Goal: Answer question/provide support: Share knowledge or assist other users

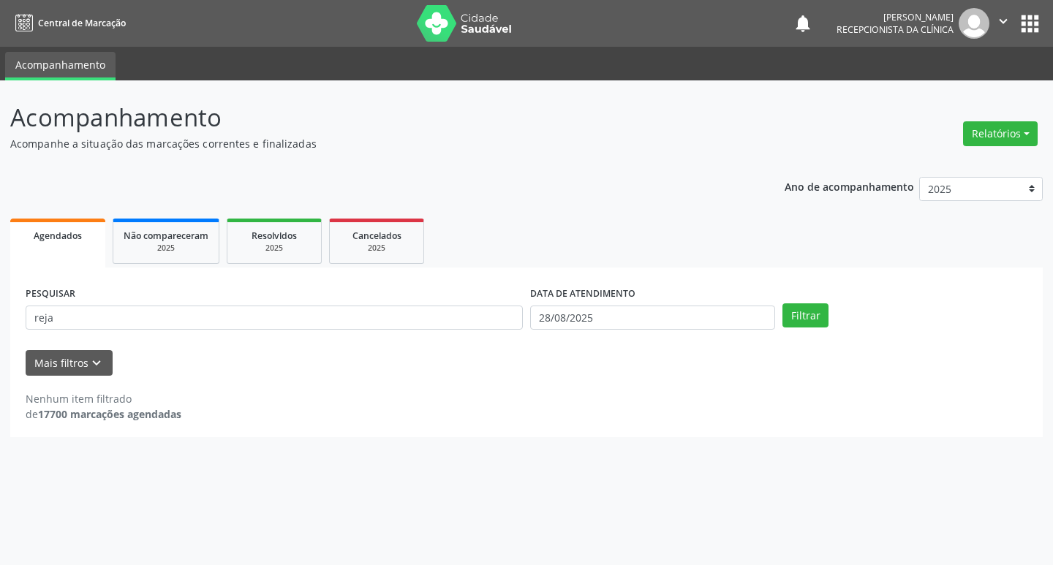
click at [101, 336] on div "PESQUISAR reja" at bounding box center [274, 311] width 505 height 57
click at [89, 325] on input "reja" at bounding box center [274, 318] width 497 height 25
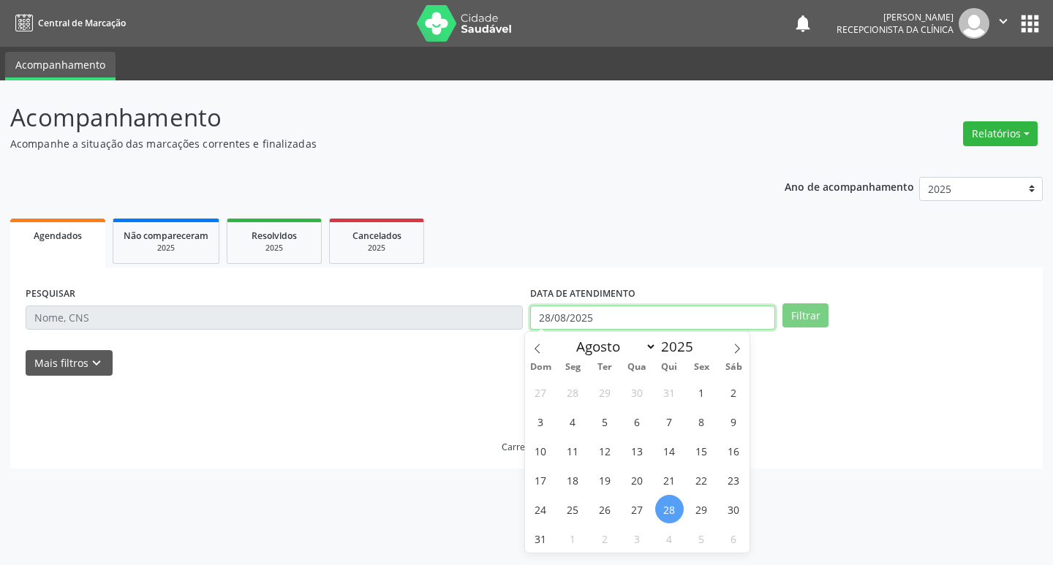
click at [603, 322] on input "28/08/2025" at bounding box center [652, 318] width 245 height 25
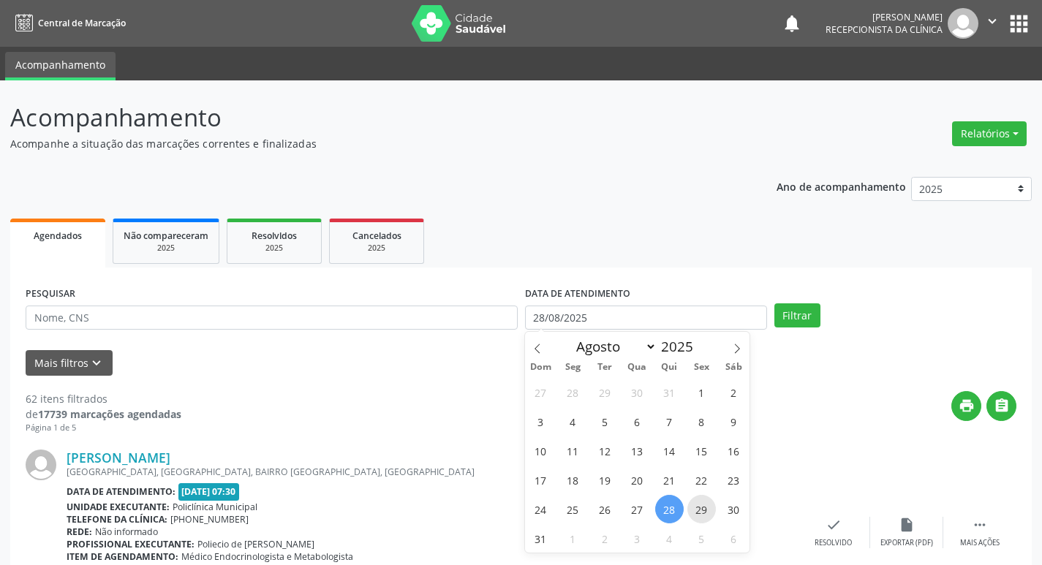
click at [694, 510] on span "29" at bounding box center [701, 509] width 29 height 29
type input "29/08/2025"
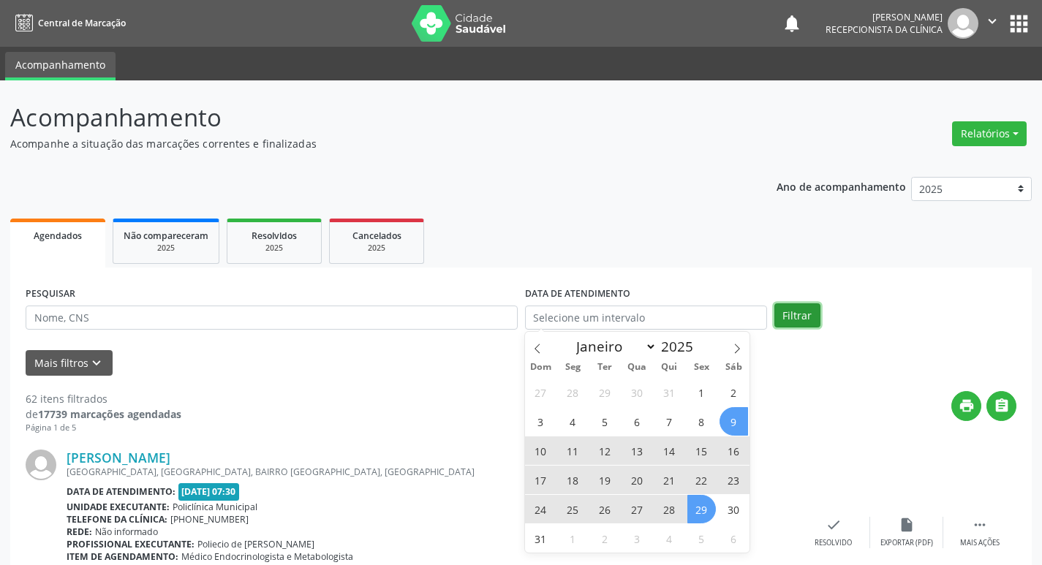
click at [794, 317] on button "Filtrar" at bounding box center [798, 316] width 46 height 25
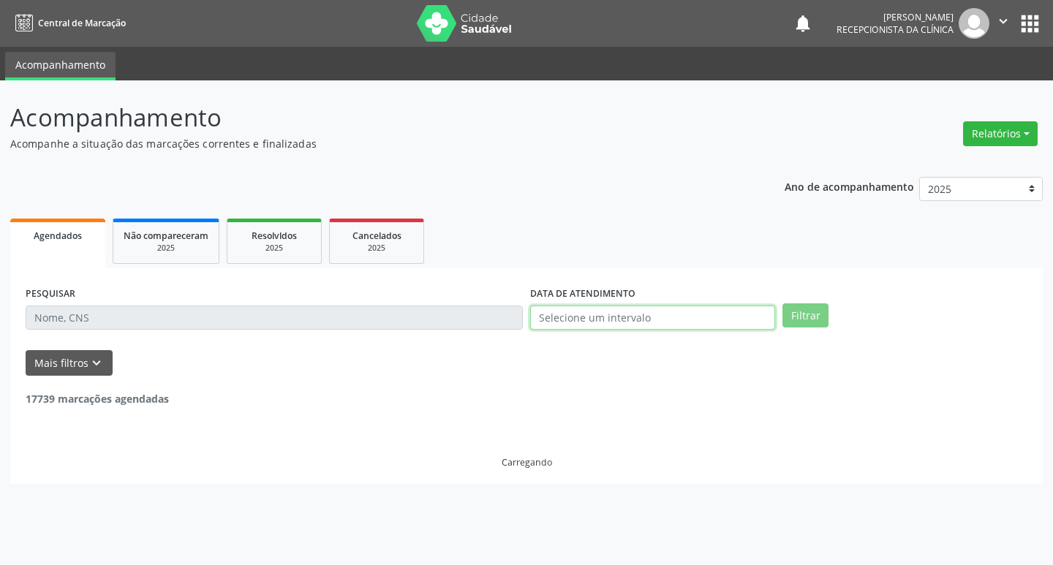
click at [708, 315] on input "text" at bounding box center [652, 318] width 245 height 25
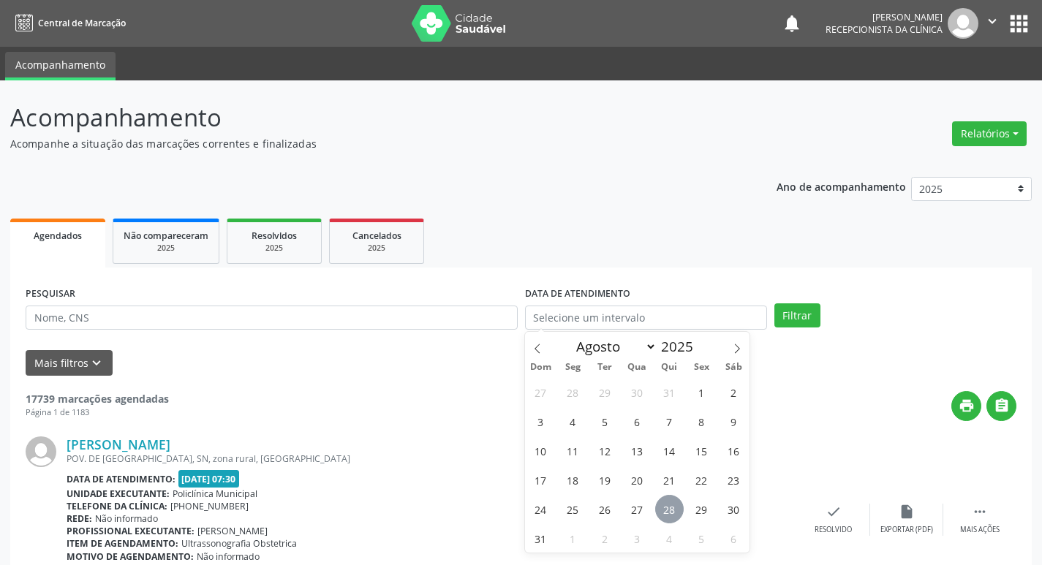
click at [674, 517] on span "28" at bounding box center [669, 509] width 29 height 29
type input "28/08/2025"
select select "7"
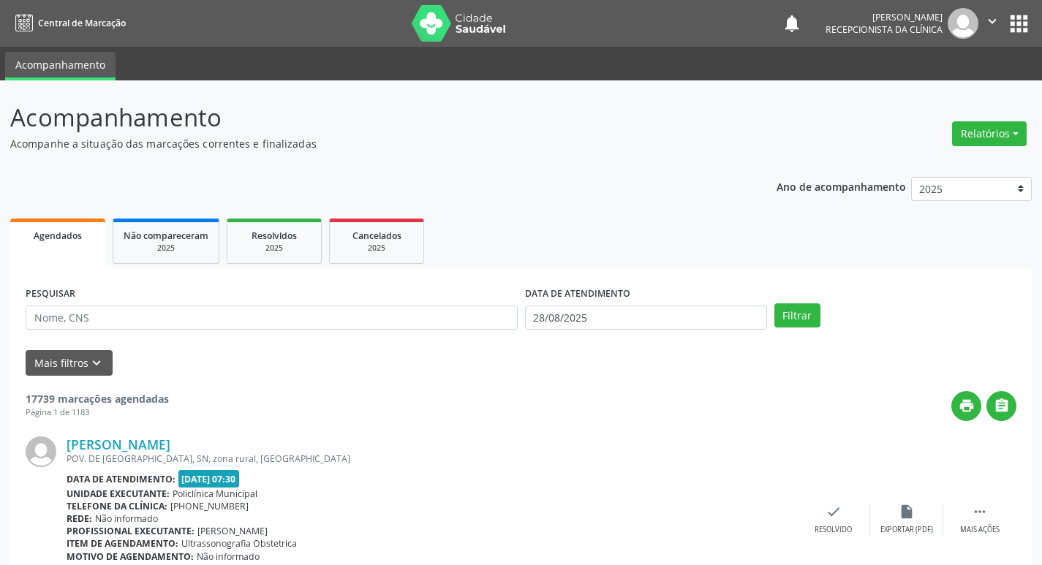
click at [628, 287] on label "DATA DE ATENDIMENTO" at bounding box center [577, 294] width 105 height 23
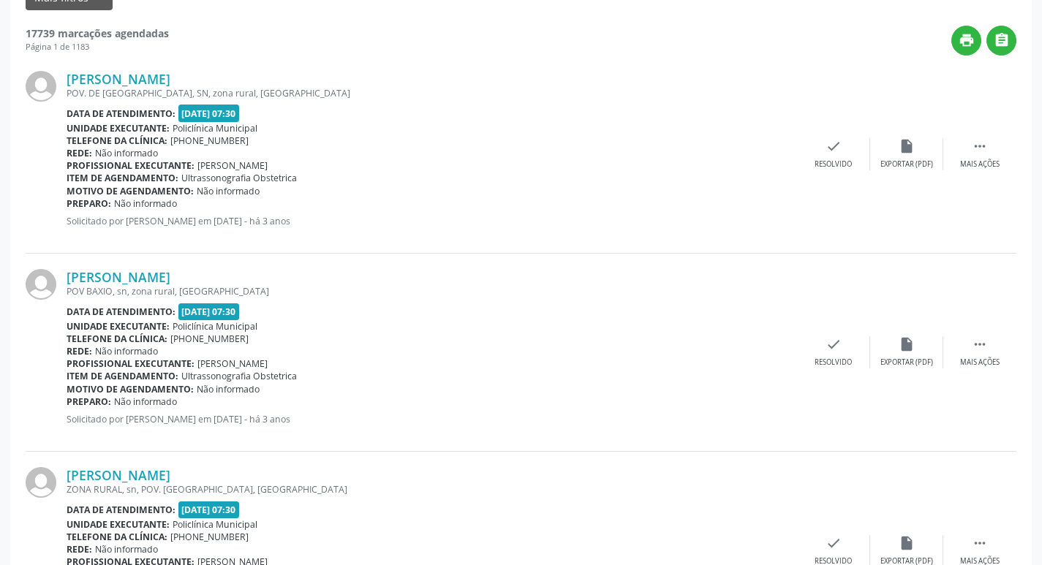
scroll to position [146, 0]
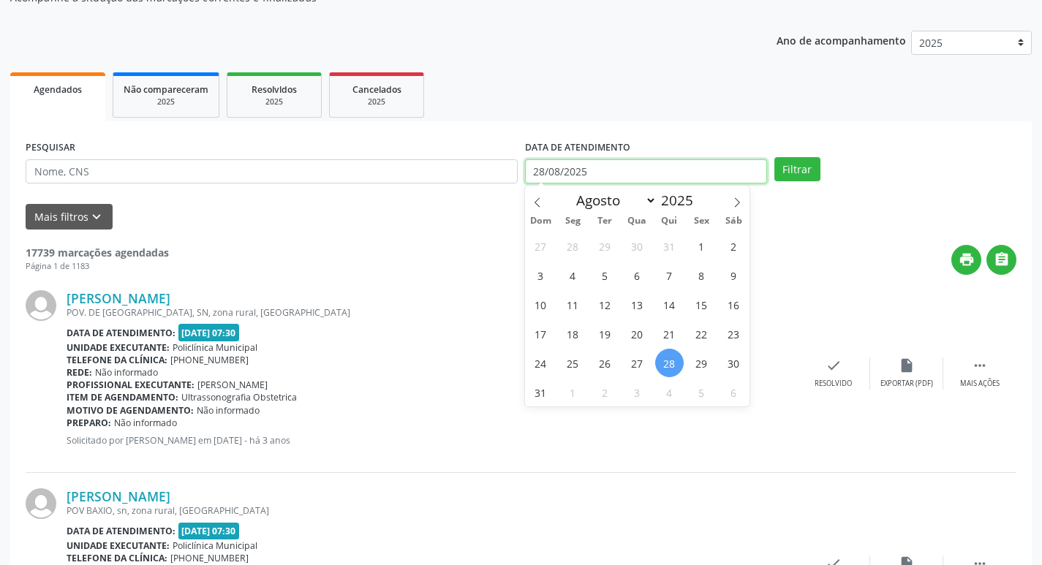
click at [633, 161] on input "28/08/2025" at bounding box center [646, 171] width 242 height 25
click at [703, 358] on span "29" at bounding box center [701, 363] width 29 height 29
type input "29/08/2025"
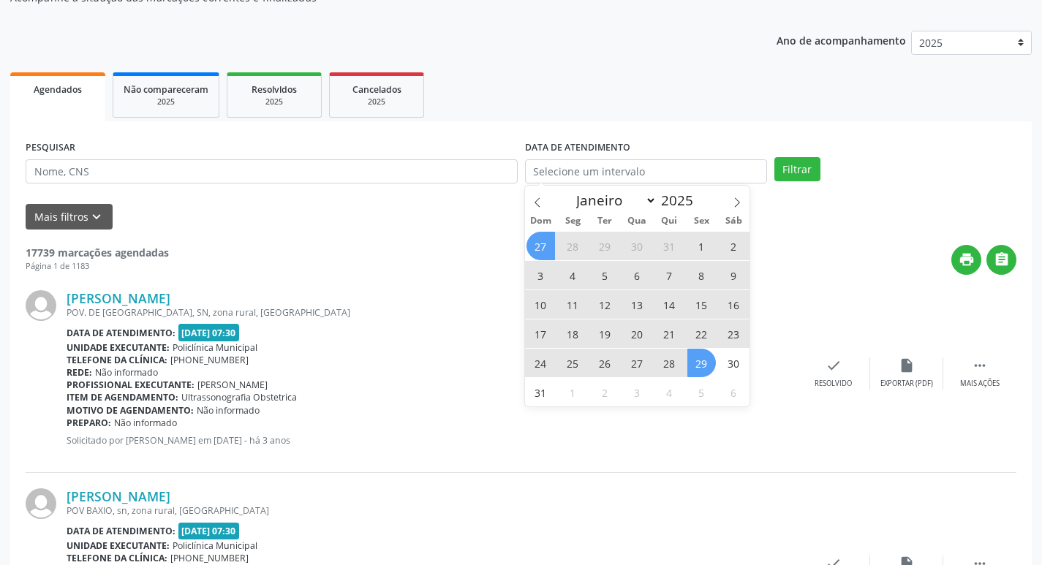
click at [768, 184] on div "DATA DE ATENDIMENTO" at bounding box center [645, 165] width 249 height 57
select select "7"
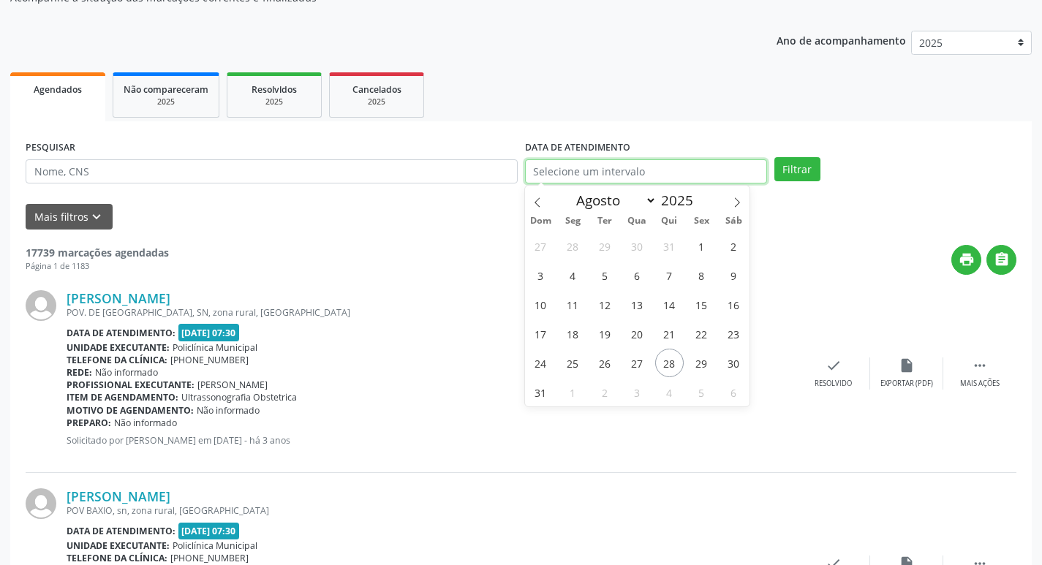
click at [694, 173] on input "text" at bounding box center [646, 171] width 242 height 25
click at [709, 360] on span "29" at bounding box center [701, 363] width 29 height 29
type input "29/08/2025"
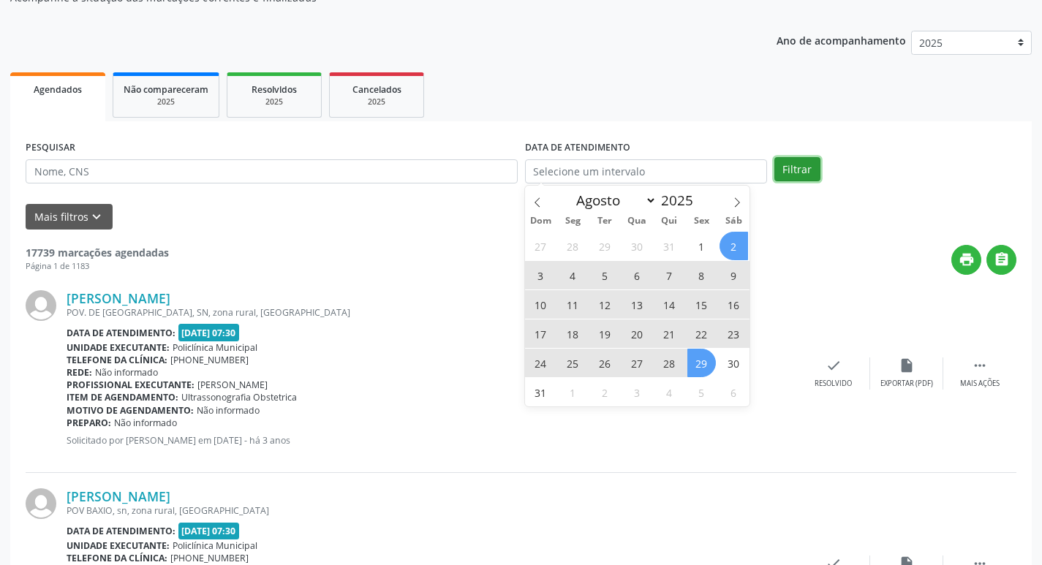
click at [788, 180] on button "Filtrar" at bounding box center [798, 169] width 46 height 25
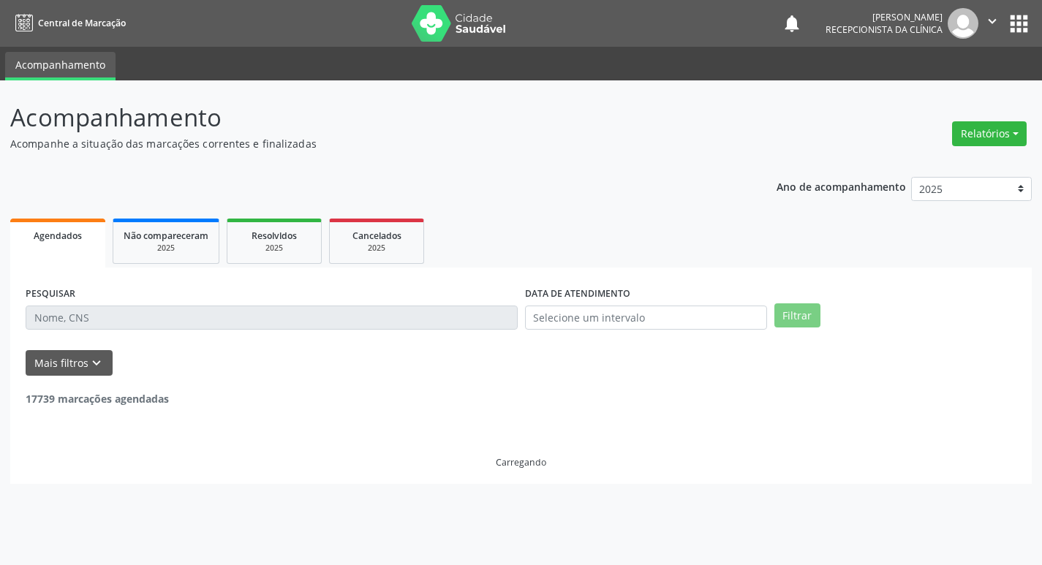
scroll to position [0, 0]
click at [702, 314] on input "text" at bounding box center [652, 318] width 245 height 25
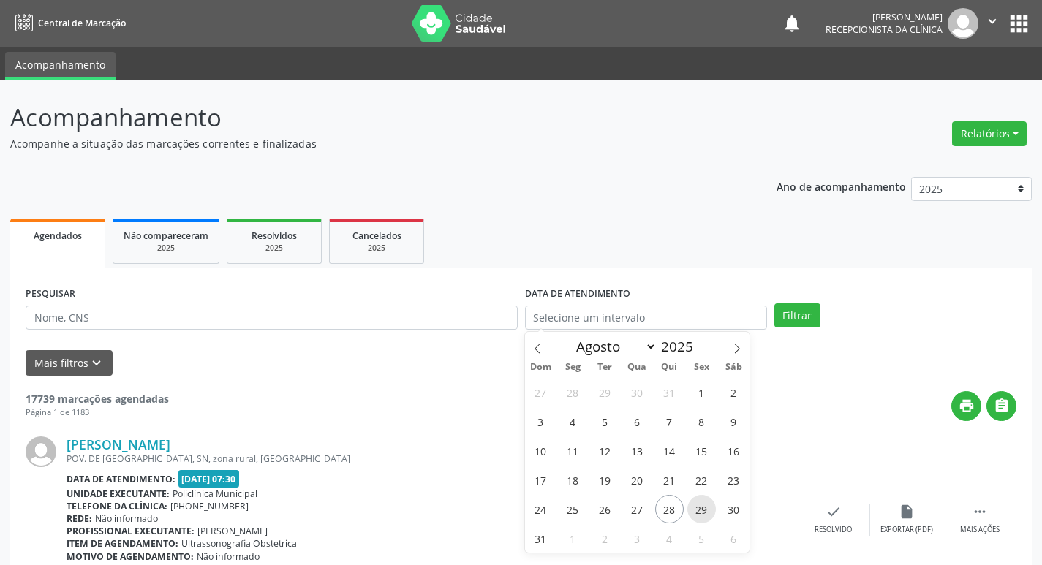
click at [697, 515] on span "29" at bounding box center [701, 509] width 29 height 29
type input "29/08/2025"
click at [697, 515] on span "29" at bounding box center [701, 509] width 29 height 29
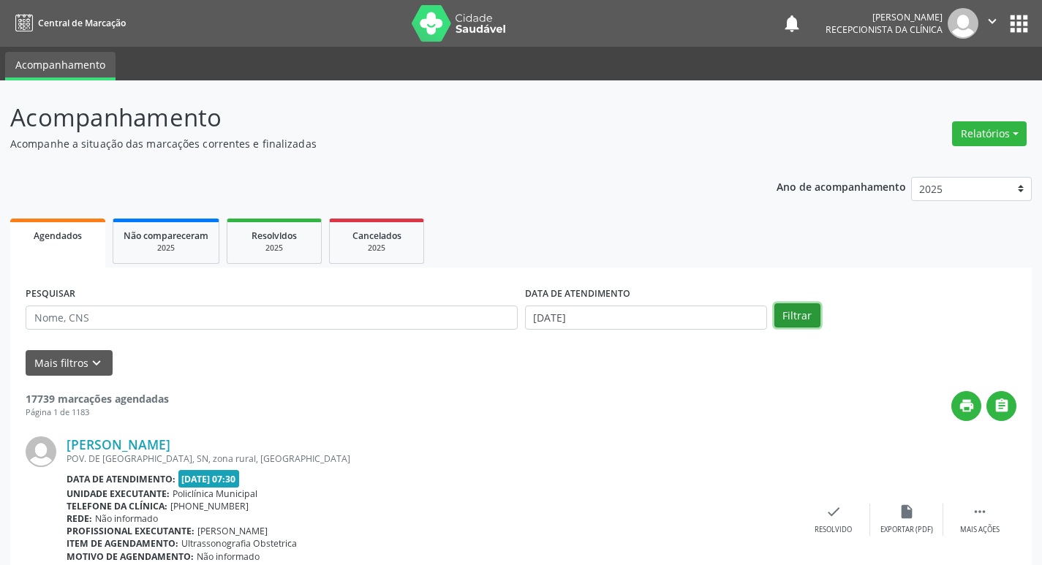
click at [791, 310] on button "Filtrar" at bounding box center [798, 316] width 46 height 25
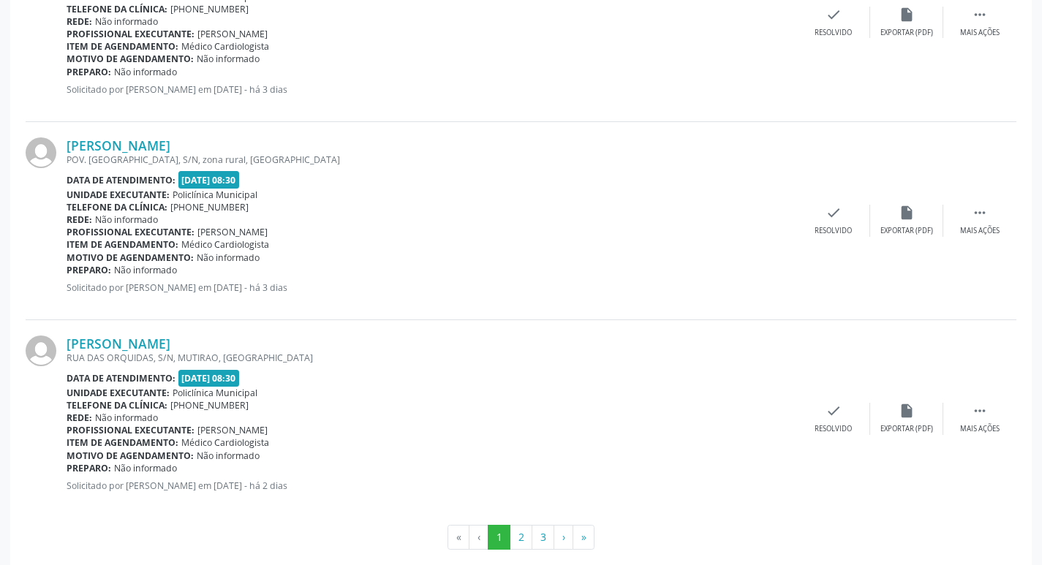
scroll to position [2910, 0]
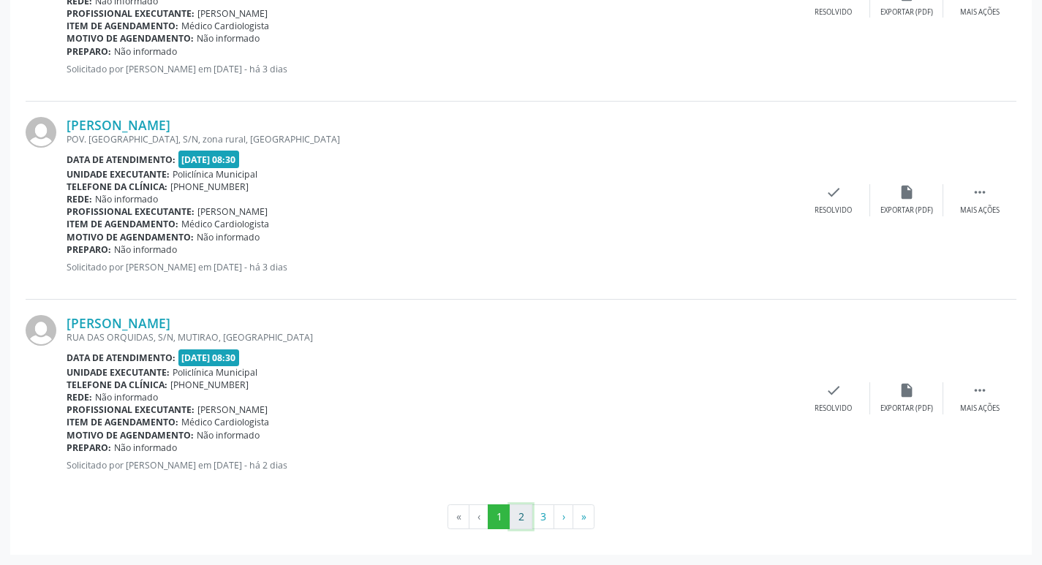
click at [516, 509] on button "2" at bounding box center [521, 517] width 23 height 25
click at [500, 515] on button "1" at bounding box center [499, 517] width 23 height 25
click at [524, 526] on button "2" at bounding box center [521, 517] width 23 height 25
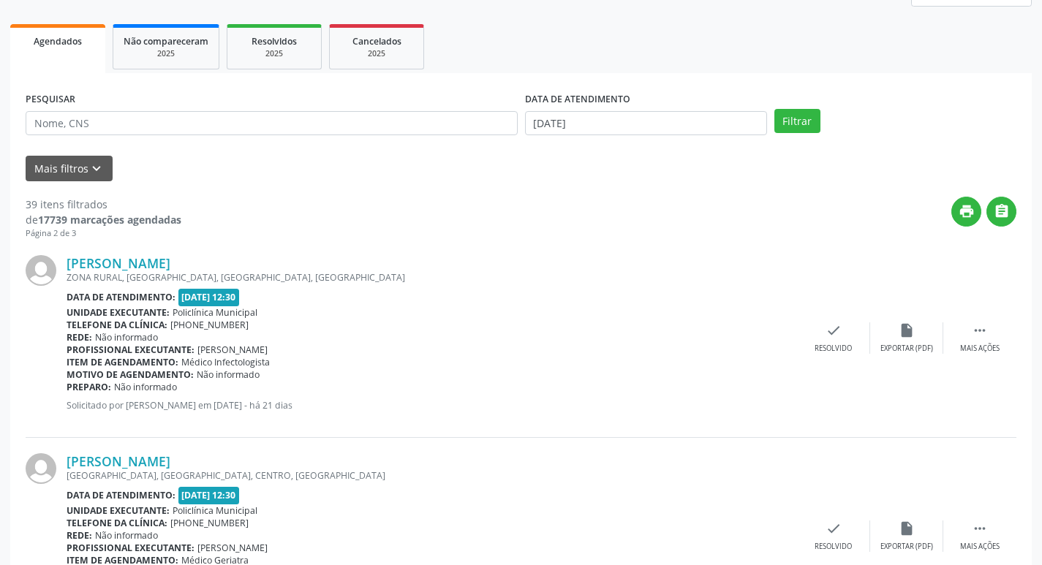
scroll to position [219, 0]
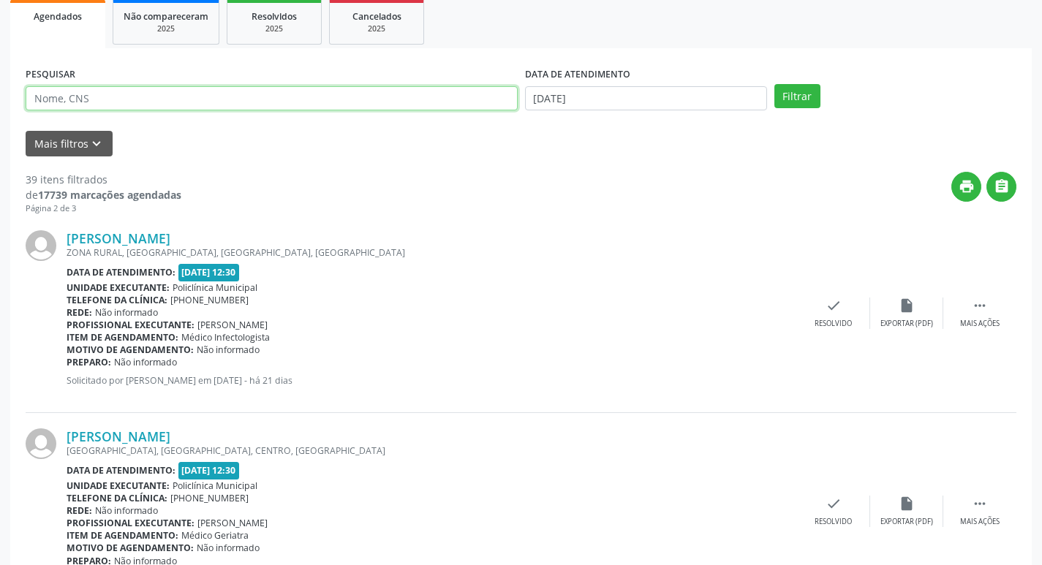
click at [140, 103] on input "text" at bounding box center [272, 98] width 492 height 25
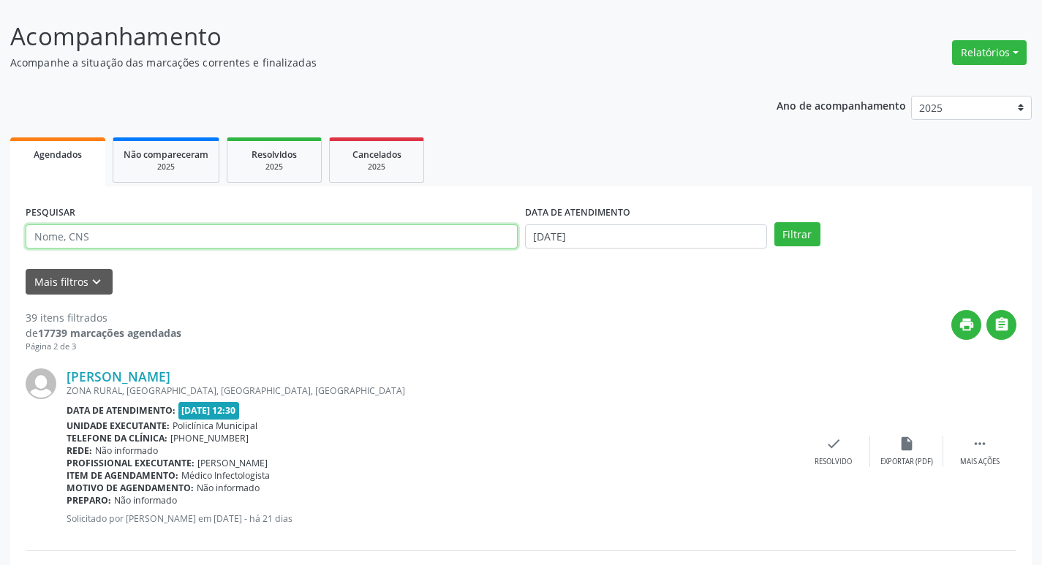
scroll to position [0, 0]
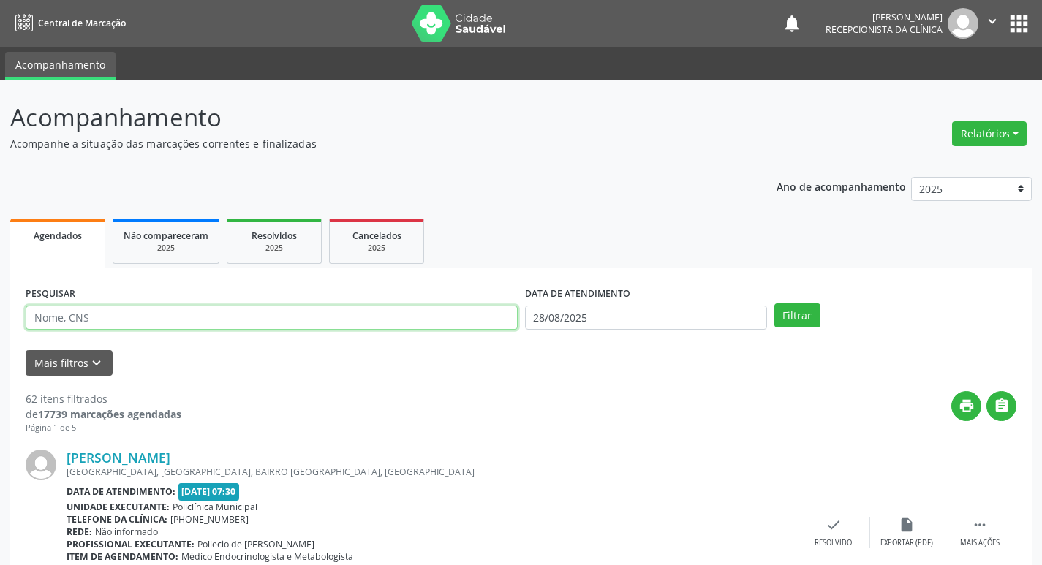
click at [428, 320] on input "text" at bounding box center [272, 318] width 492 height 25
click at [427, 321] on input "text" at bounding box center [272, 318] width 492 height 25
type input "[DEMOGRAPHIC_DATA]"
click at [775, 304] on button "Filtrar" at bounding box center [798, 316] width 46 height 25
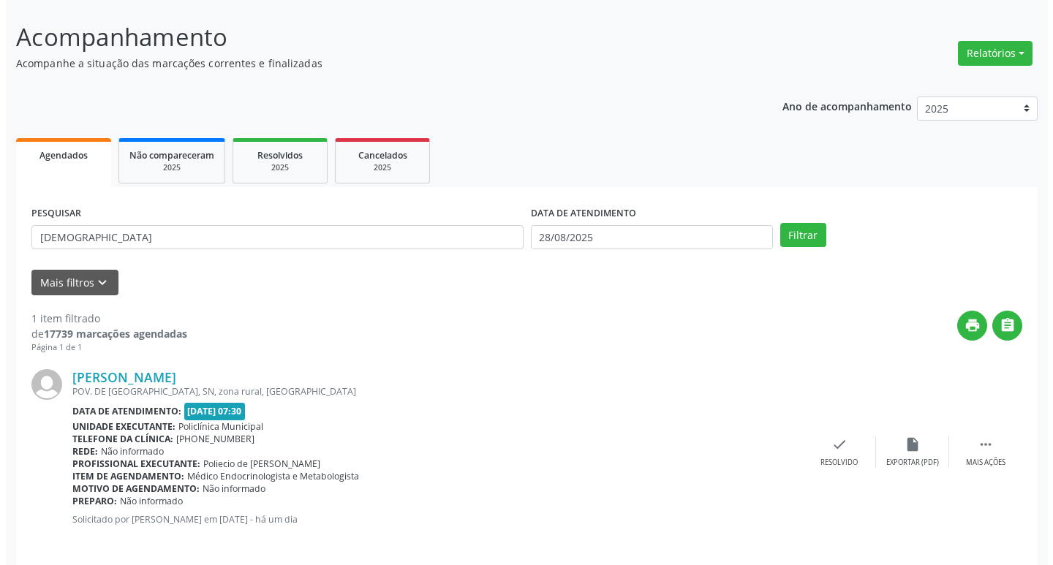
scroll to position [92, 0]
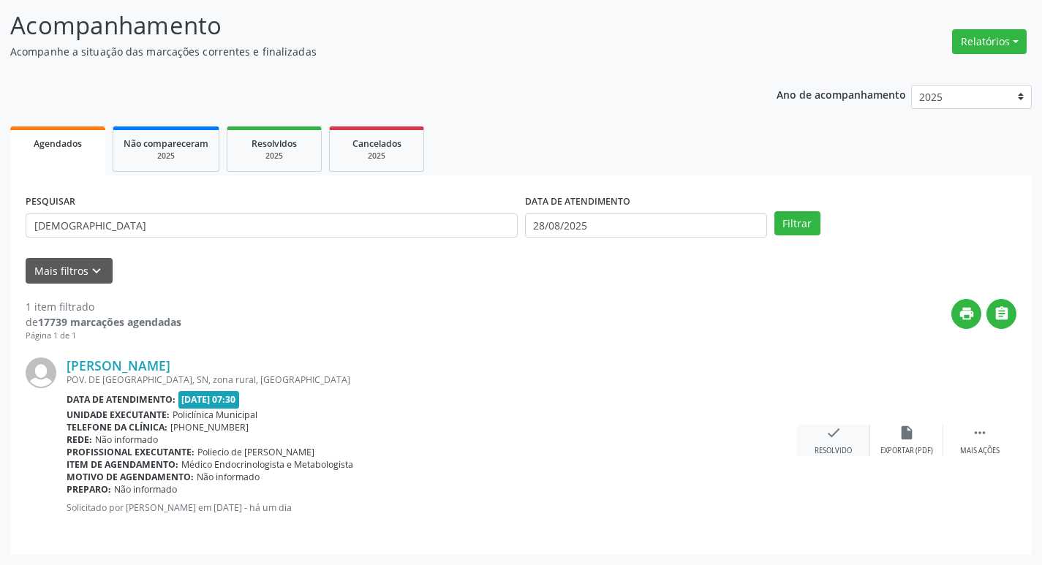
click at [845, 450] on div "Resolvido" at bounding box center [833, 451] width 37 height 10
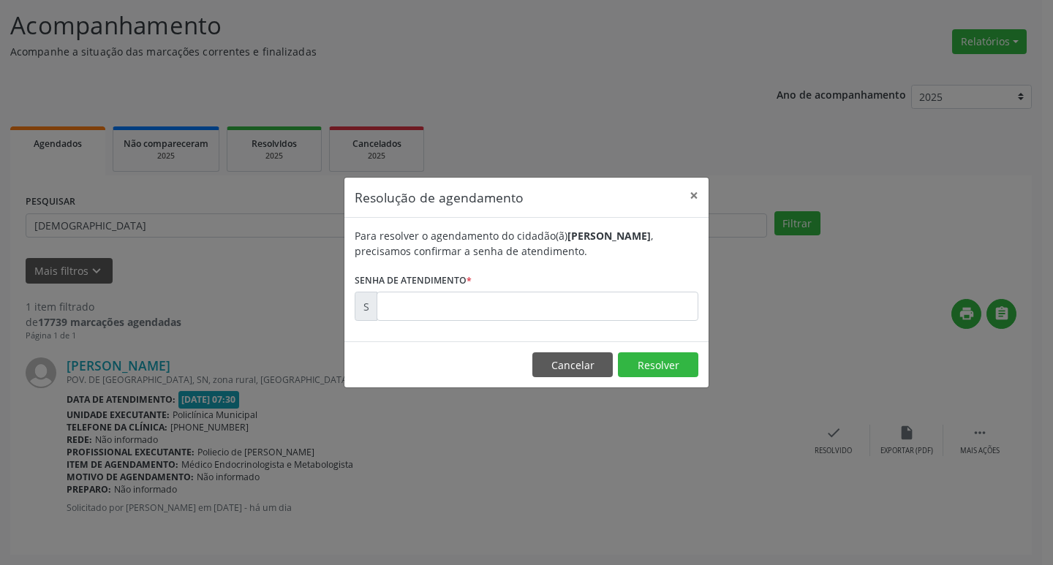
drag, startPoint x: 578, startPoint y: 350, endPoint x: 432, endPoint y: 213, distance: 199.7
click at [474, 246] on div "Resolução de agendamento × Para resolver o agendamento do cidadão(ã) [PERSON_NA…" at bounding box center [527, 282] width 366 height 211
drag, startPoint x: 433, startPoint y: 214, endPoint x: 467, endPoint y: 302, distance: 94.0
click at [437, 218] on div "Resolução de agendamento × Para resolver o agendamento do cidadão(ã) [PERSON_NA…" at bounding box center [527, 282] width 366 height 211
click at [471, 312] on input "text" at bounding box center [538, 306] width 322 height 29
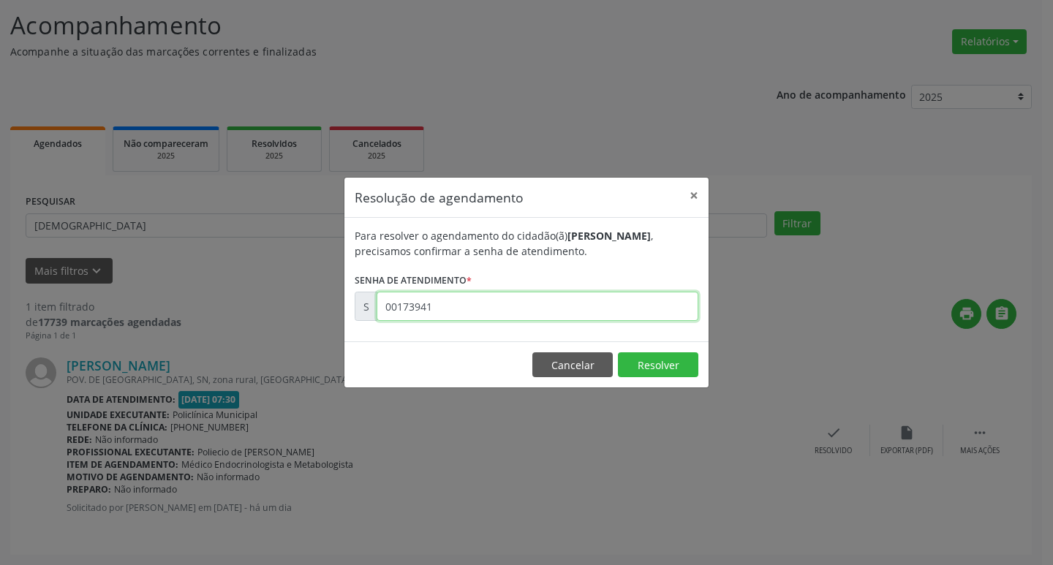
type input "00173941"
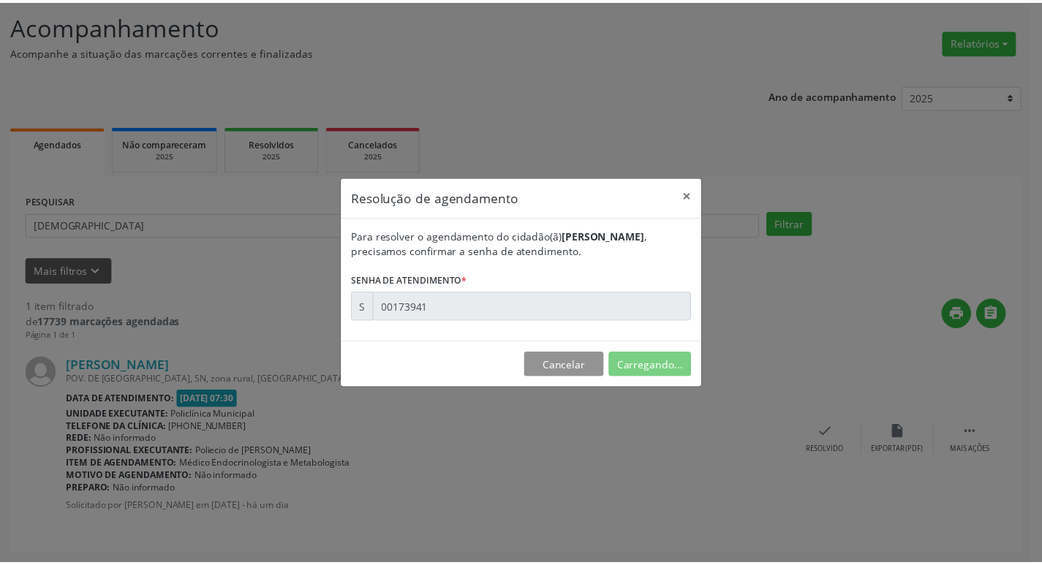
scroll to position [0, 0]
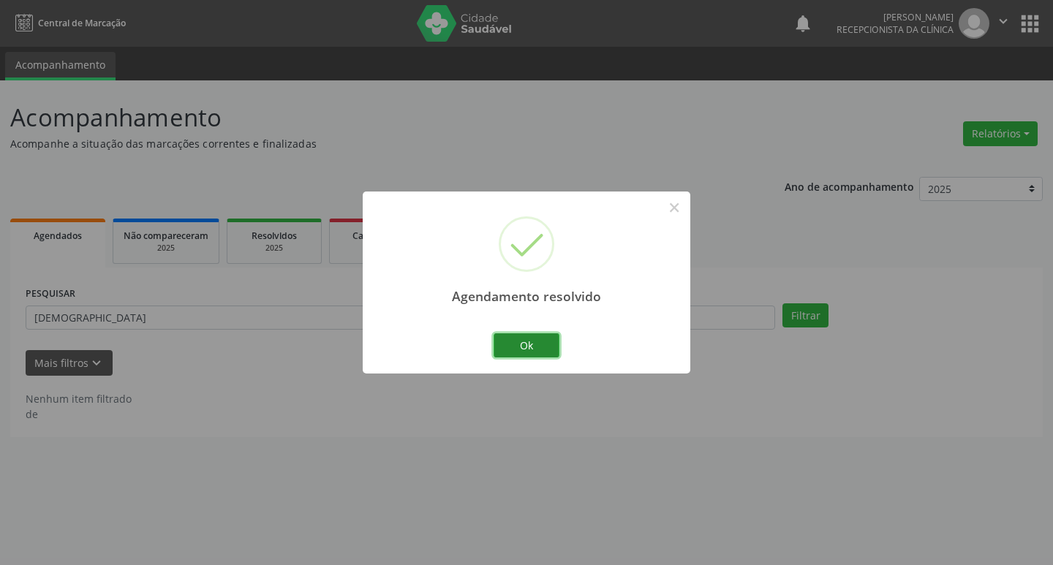
click at [510, 345] on button "Ok" at bounding box center [527, 346] width 66 height 25
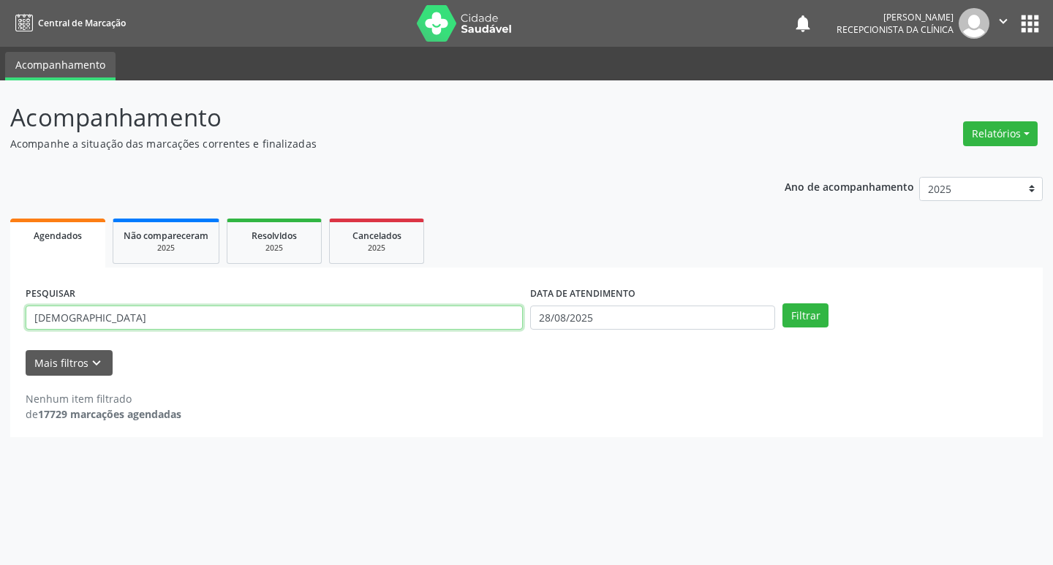
click at [344, 313] on input "[DEMOGRAPHIC_DATA]" at bounding box center [274, 318] width 497 height 25
type input "fabiana"
click at [783, 304] on button "Filtrar" at bounding box center [806, 316] width 46 height 25
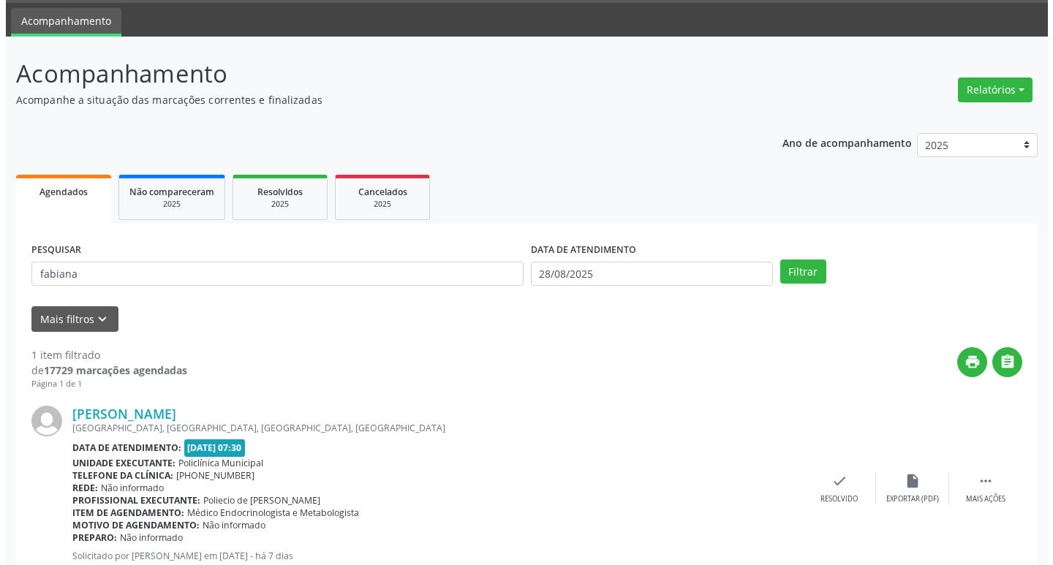
scroll to position [92, 0]
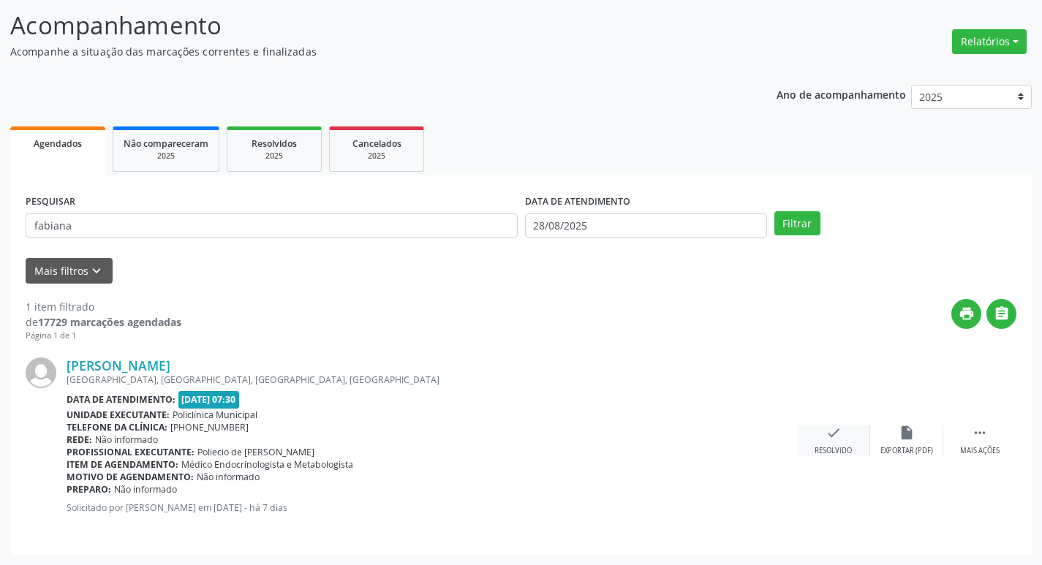
click at [824, 430] on div "check Resolvido" at bounding box center [833, 440] width 73 height 31
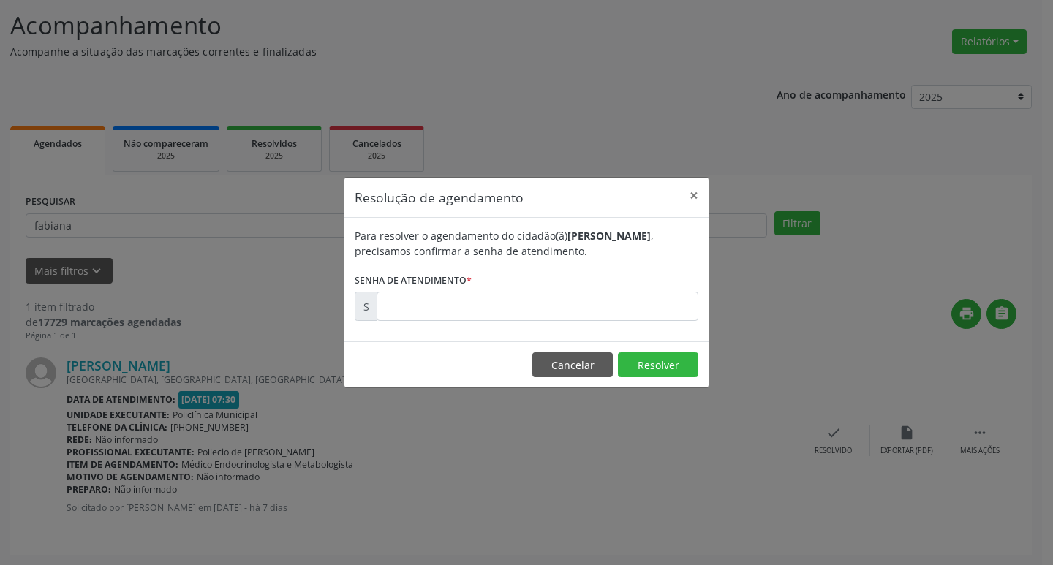
click at [484, 328] on div "Para resolver o agendamento do cidadão(ã) [PERSON_NAME] , precisamos confirmar …" at bounding box center [526, 280] width 364 height 124
click at [461, 316] on input "text" at bounding box center [538, 306] width 322 height 29
type input "00172877"
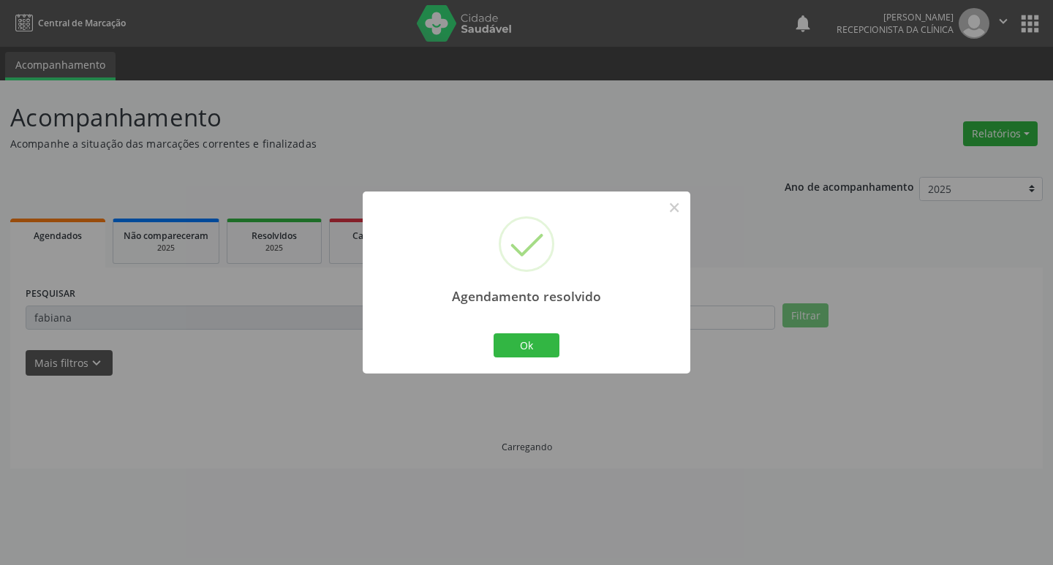
scroll to position [0, 0]
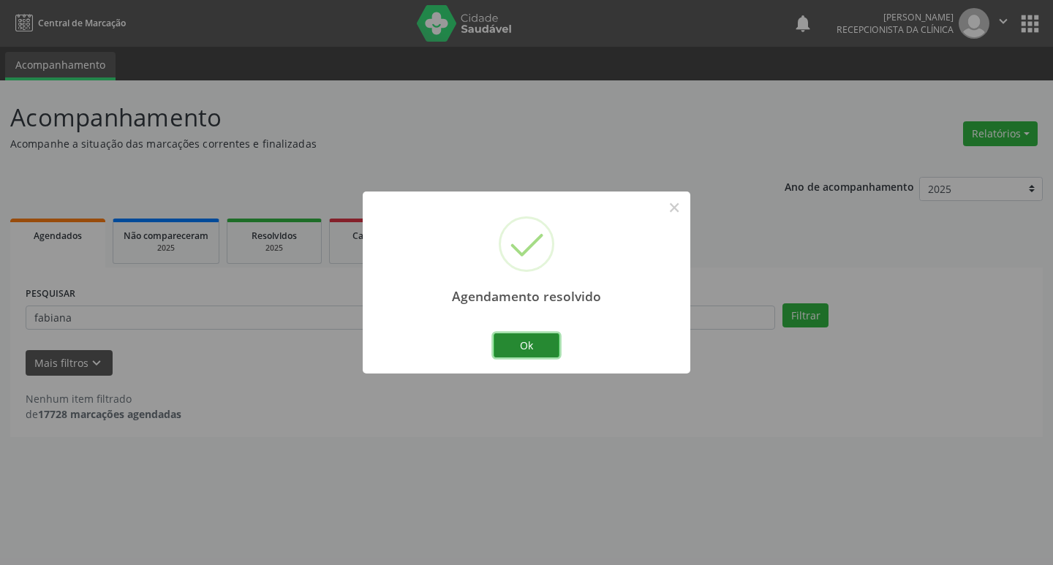
click at [509, 346] on button "Ok" at bounding box center [527, 346] width 66 height 25
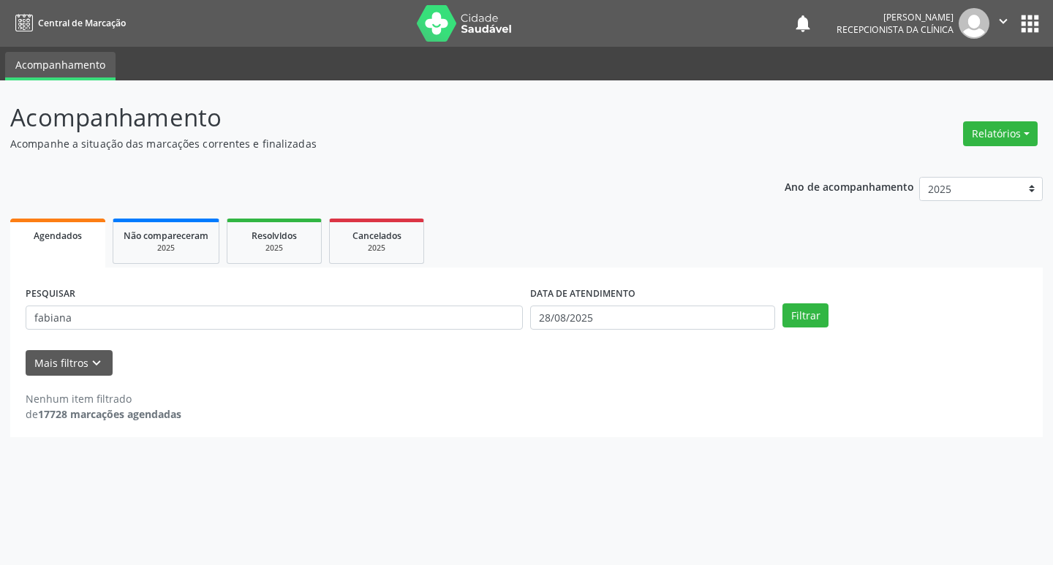
click at [456, 332] on div "PESQUISAR [PERSON_NAME]" at bounding box center [274, 311] width 505 height 57
click at [437, 324] on input "fabiana" at bounding box center [274, 318] width 497 height 25
type input "[PERSON_NAME]"
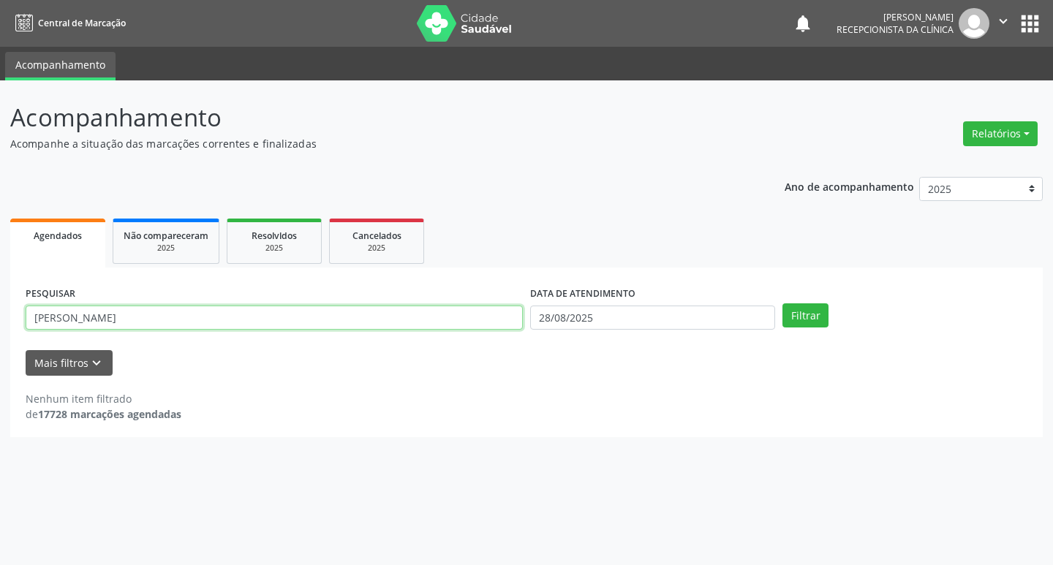
click at [783, 304] on button "Filtrar" at bounding box center [806, 316] width 46 height 25
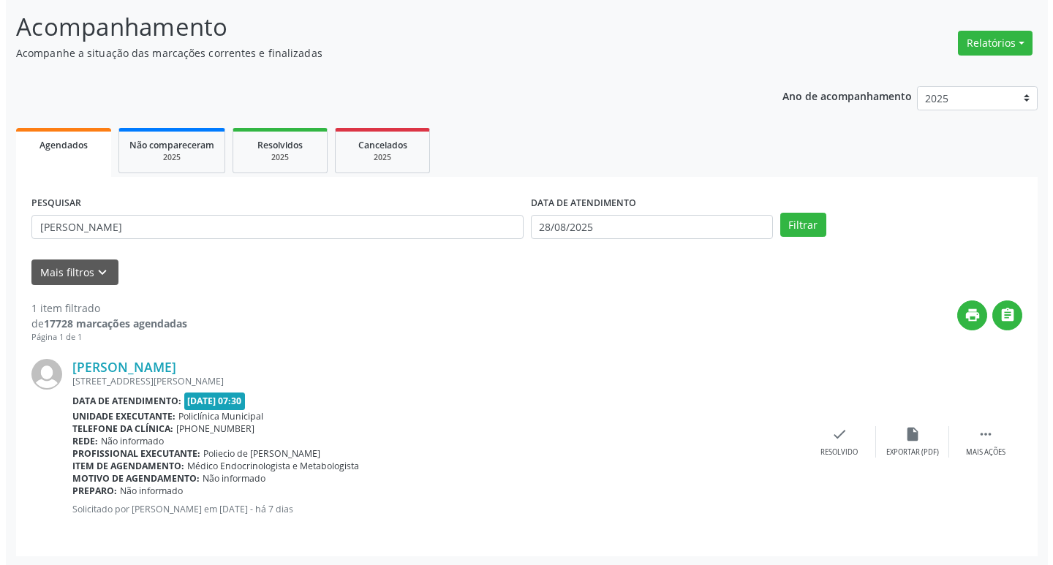
scroll to position [92, 0]
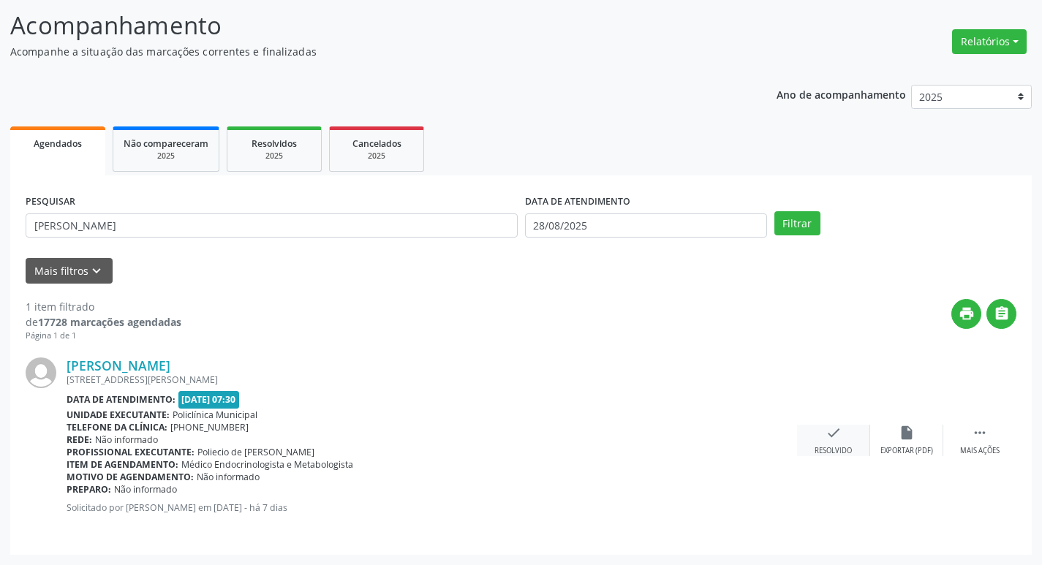
click at [841, 432] on icon "check" at bounding box center [834, 433] width 16 height 16
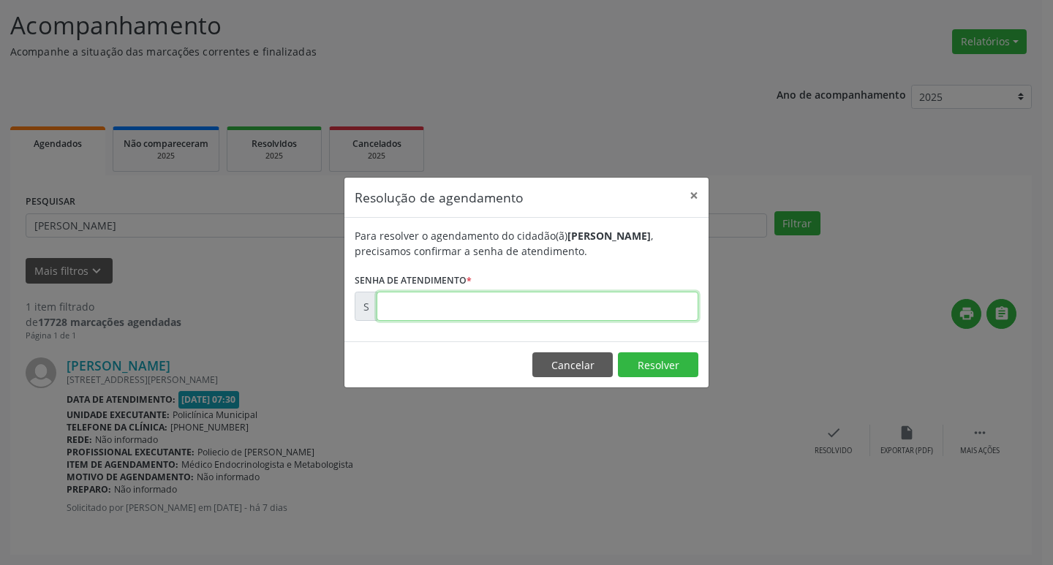
click at [474, 306] on input "text" at bounding box center [538, 306] width 322 height 29
type input "00172866"
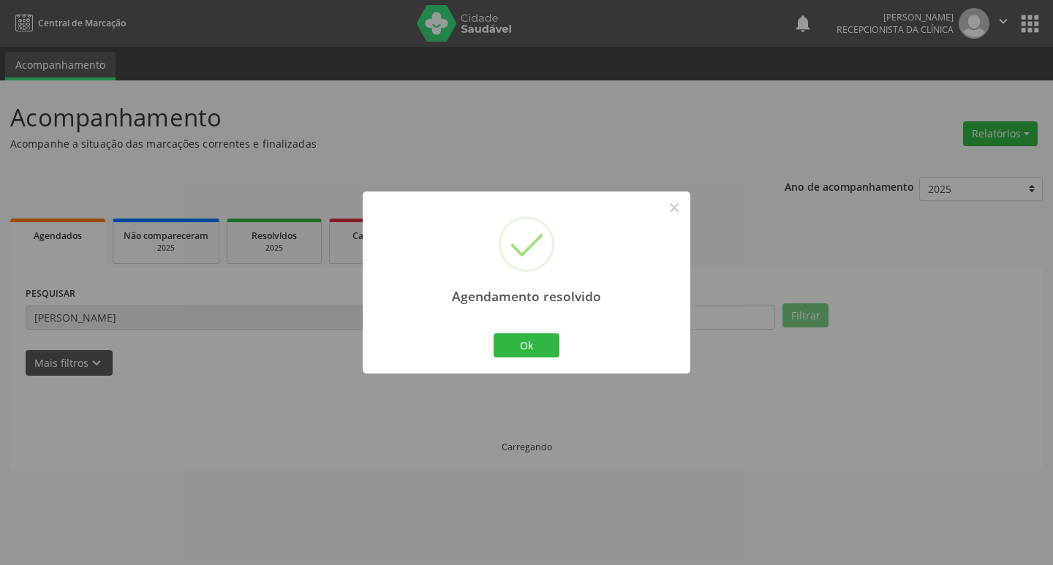
scroll to position [0, 0]
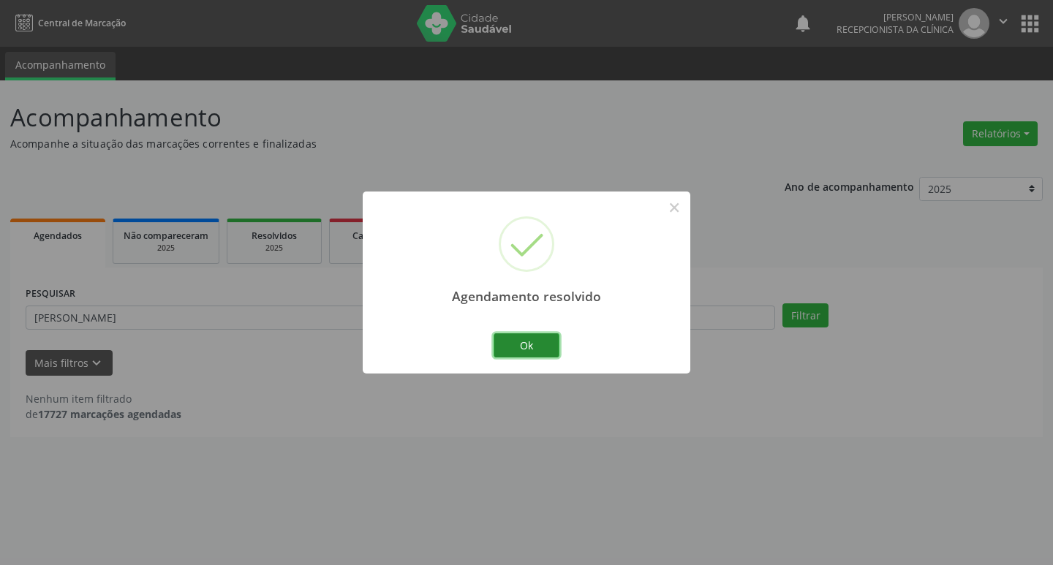
click at [505, 353] on button "Ok" at bounding box center [527, 346] width 66 height 25
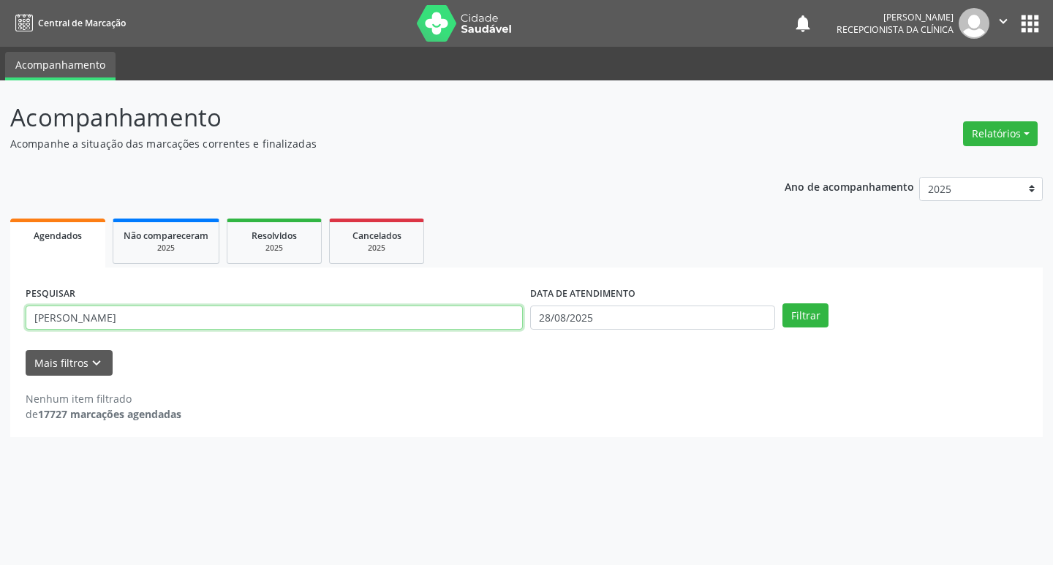
click at [391, 310] on input "[PERSON_NAME]" at bounding box center [274, 318] width 497 height 25
type input "carleide"
click at [783, 304] on button "Filtrar" at bounding box center [806, 316] width 46 height 25
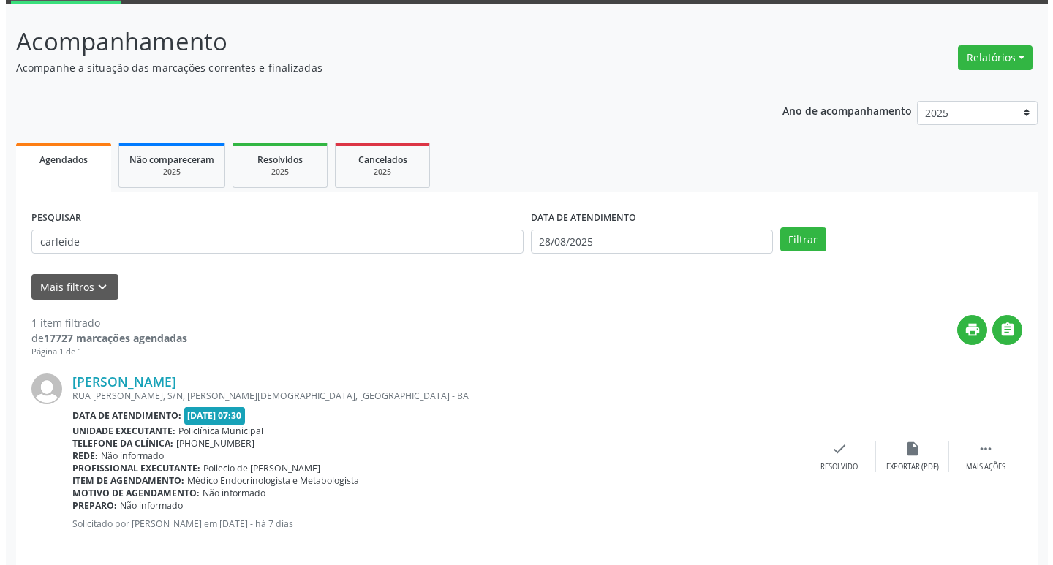
scroll to position [92, 0]
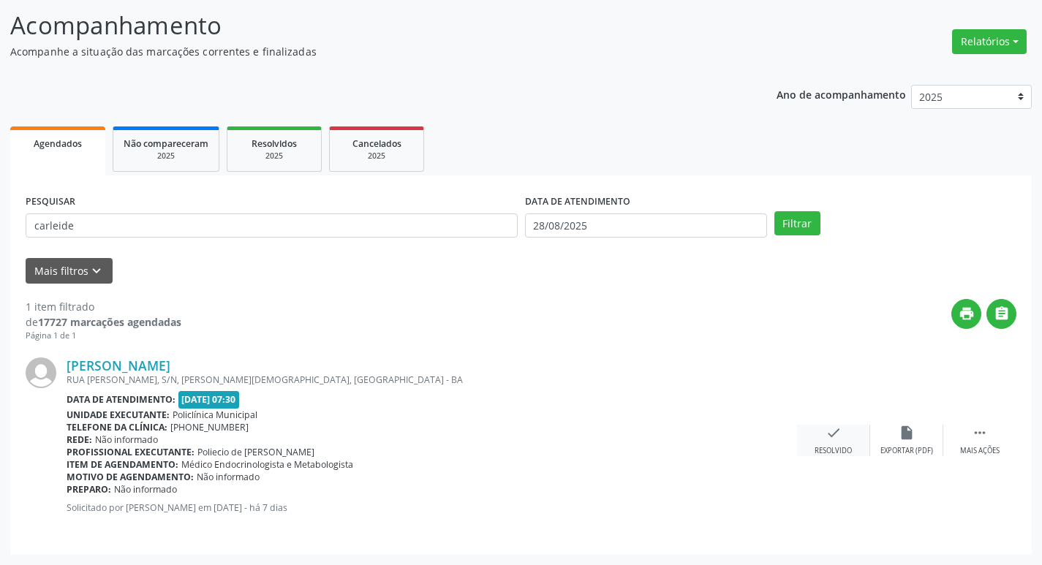
click at [832, 445] on div "check Resolvido" at bounding box center [833, 440] width 73 height 31
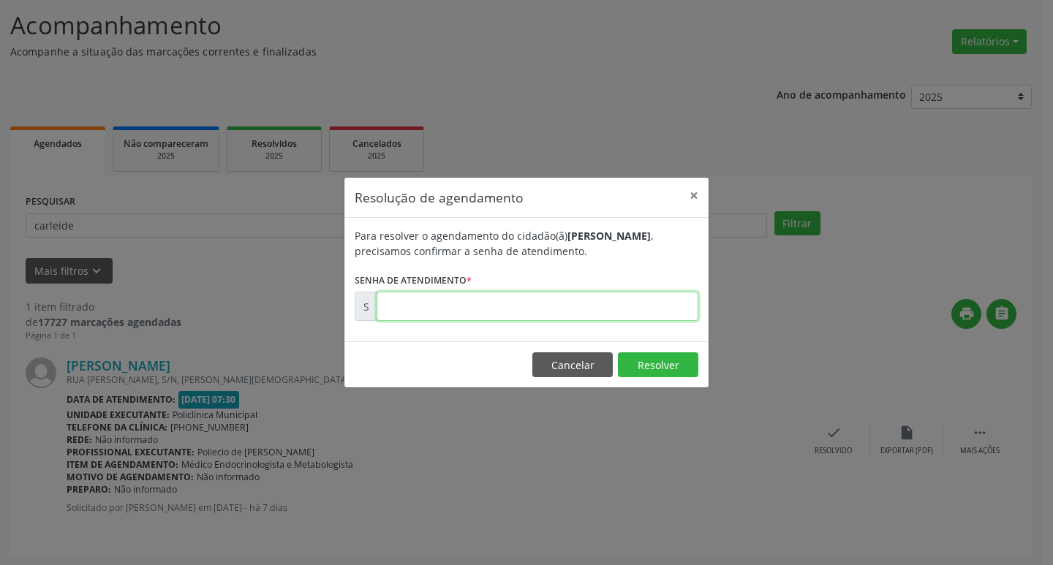
click at [410, 313] on input "text" at bounding box center [538, 306] width 322 height 29
type input "00172934"
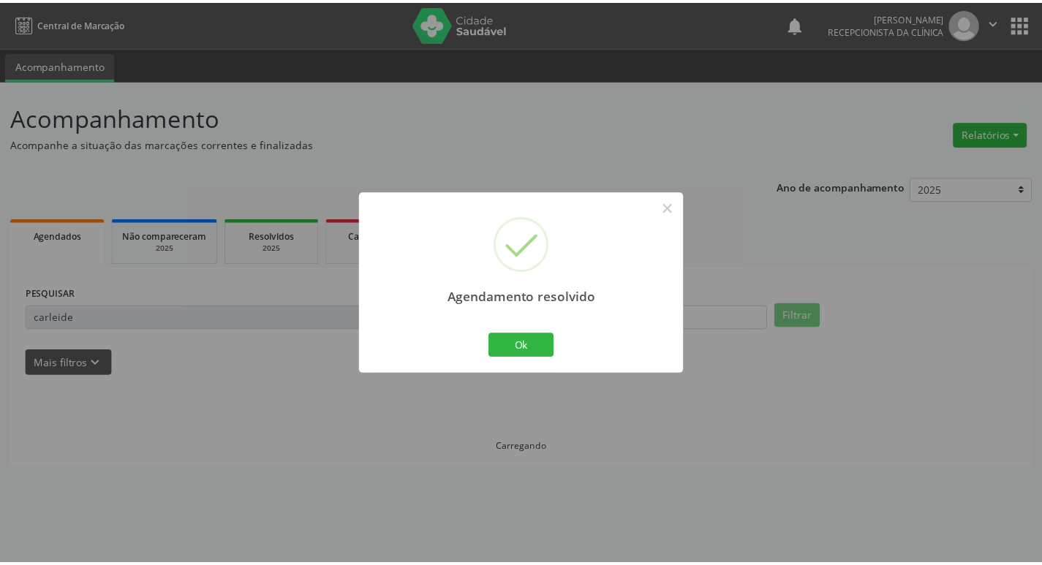
scroll to position [0, 0]
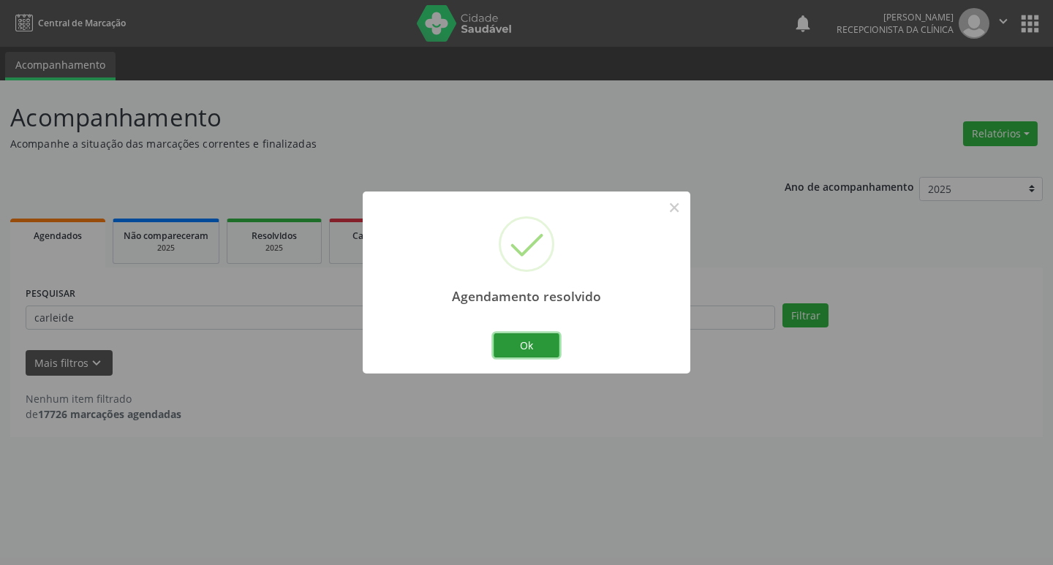
click at [501, 339] on button "Ok" at bounding box center [527, 346] width 66 height 25
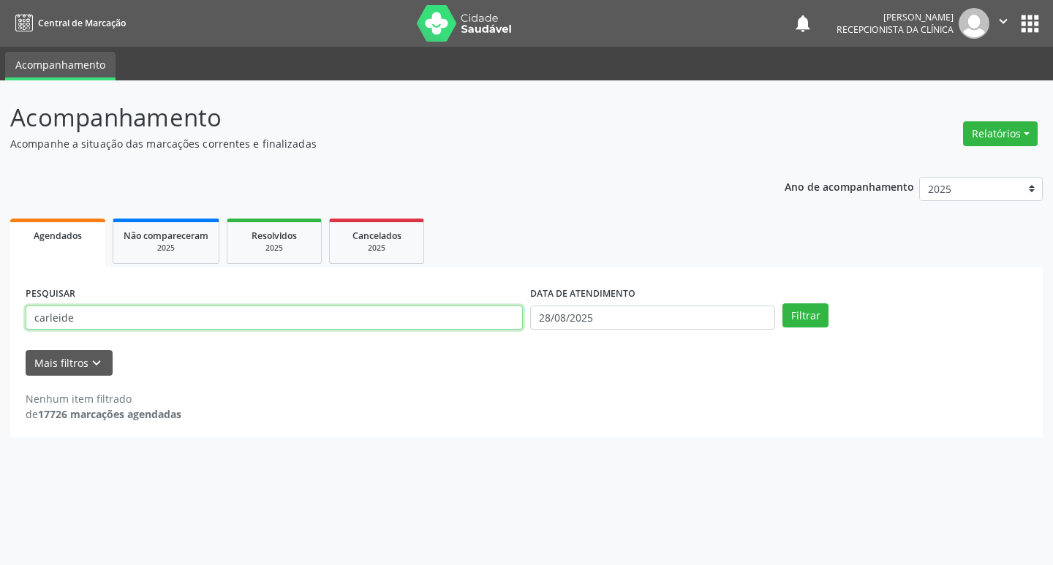
click at [252, 310] on input "carleide" at bounding box center [274, 318] width 497 height 25
type input "euleles"
click at [783, 304] on button "Filtrar" at bounding box center [806, 316] width 46 height 25
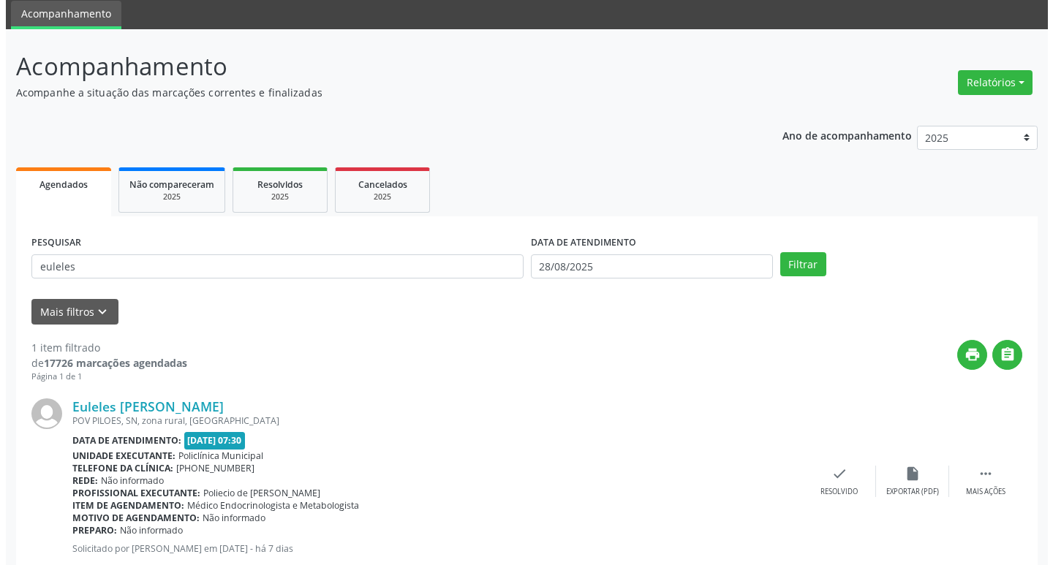
scroll to position [92, 0]
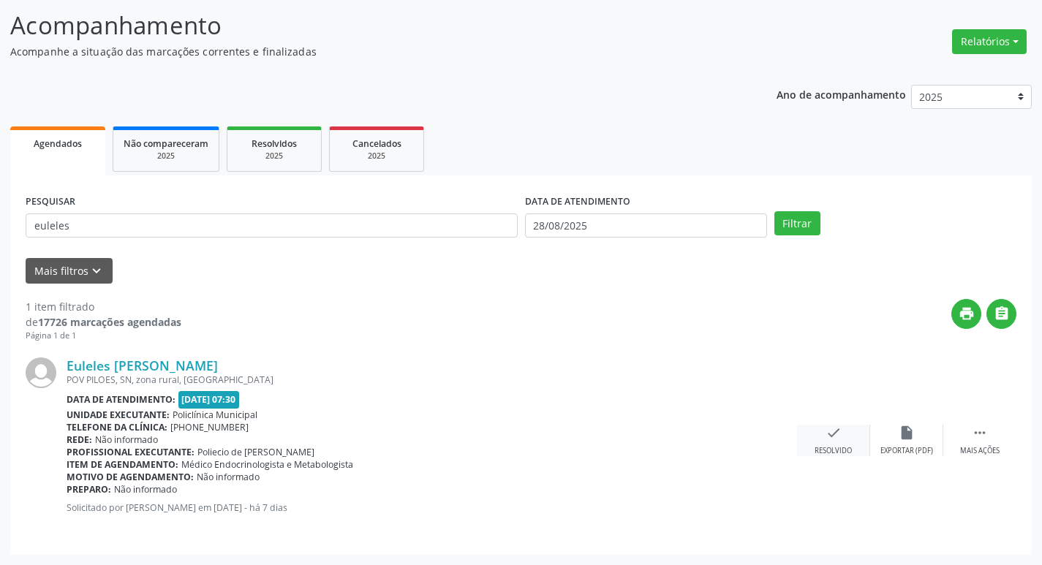
click at [855, 445] on div "check Resolvido" at bounding box center [833, 440] width 73 height 31
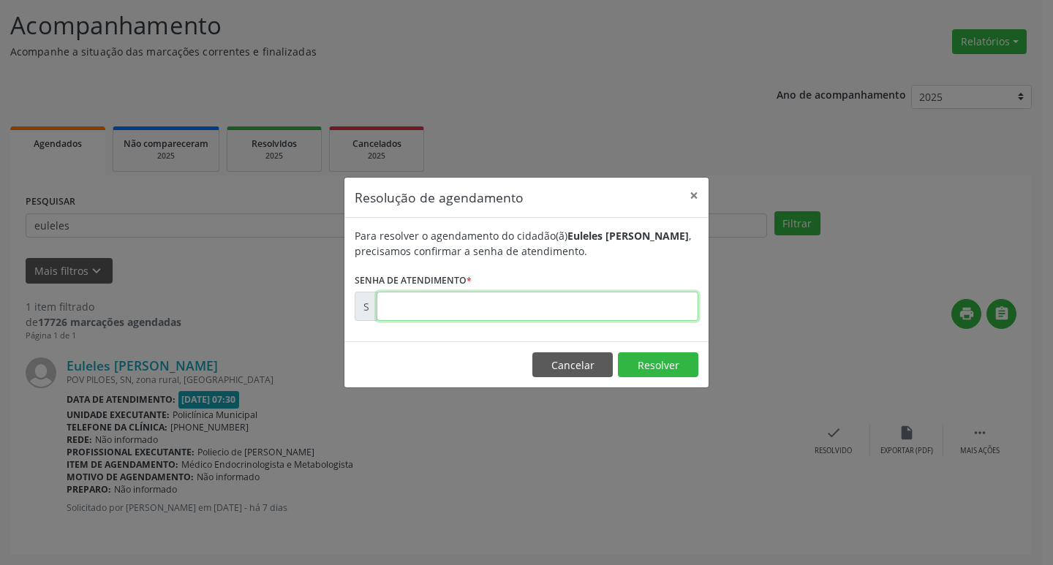
click at [586, 314] on input "text" at bounding box center [538, 306] width 322 height 29
type input "00172867"
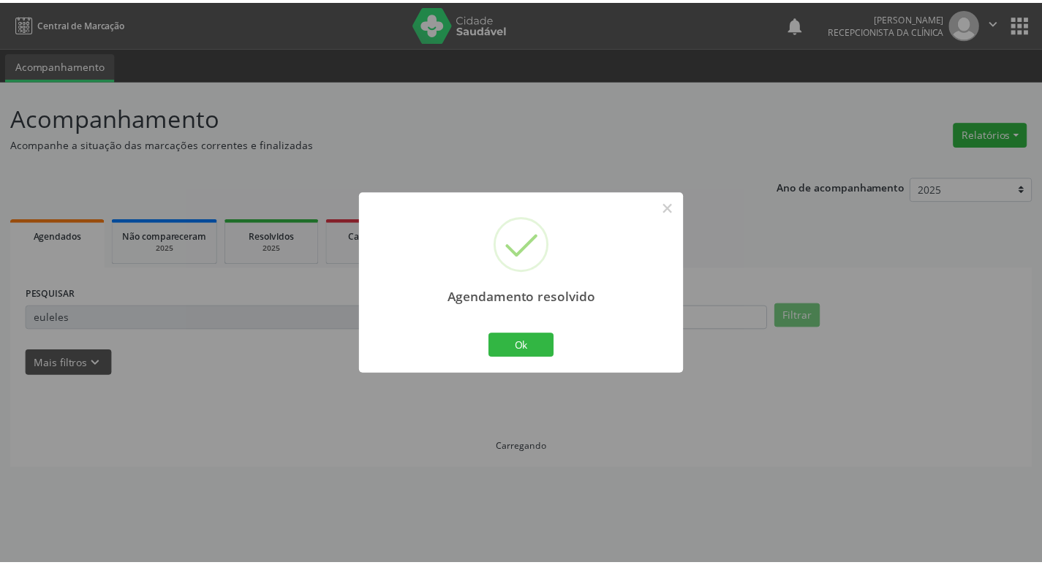
scroll to position [0, 0]
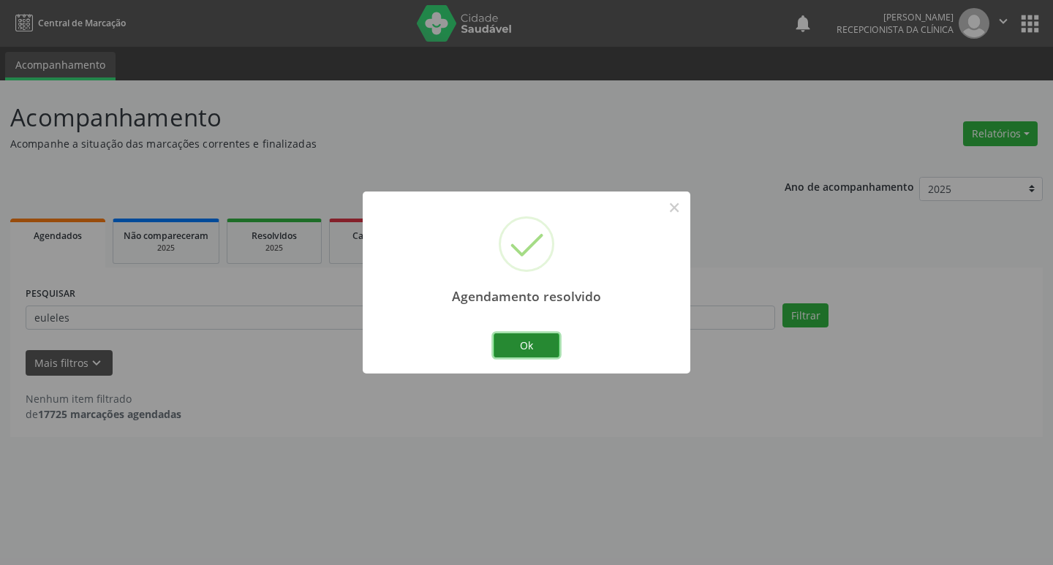
click at [545, 340] on button "Ok" at bounding box center [527, 346] width 66 height 25
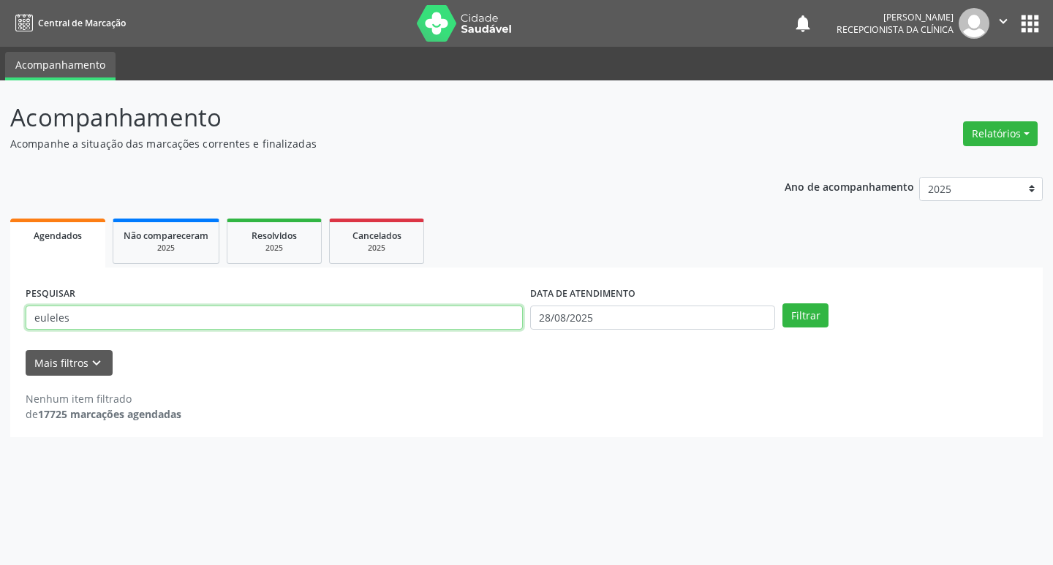
click at [415, 328] on input "euleles" at bounding box center [274, 318] width 497 height 25
click at [783, 304] on button "Filtrar" at bounding box center [806, 316] width 46 height 25
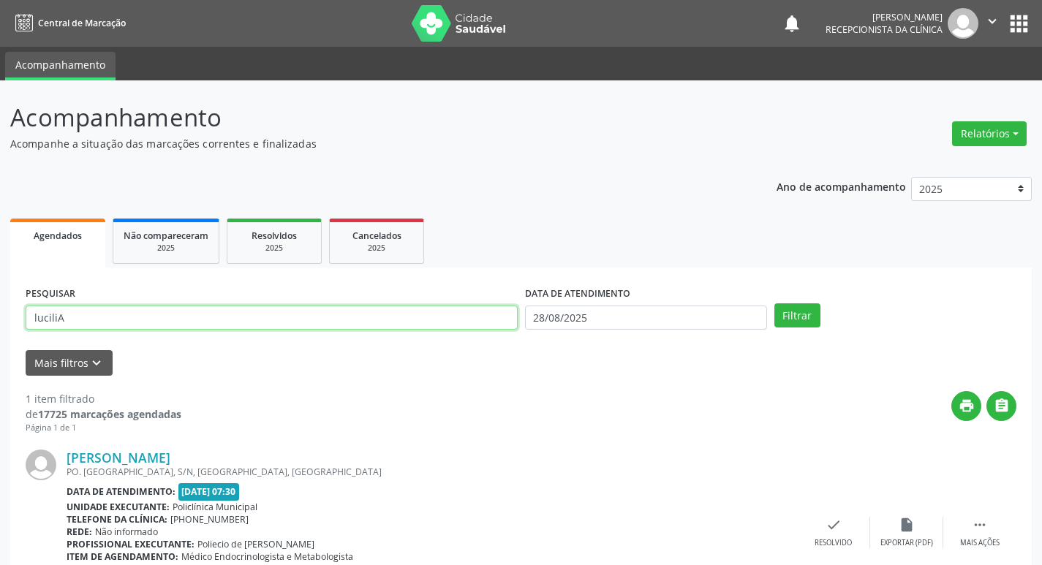
click at [415, 328] on input "luciliA" at bounding box center [272, 318] width 492 height 25
type input "lucili"
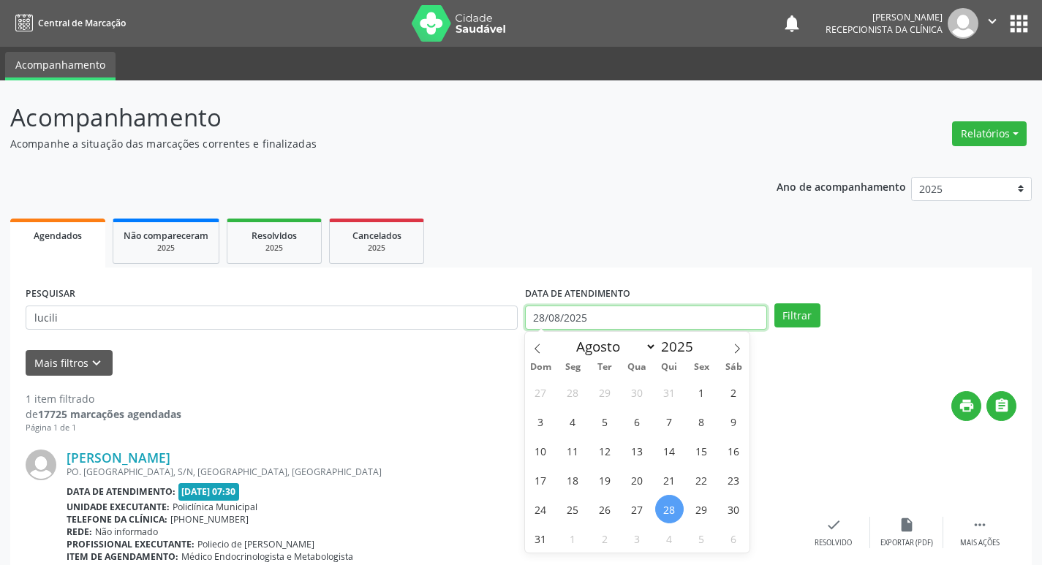
click at [775, 304] on button "Filtrar" at bounding box center [798, 316] width 46 height 25
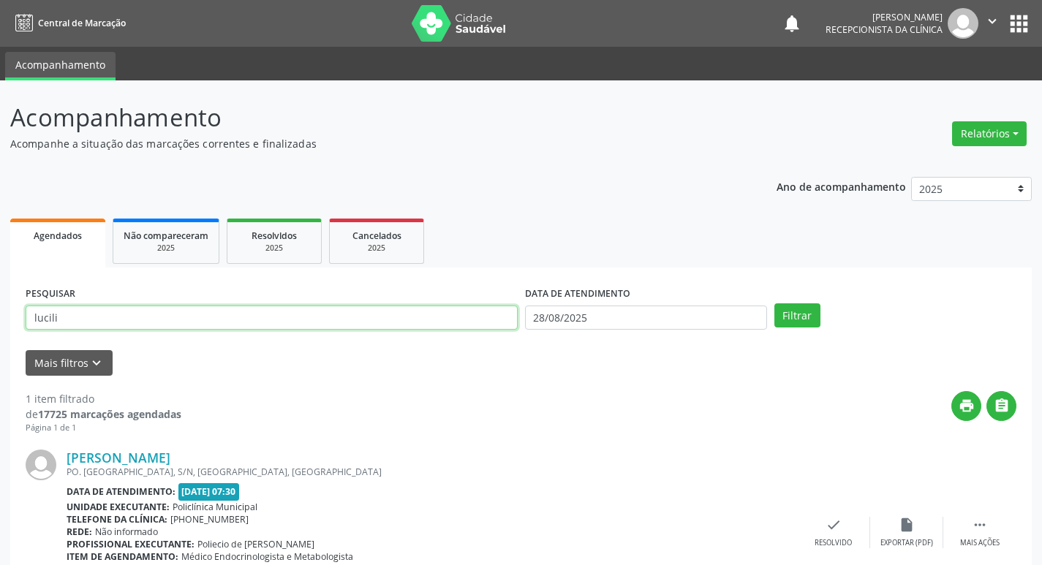
click at [415, 328] on input "lucili" at bounding box center [272, 318] width 492 height 25
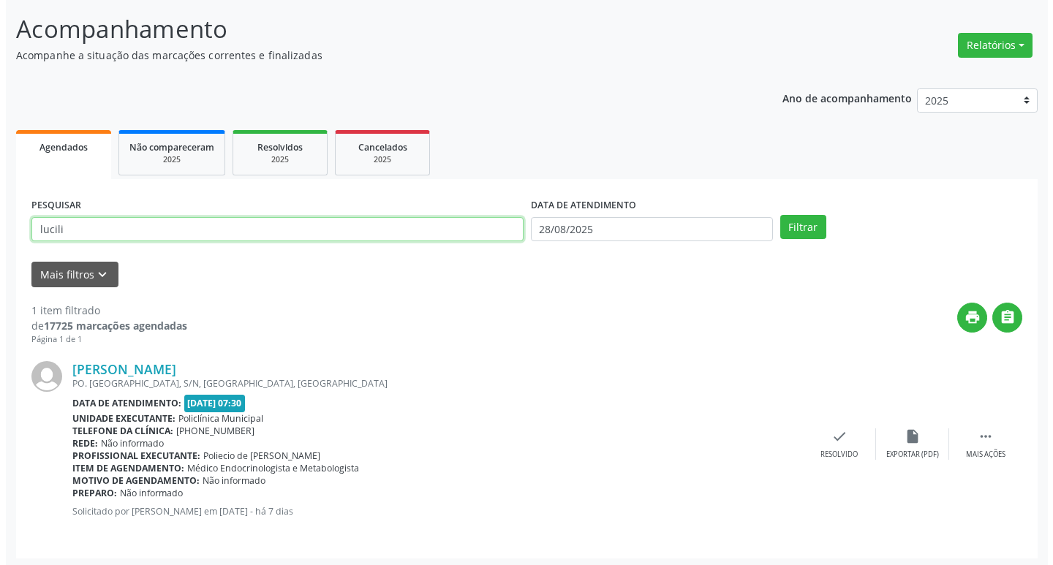
scroll to position [92, 0]
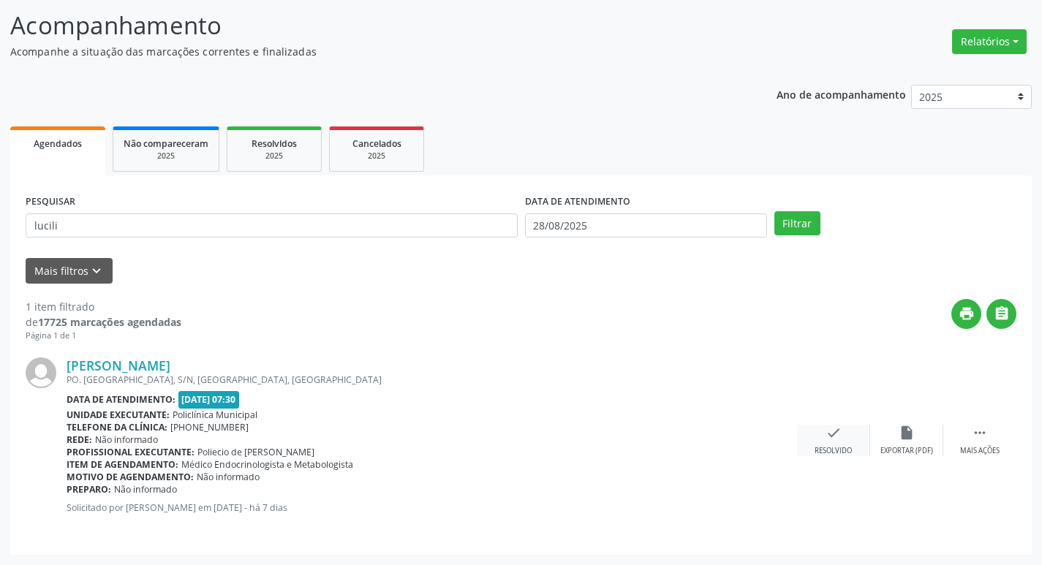
click at [835, 445] on div "check Resolvido" at bounding box center [833, 440] width 73 height 31
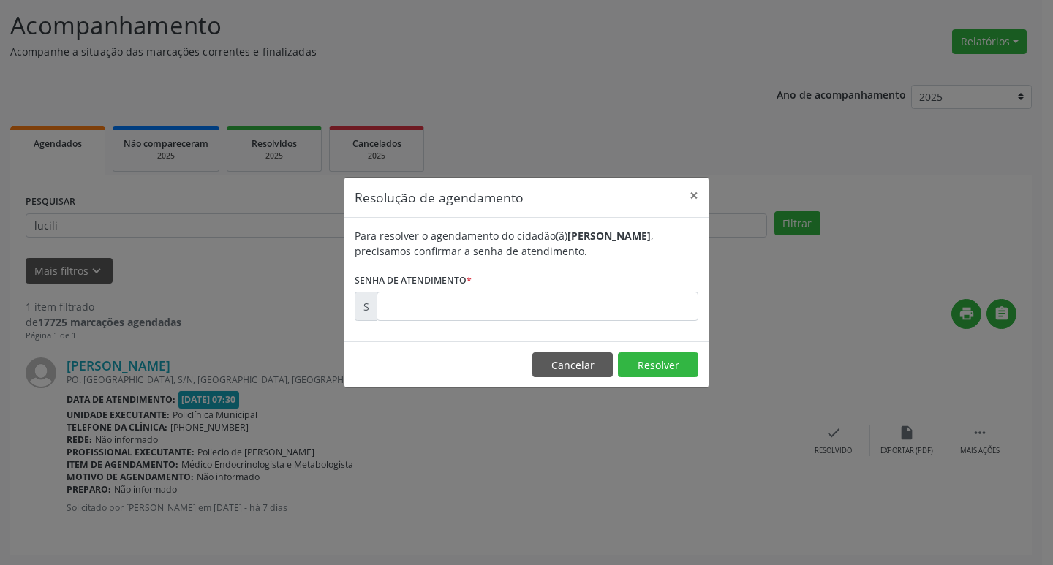
drag, startPoint x: 379, startPoint y: 278, endPoint x: 400, endPoint y: 304, distance: 33.2
click at [380, 279] on label "Senha de atendimento *" at bounding box center [413, 280] width 117 height 23
click at [403, 305] on input "text" at bounding box center [538, 306] width 322 height 29
type input "00172873"
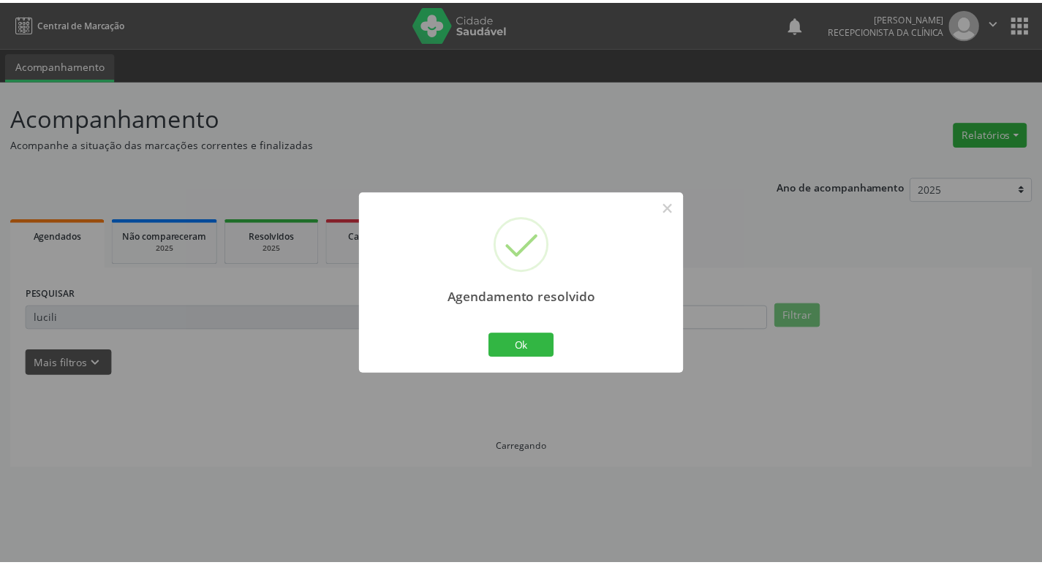
scroll to position [0, 0]
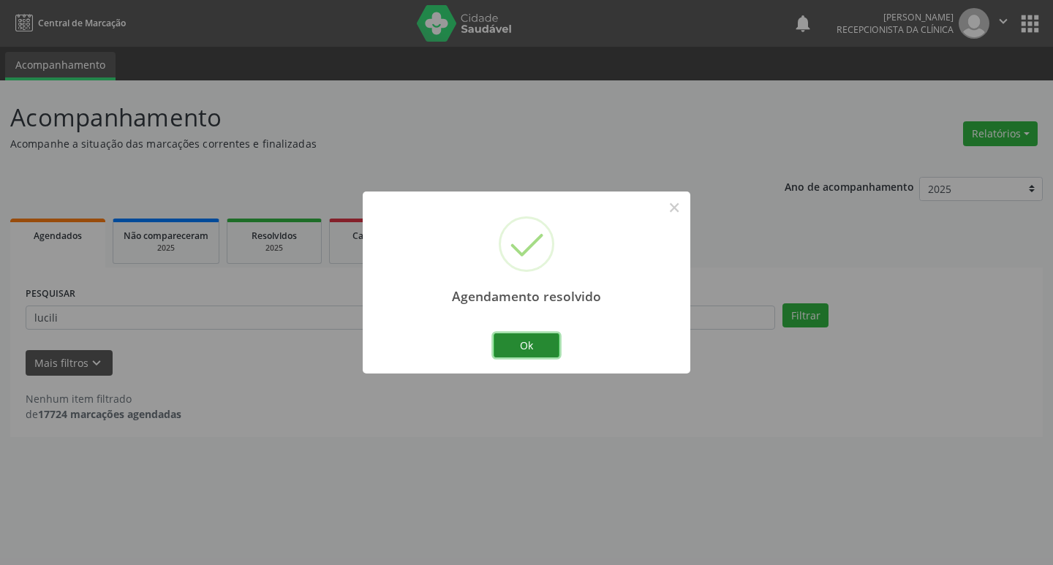
drag, startPoint x: 527, startPoint y: 340, endPoint x: 513, endPoint y: 338, distance: 13.3
click at [526, 341] on button "Ok" at bounding box center [527, 346] width 66 height 25
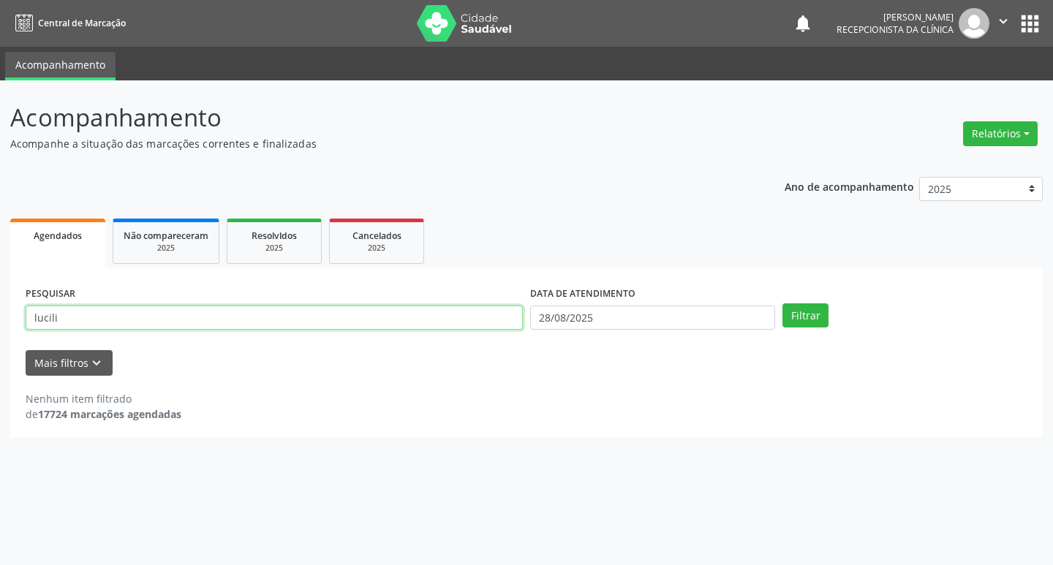
click at [453, 328] on input "lucili" at bounding box center [274, 318] width 497 height 25
click at [449, 328] on input "lucili" at bounding box center [274, 318] width 497 height 25
click at [783, 304] on button "Filtrar" at bounding box center [806, 316] width 46 height 25
click at [99, 319] on input "[PERSON_NAME]" at bounding box center [274, 318] width 497 height 25
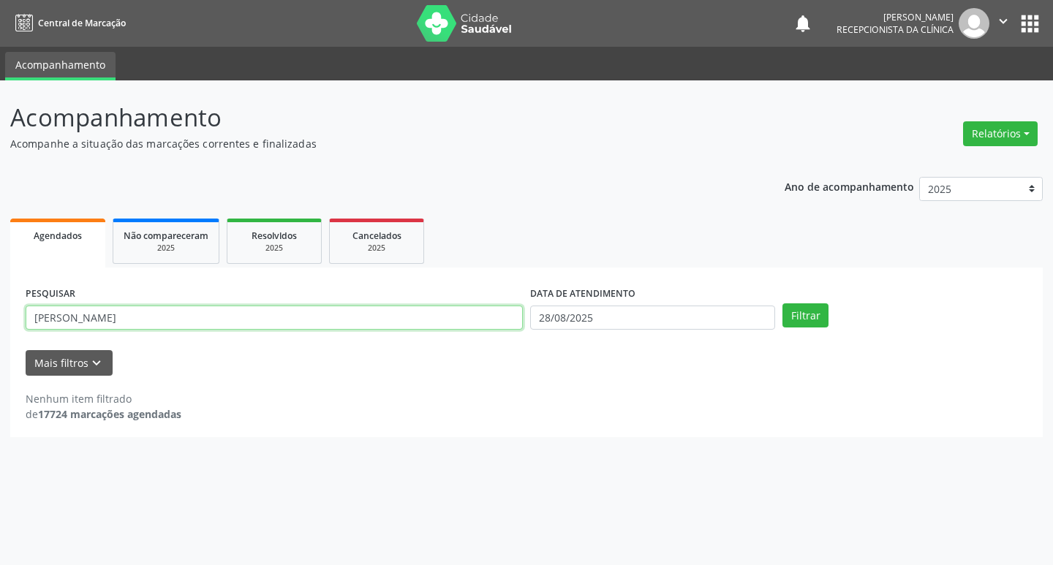
click at [99, 319] on input "[PERSON_NAME]" at bounding box center [274, 318] width 497 height 25
click at [149, 317] on input "[PERSON_NAME]" at bounding box center [274, 318] width 497 height 25
drag, startPoint x: 55, startPoint y: 318, endPoint x: 4, endPoint y: 318, distance: 51.2
click at [4, 318] on div "Acompanhamento Acompanhe a situação das marcações correntes e finalizadas Relat…" at bounding box center [526, 322] width 1053 height 485
type input "[PERSON_NAME]"
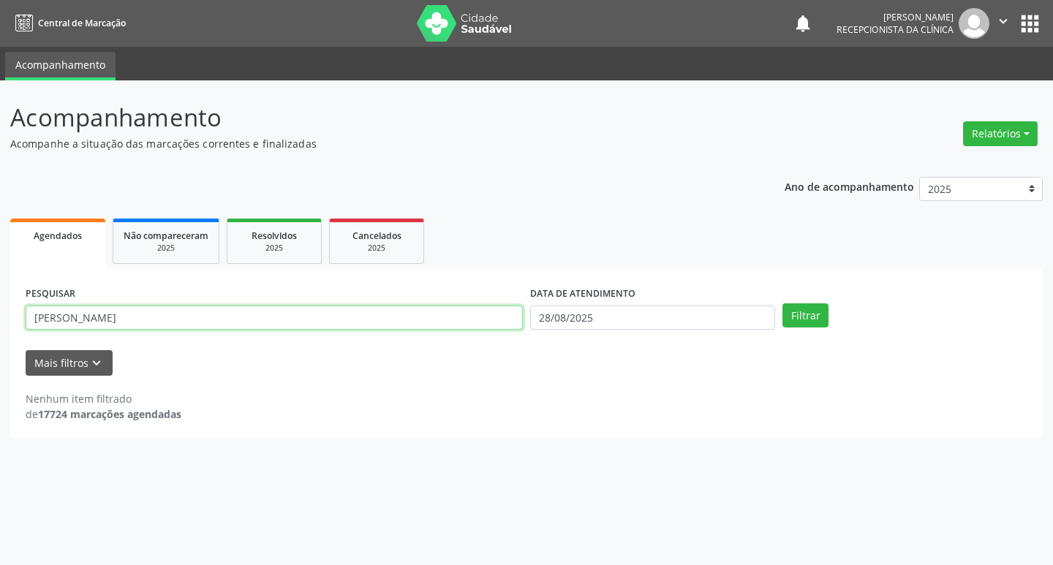
click at [783, 304] on button "Filtrar" at bounding box center [806, 316] width 46 height 25
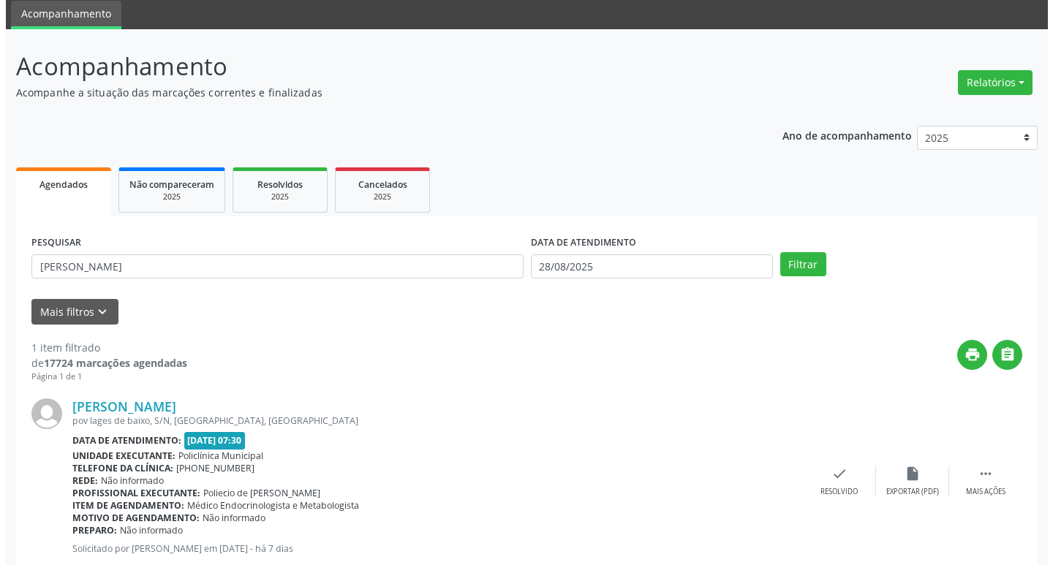
scroll to position [92, 0]
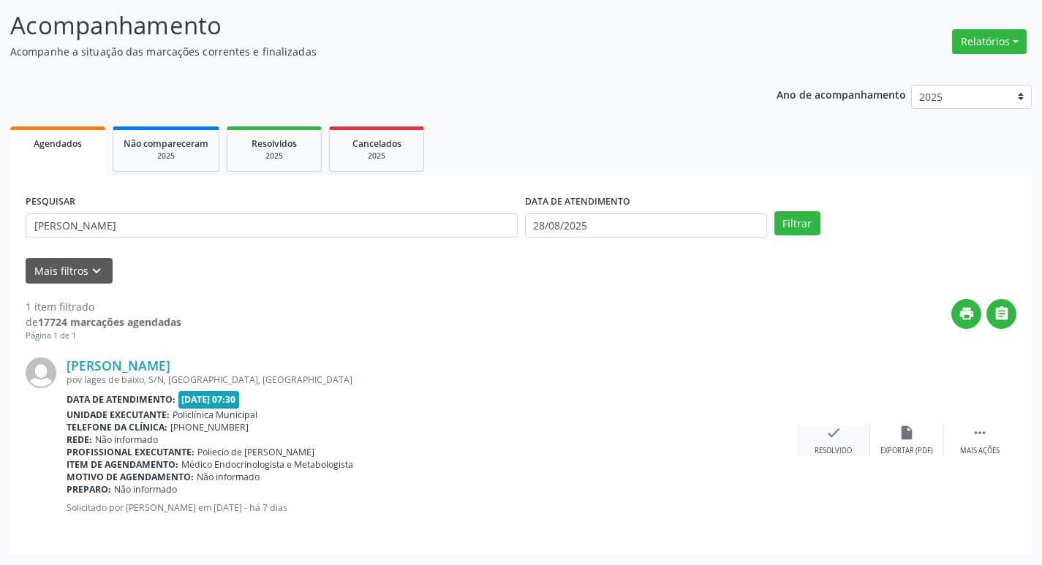
click at [840, 440] on icon "check" at bounding box center [834, 433] width 16 height 16
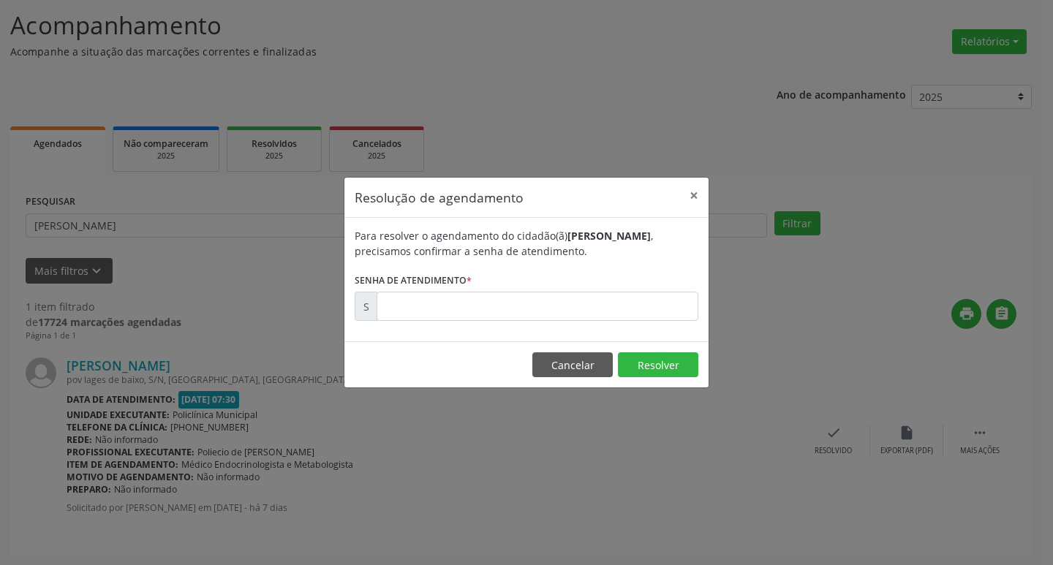
click at [494, 287] on form "Para resolver o agendamento do cidadão(ã) [PERSON_NAME] , precisamos confirmar …" at bounding box center [527, 274] width 344 height 93
click at [480, 312] on input "text" at bounding box center [538, 306] width 322 height 29
type input "00172919"
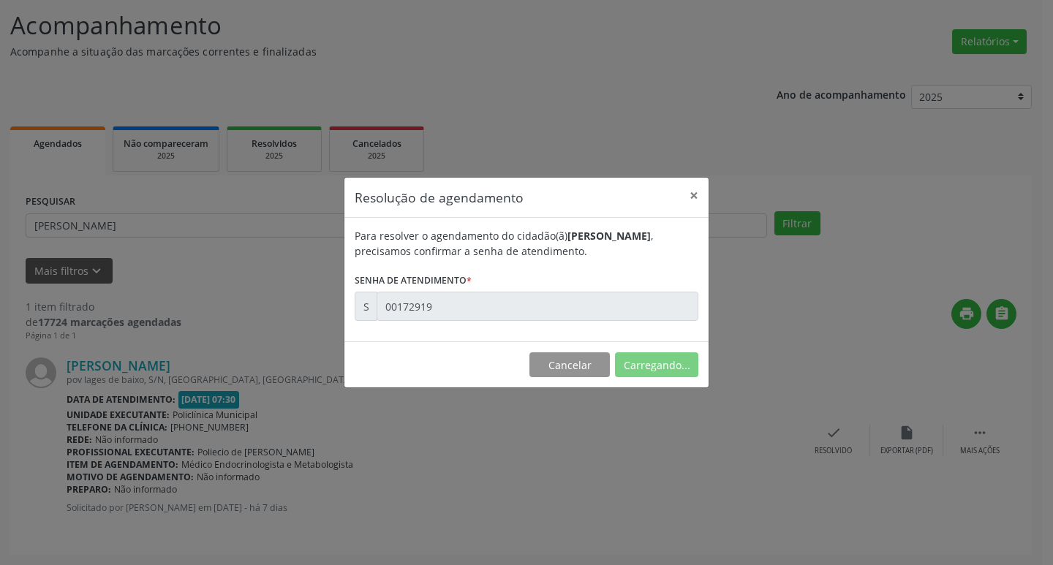
scroll to position [0, 0]
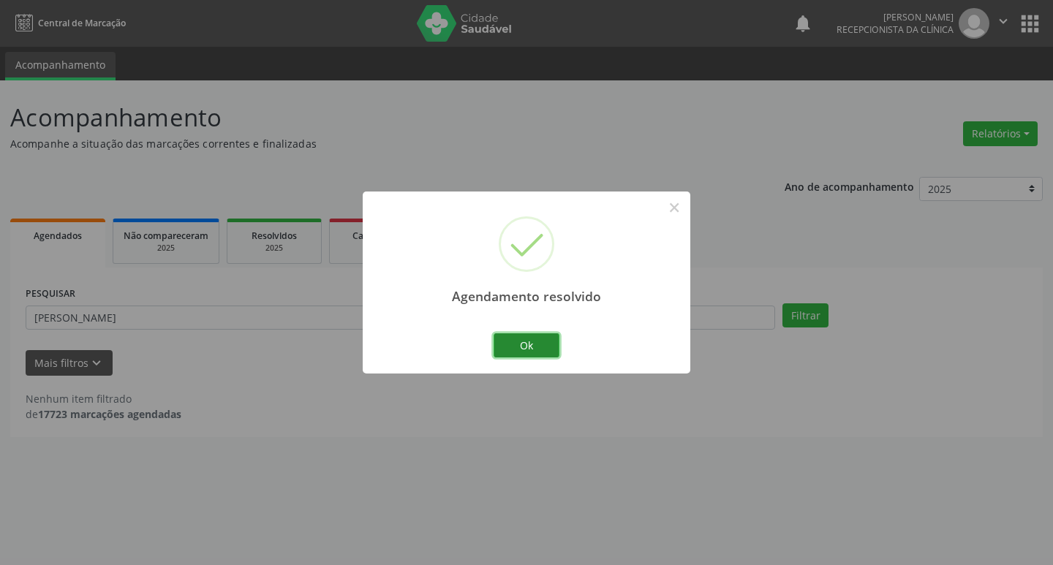
click at [500, 349] on button "Ok" at bounding box center [527, 346] width 66 height 25
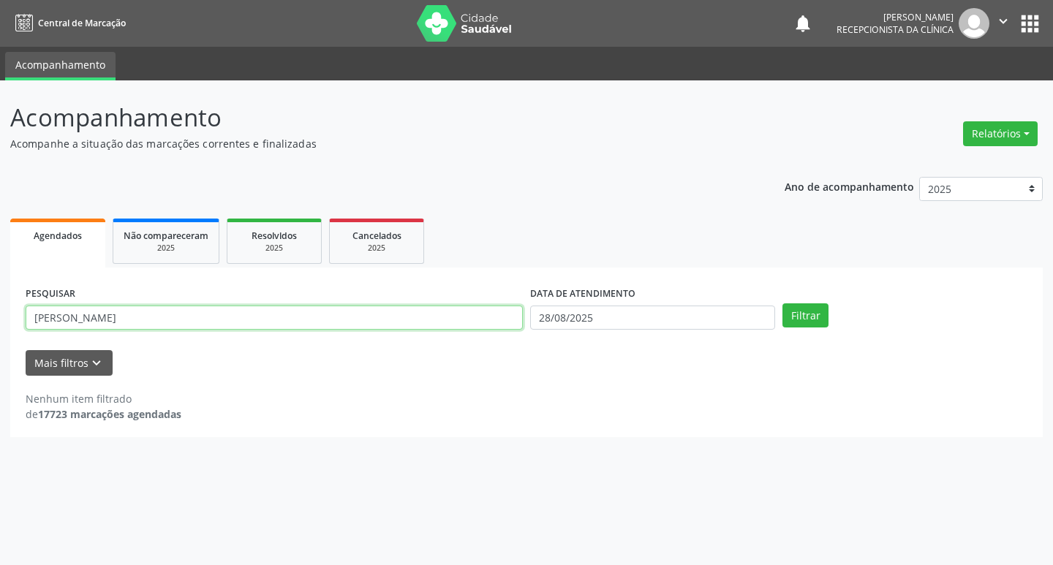
click at [374, 328] on input "[PERSON_NAME]" at bounding box center [274, 318] width 497 height 25
click at [783, 304] on button "Filtrar" at bounding box center [806, 316] width 46 height 25
click at [313, 306] on input "loudes" at bounding box center [274, 318] width 497 height 25
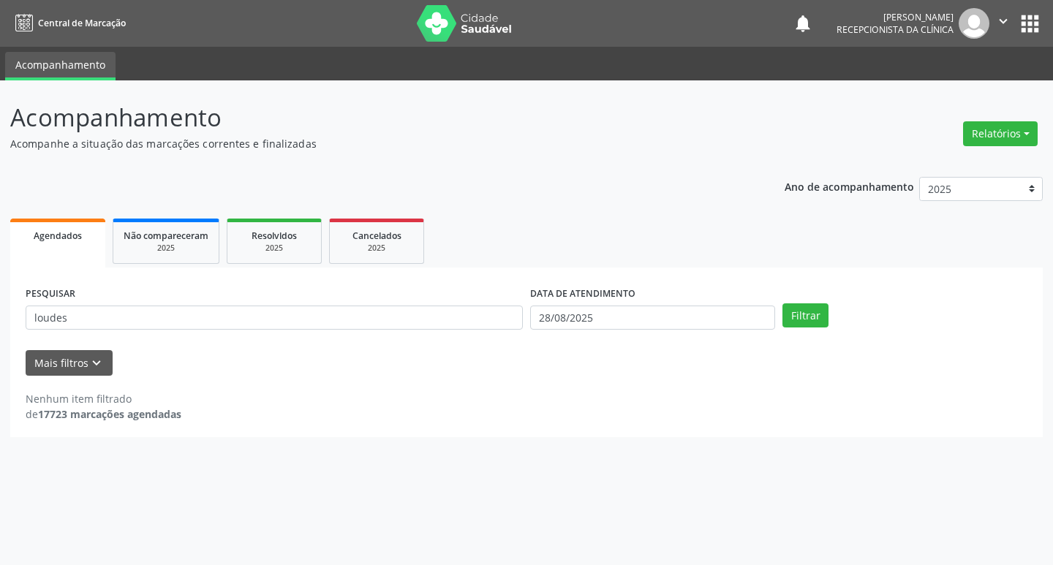
click at [285, 334] on div "PESQUISAR loudes" at bounding box center [274, 311] width 505 height 57
click at [246, 320] on input "loudes" at bounding box center [274, 318] width 497 height 25
type input "lourdes"
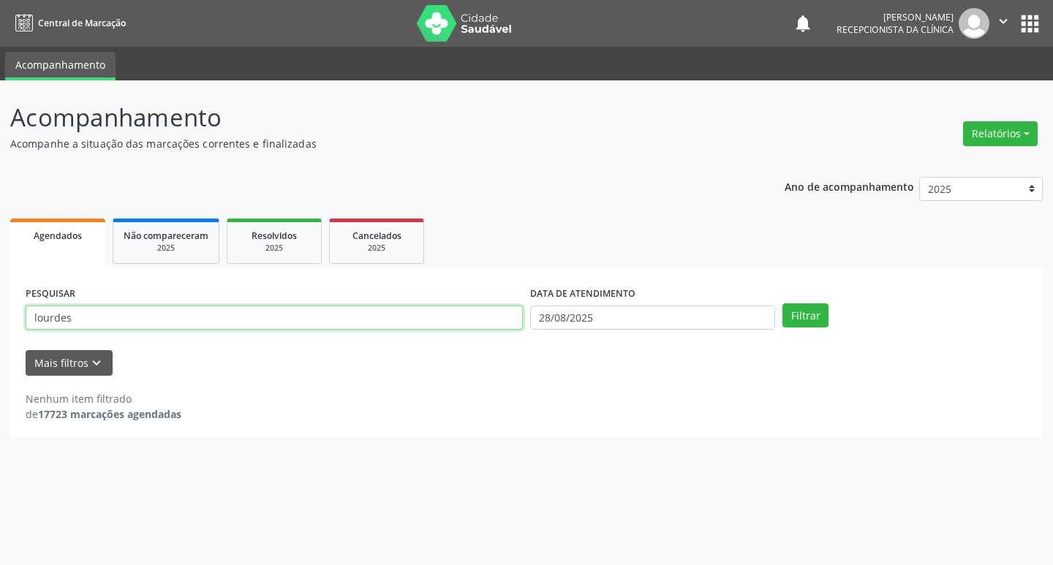
click at [783, 304] on button "Filtrar" at bounding box center [806, 316] width 46 height 25
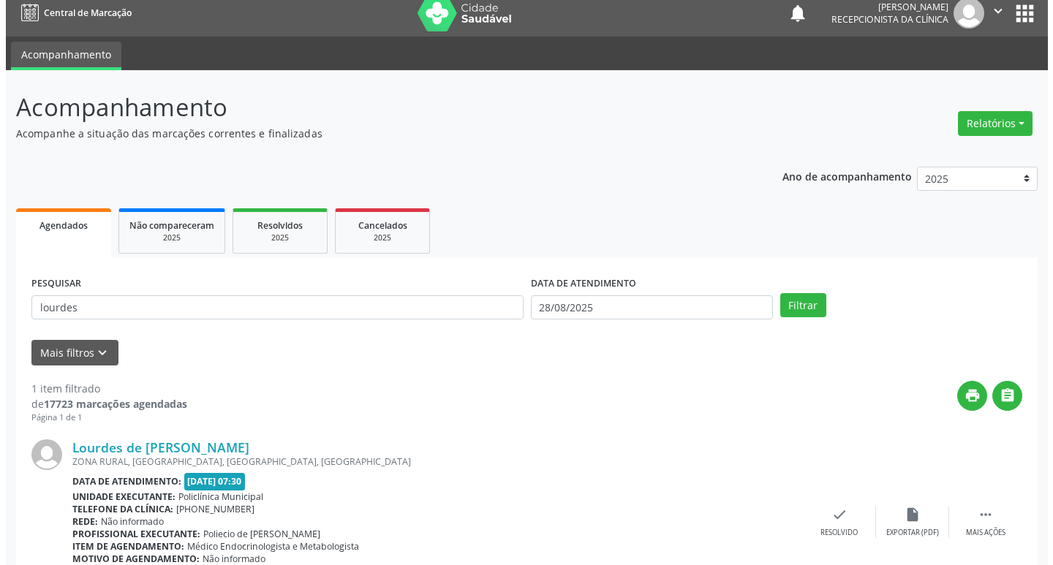
scroll to position [92, 0]
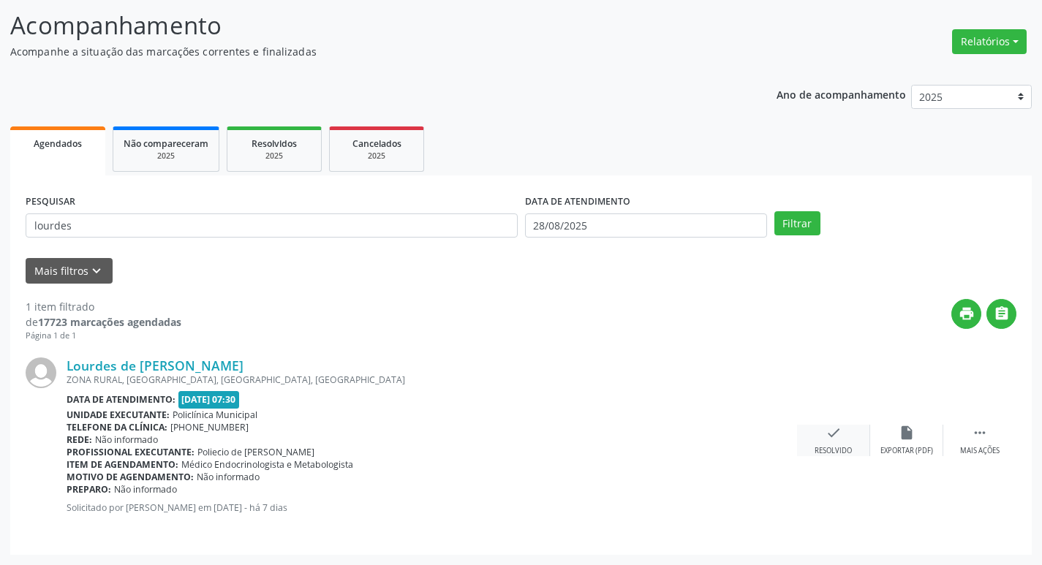
click at [829, 437] on icon "check" at bounding box center [834, 433] width 16 height 16
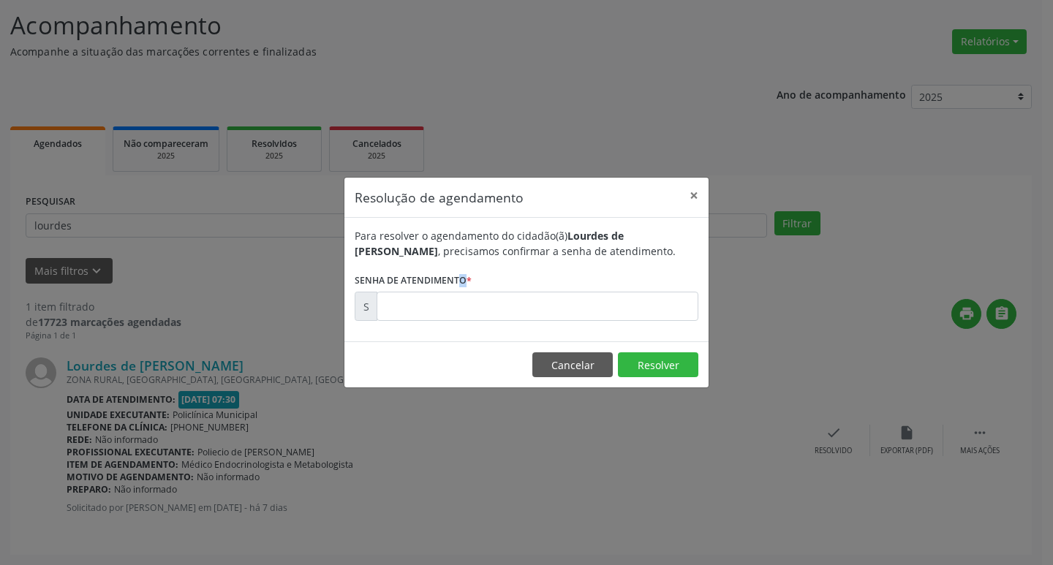
drag, startPoint x: 431, startPoint y: 280, endPoint x: 440, endPoint y: 292, distance: 14.6
click at [439, 291] on label "Senha de atendimento *" at bounding box center [413, 280] width 117 height 23
click at [441, 295] on input "text" at bounding box center [538, 306] width 322 height 29
type input "00172920"
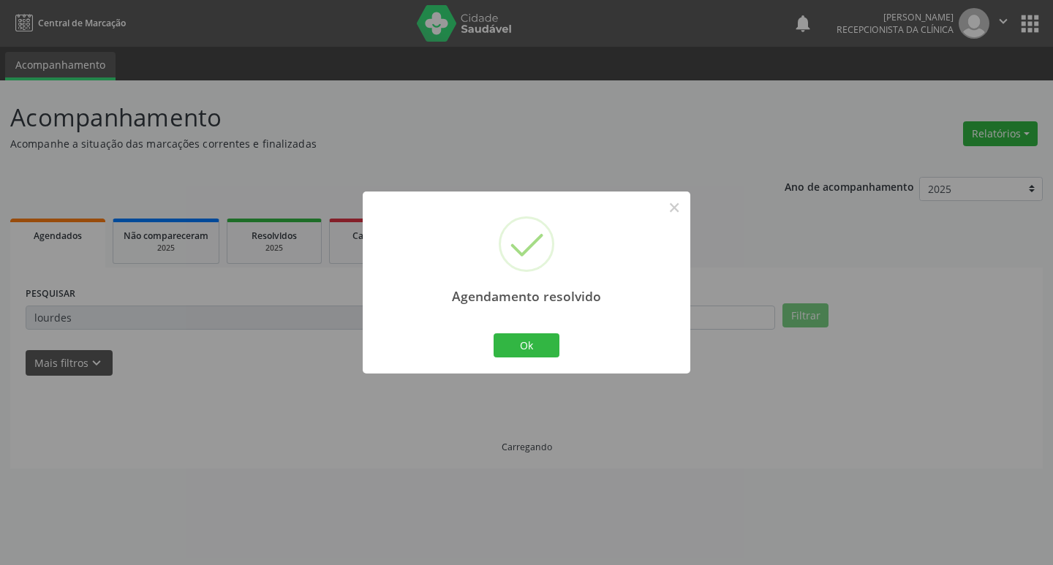
scroll to position [0, 0]
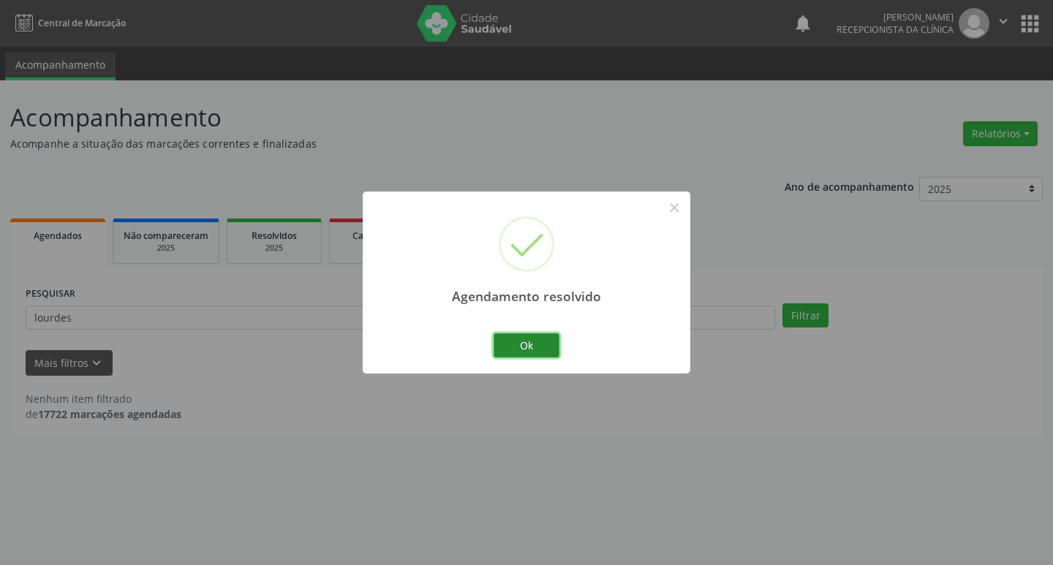
click at [529, 344] on button "Ok" at bounding box center [527, 346] width 66 height 25
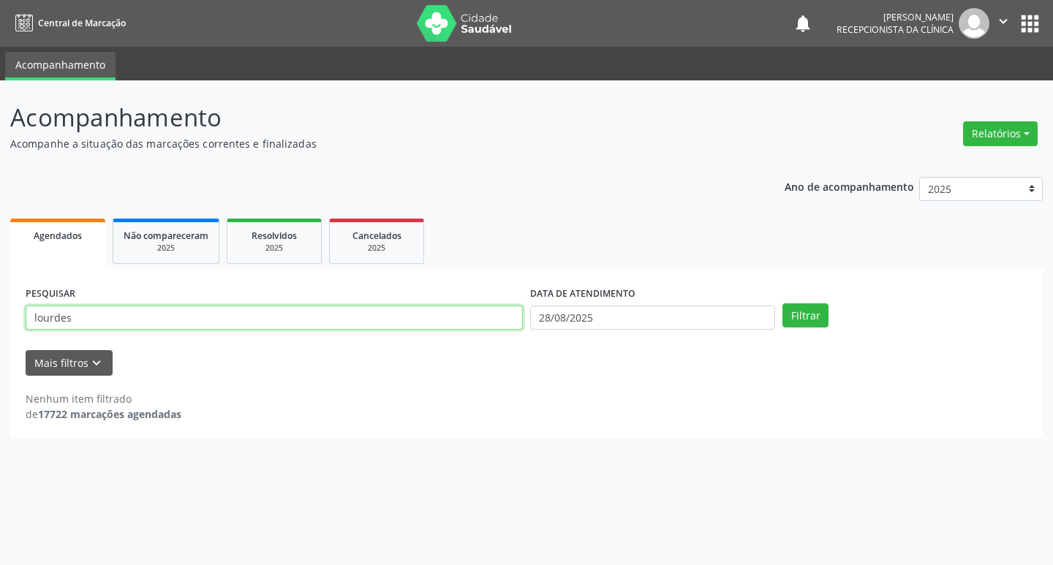
click at [359, 312] on input "lourdes" at bounding box center [274, 318] width 497 height 25
type input "jaiane"
click at [783, 304] on button "Filtrar" at bounding box center [806, 316] width 46 height 25
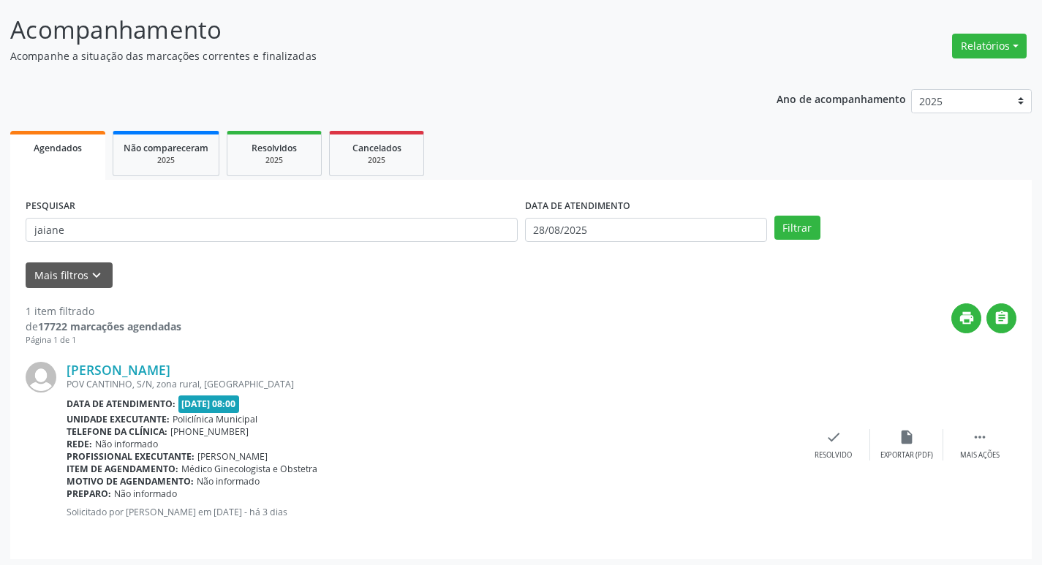
scroll to position [92, 0]
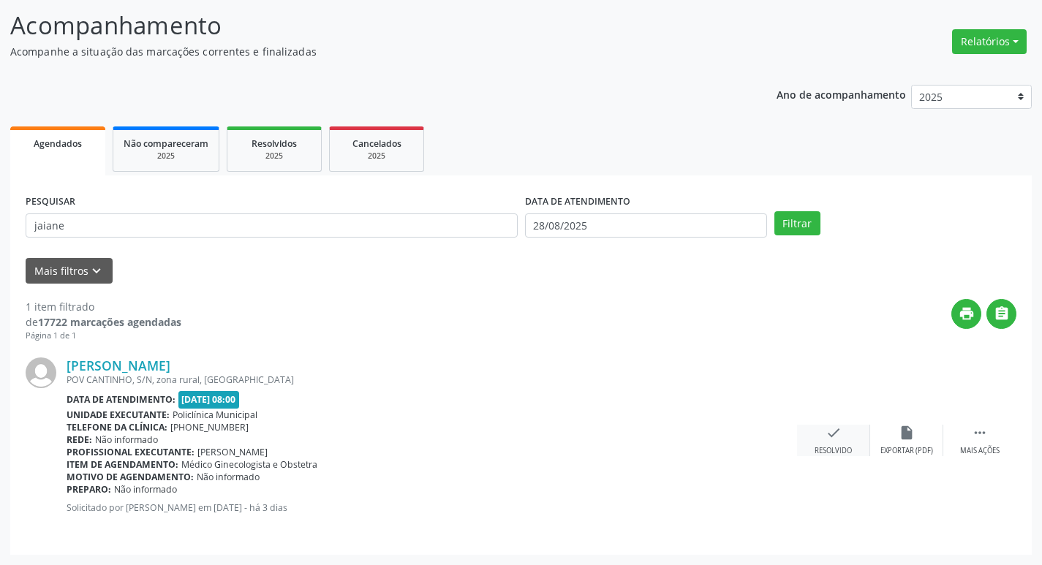
click at [823, 442] on div "check Resolvido" at bounding box center [833, 440] width 73 height 31
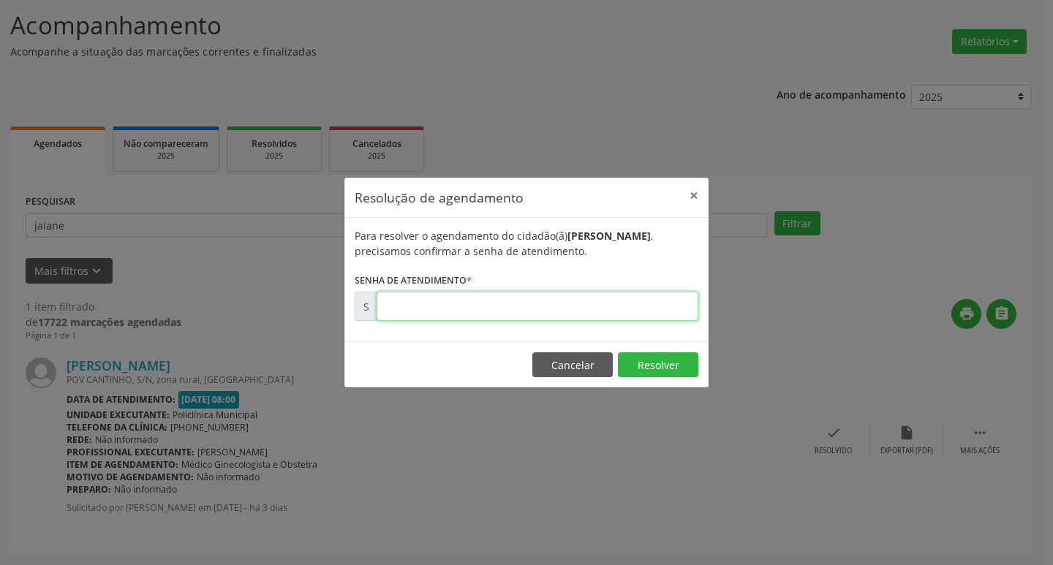
click at [467, 311] on input "text" at bounding box center [538, 306] width 322 height 29
type input "00172876"
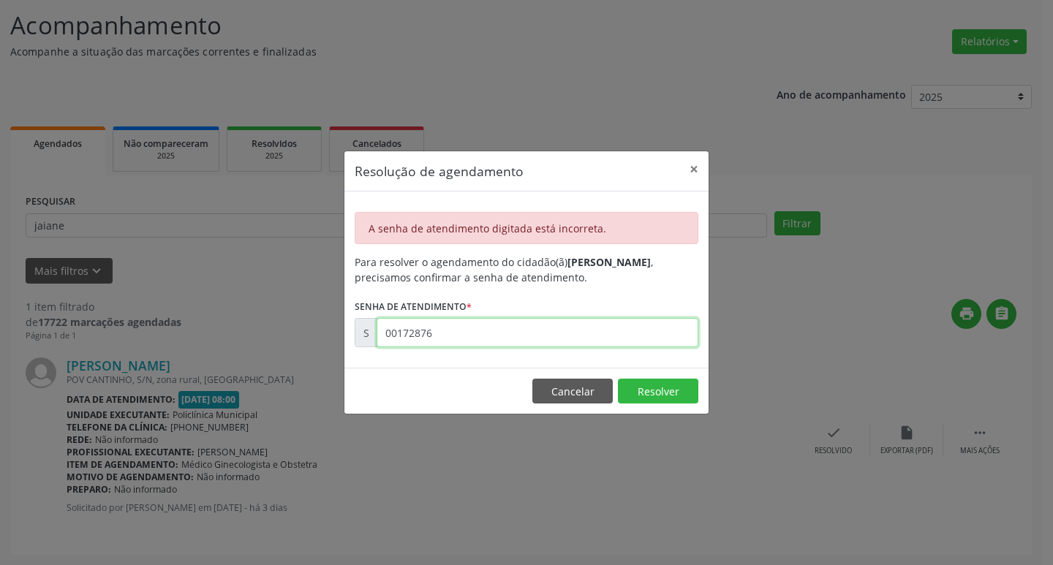
click at [451, 328] on input "00172876" at bounding box center [538, 332] width 322 height 29
click at [467, 334] on input "00172876" at bounding box center [538, 332] width 322 height 29
click at [666, 388] on button "Resolver" at bounding box center [658, 391] width 80 height 25
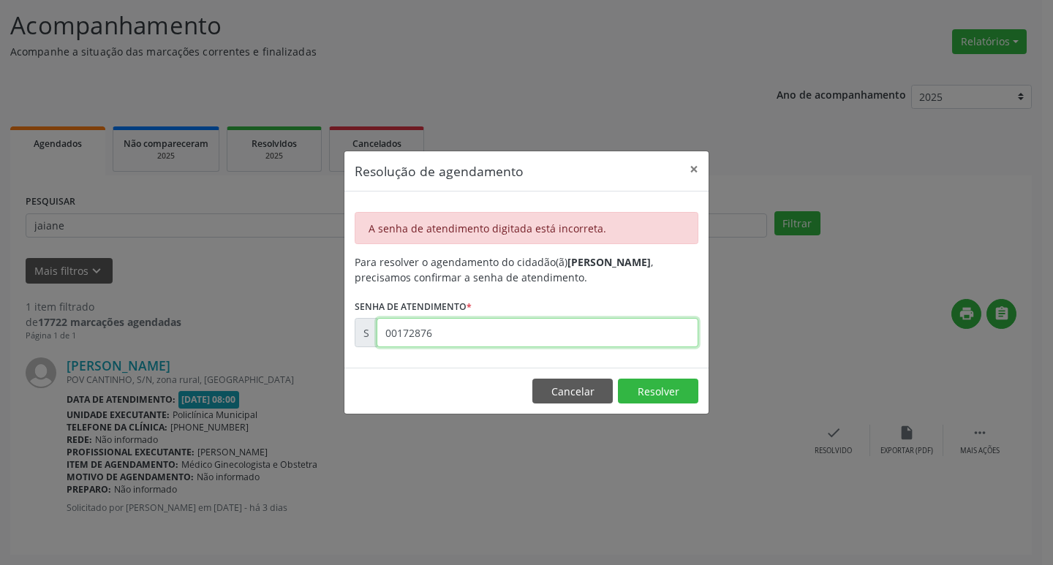
click at [532, 342] on input "00172876" at bounding box center [538, 332] width 322 height 29
click at [556, 391] on button "Cancelar" at bounding box center [572, 391] width 80 height 25
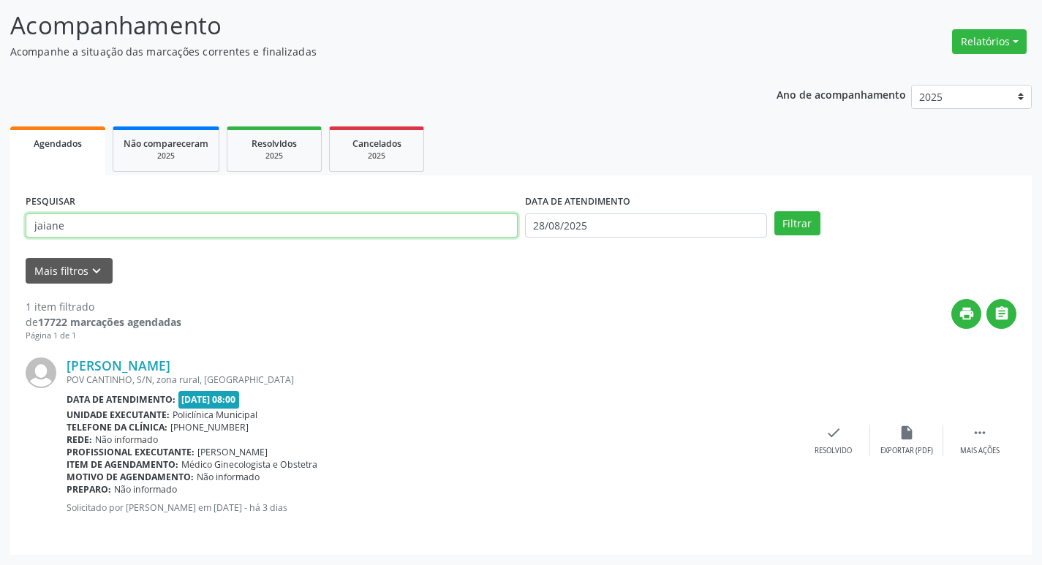
click at [206, 224] on input "jaiane" at bounding box center [272, 226] width 492 height 25
click at [94, 230] on input "jaiane" at bounding box center [272, 226] width 492 height 25
type input "[DEMOGRAPHIC_DATA]"
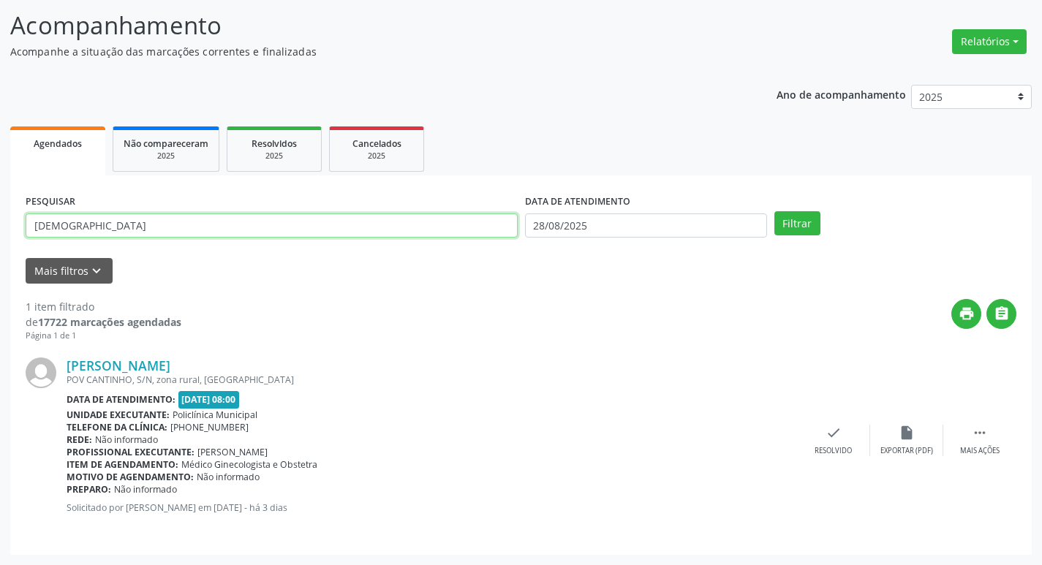
click at [775, 211] on button "Filtrar" at bounding box center [798, 223] width 46 height 25
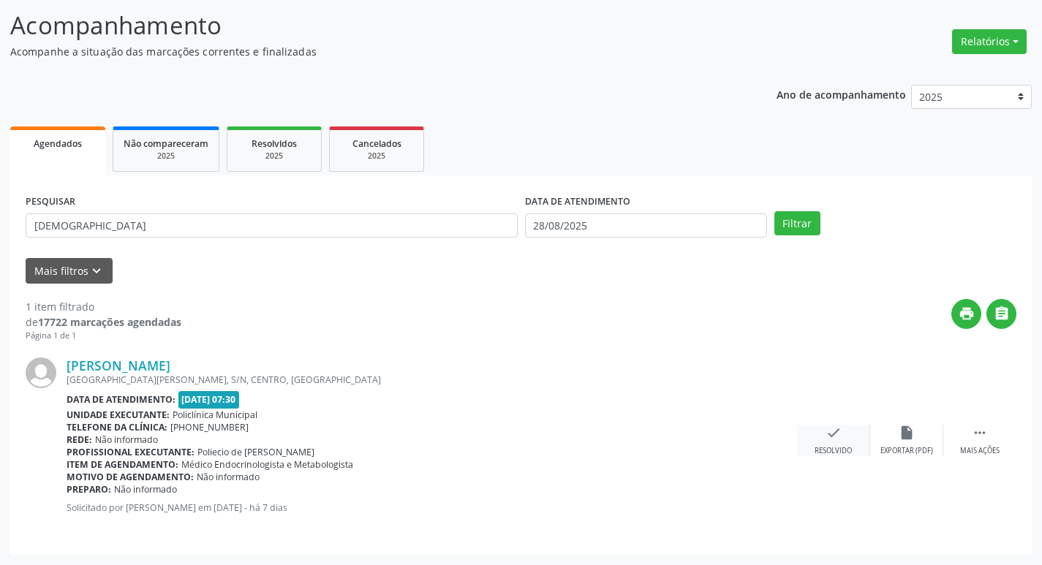
click at [851, 436] on div "check Resolvido" at bounding box center [833, 440] width 73 height 31
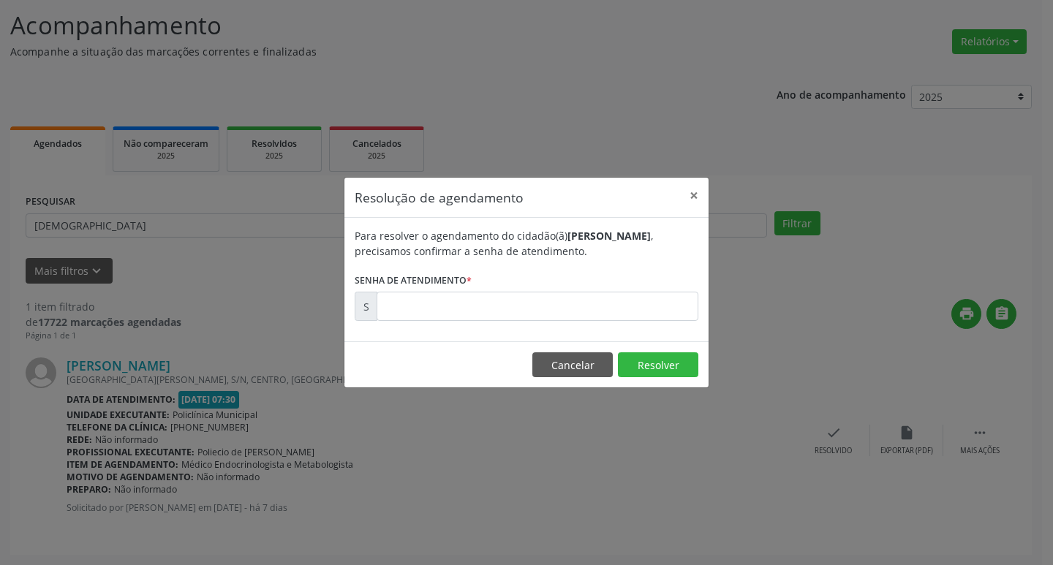
drag, startPoint x: 545, startPoint y: 323, endPoint x: 524, endPoint y: 315, distance: 22.0
click at [531, 317] on div "Para resolver o agendamento do cidadão(ã) [PERSON_NAME] , precisamos confirmar …" at bounding box center [526, 280] width 364 height 124
click at [524, 315] on input "text" at bounding box center [538, 306] width 322 height 29
type input "00172876"
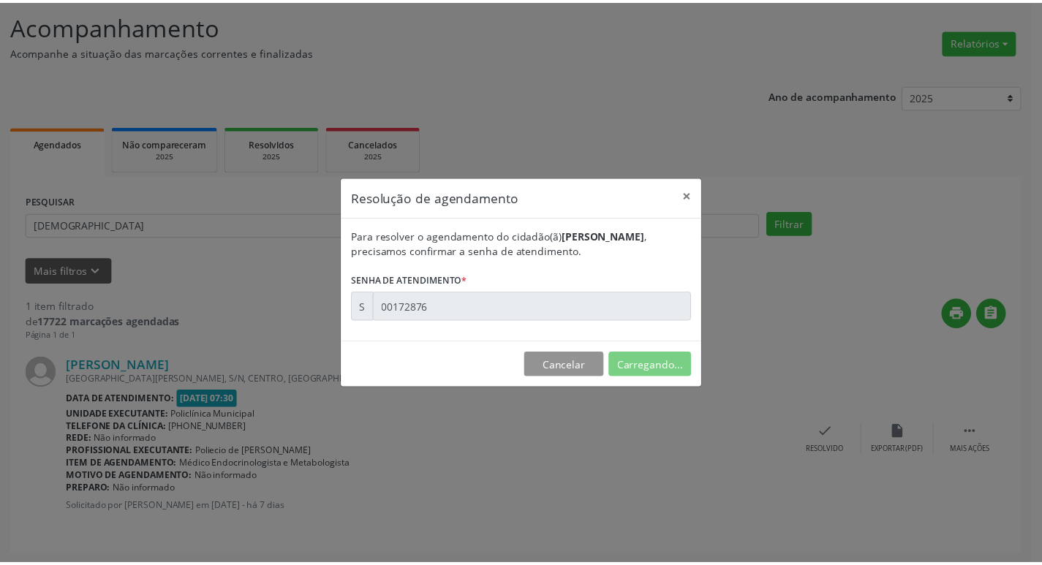
scroll to position [0, 0]
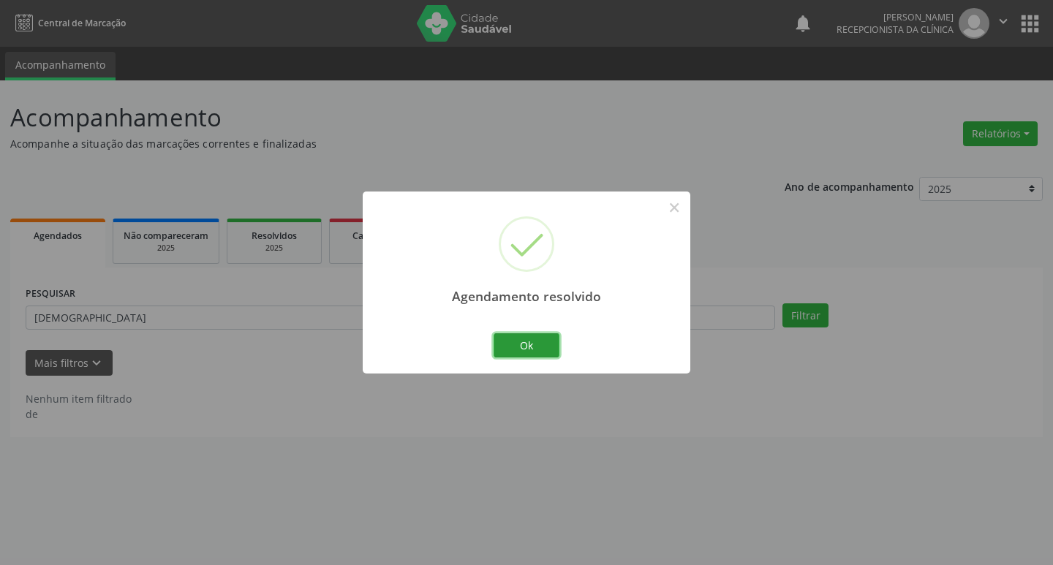
drag, startPoint x: 520, startPoint y: 342, endPoint x: 416, endPoint y: 311, distance: 108.3
click at [518, 342] on button "Ok" at bounding box center [527, 346] width 66 height 25
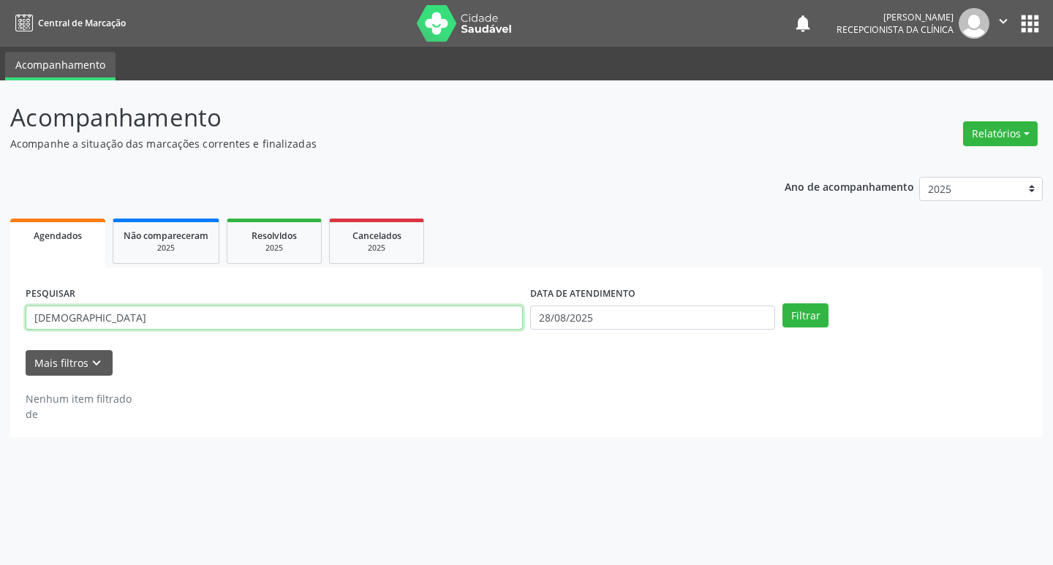
click at [416, 311] on input "[DEMOGRAPHIC_DATA]" at bounding box center [274, 318] width 497 height 25
type input "rosa"
click at [783, 304] on button "Filtrar" at bounding box center [806, 316] width 46 height 25
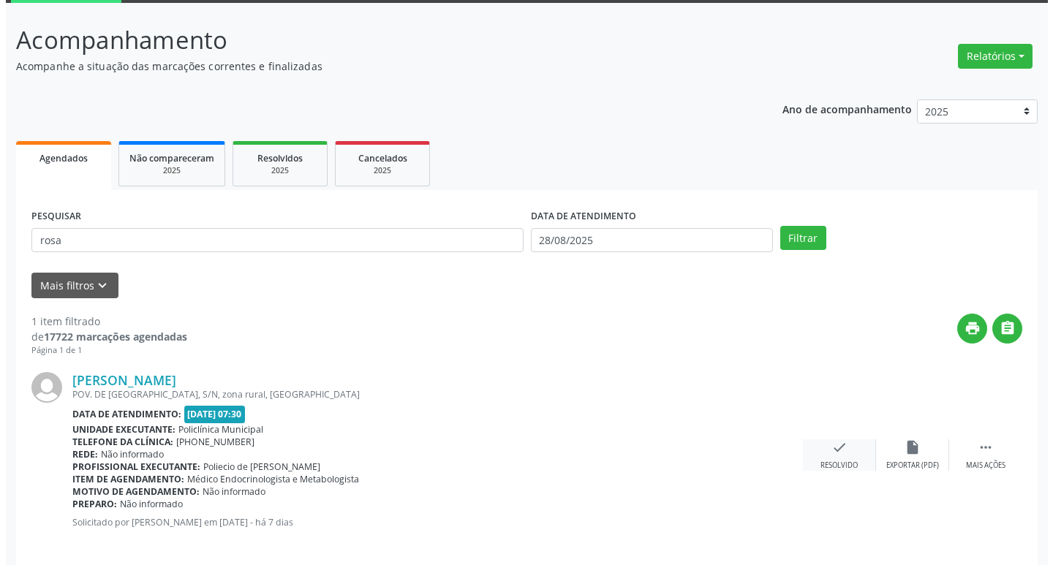
scroll to position [92, 0]
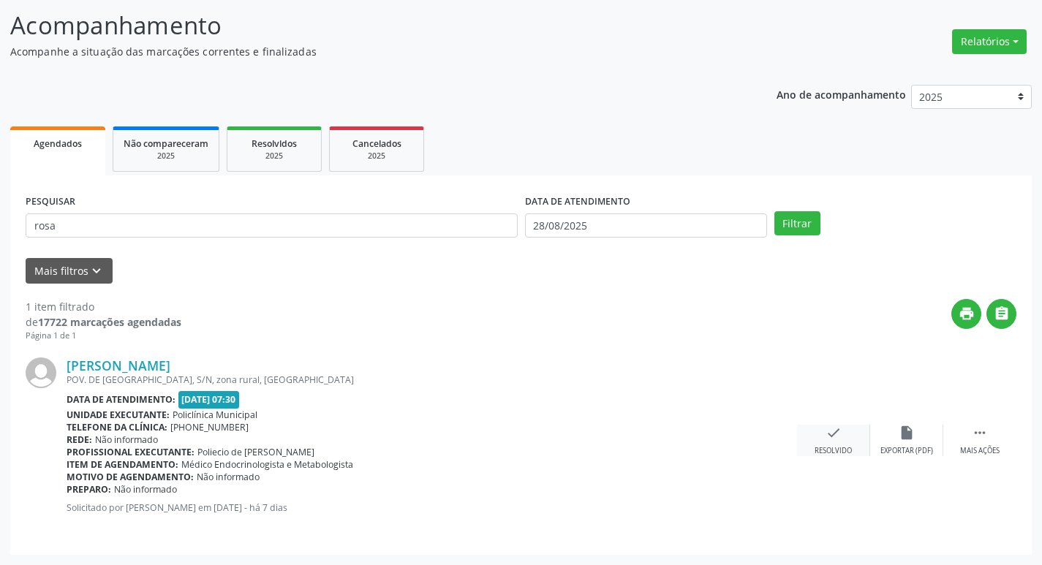
click at [850, 436] on div "check Resolvido" at bounding box center [833, 440] width 73 height 31
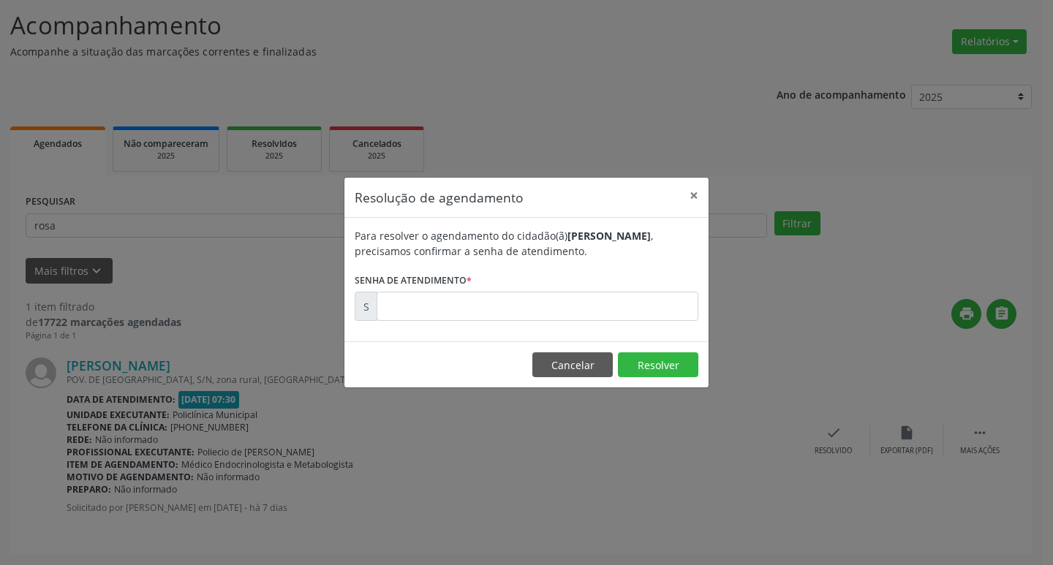
drag, startPoint x: 472, startPoint y: 276, endPoint x: 479, endPoint y: 298, distance: 23.6
click at [475, 290] on form "Para resolver o agendamento do cidadão(ã) [PERSON_NAME] , precisamos confirmar …" at bounding box center [527, 274] width 344 height 93
click at [479, 298] on input "text" at bounding box center [538, 306] width 322 height 29
type input "00172874"
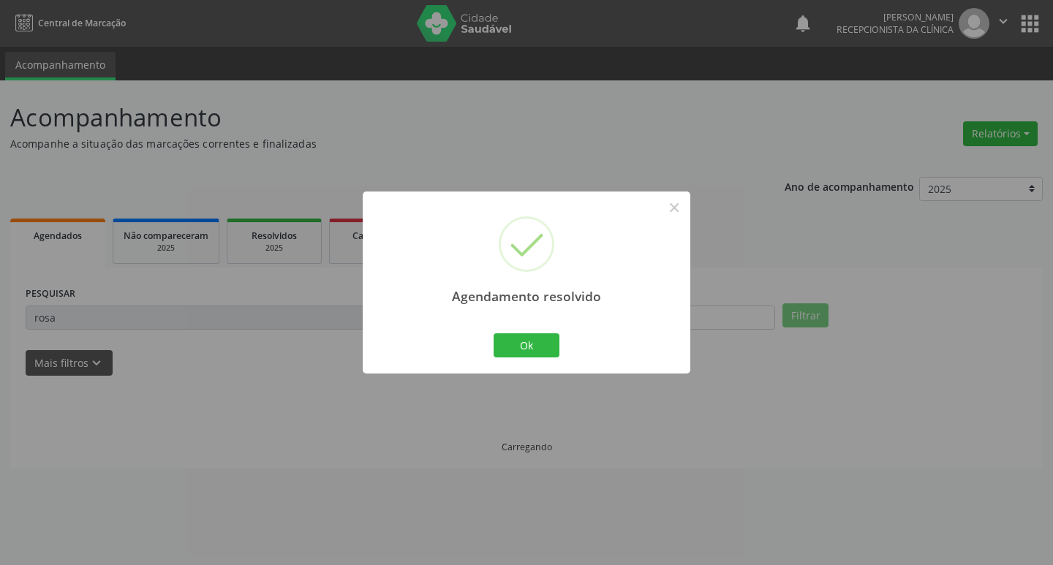
scroll to position [0, 0]
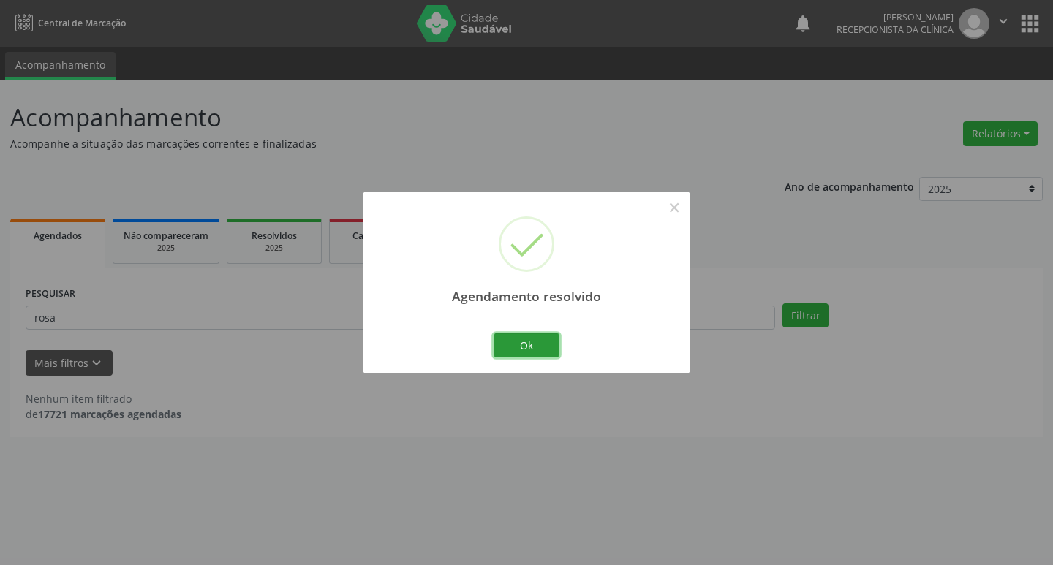
drag, startPoint x: 533, startPoint y: 344, endPoint x: 437, endPoint y: 343, distance: 95.8
click at [530, 344] on button "Ok" at bounding box center [527, 346] width 66 height 25
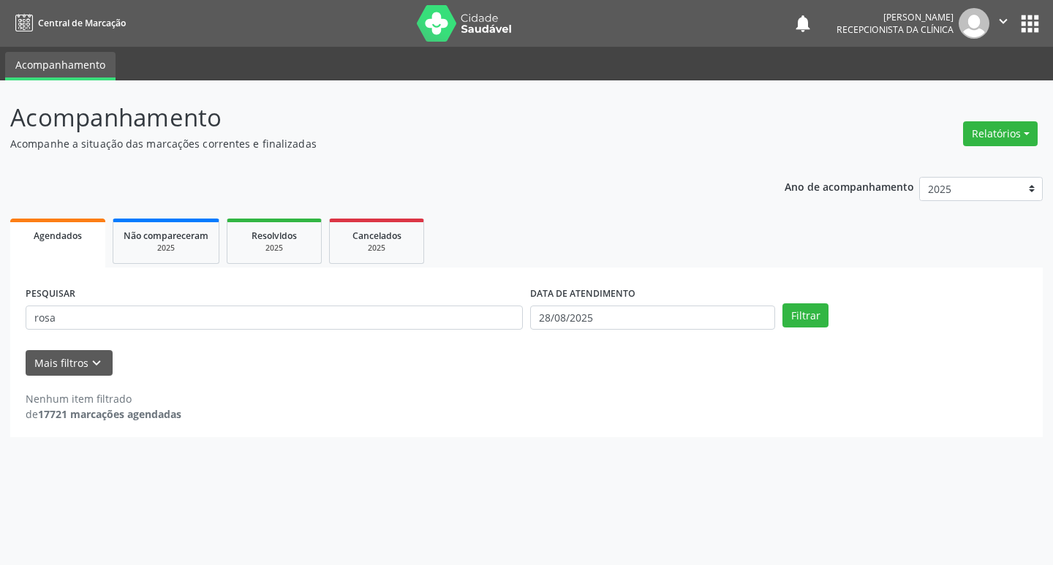
drag, startPoint x: 361, startPoint y: 340, endPoint x: 338, endPoint y: 328, distance: 26.2
click at [358, 339] on div "PESQUISAR rosa" at bounding box center [274, 311] width 505 height 57
click at [335, 328] on input "rosa" at bounding box center [274, 318] width 497 height 25
click at [334, 328] on input "rosa" at bounding box center [274, 318] width 497 height 25
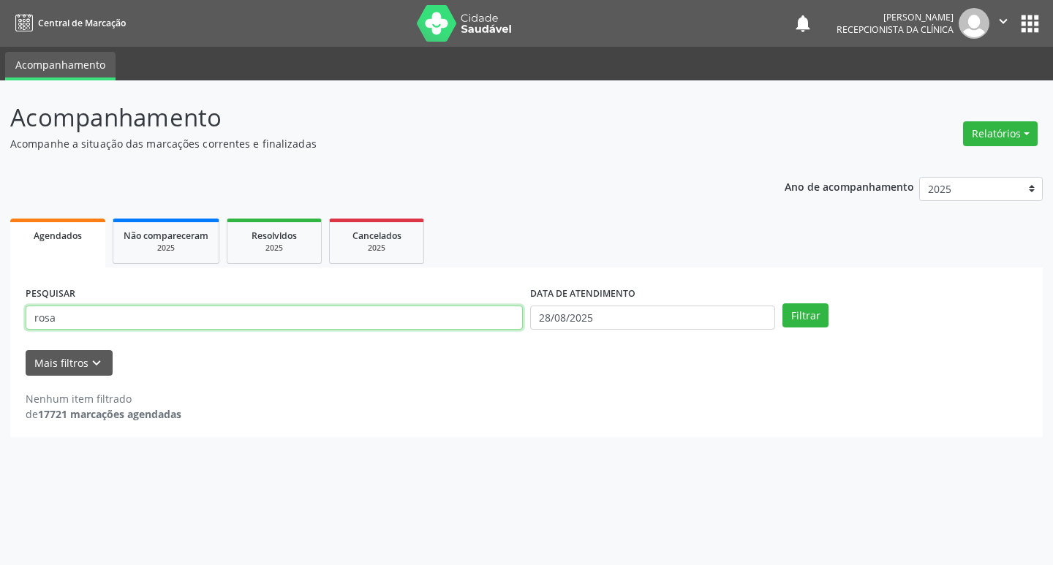
click at [334, 328] on input "rosa" at bounding box center [274, 318] width 497 height 25
type input "francisco"
click at [783, 304] on button "Filtrar" at bounding box center [806, 316] width 46 height 25
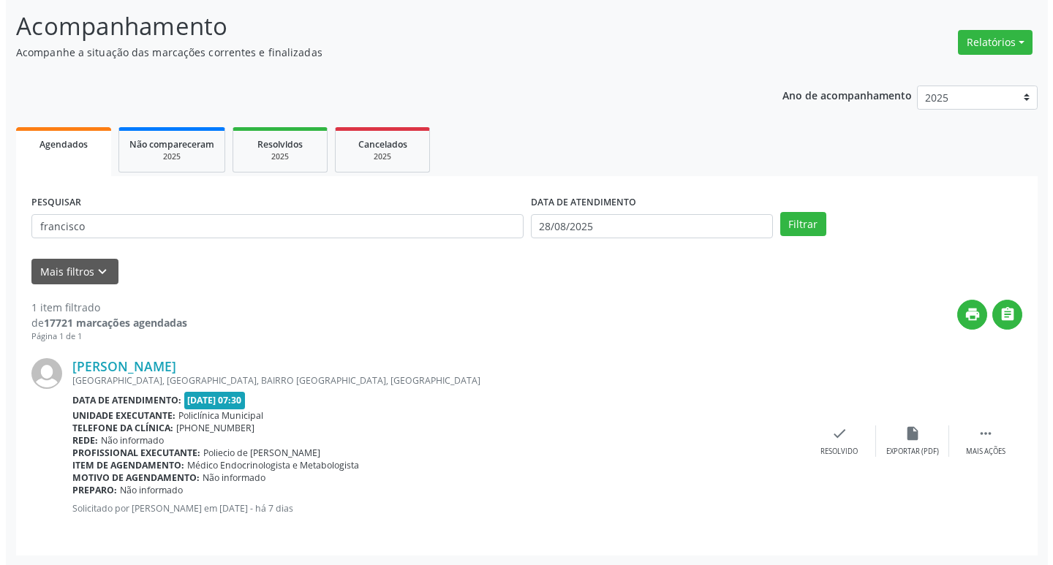
scroll to position [92, 0]
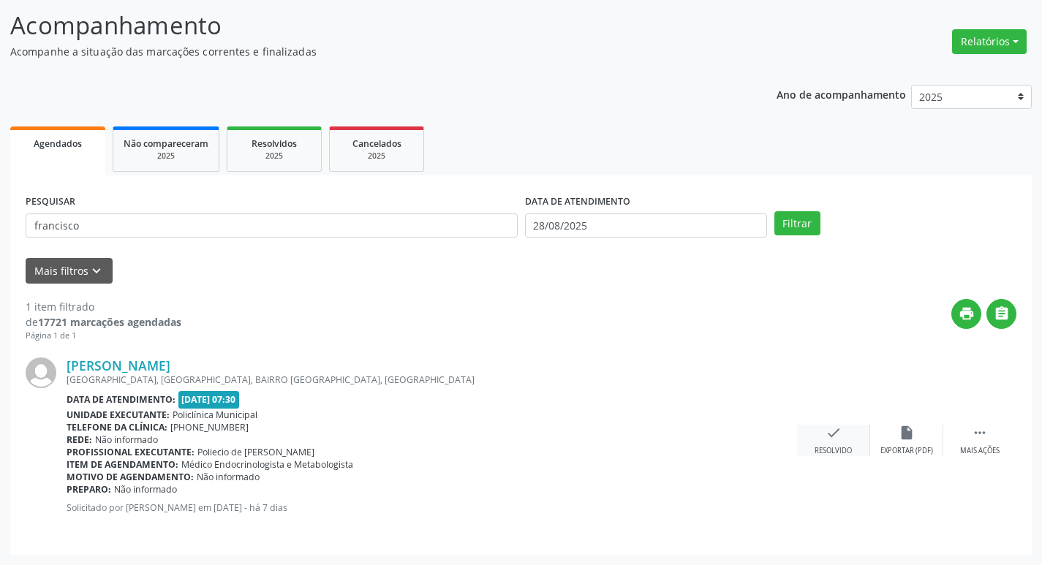
click at [849, 438] on div "check Resolvido" at bounding box center [833, 440] width 73 height 31
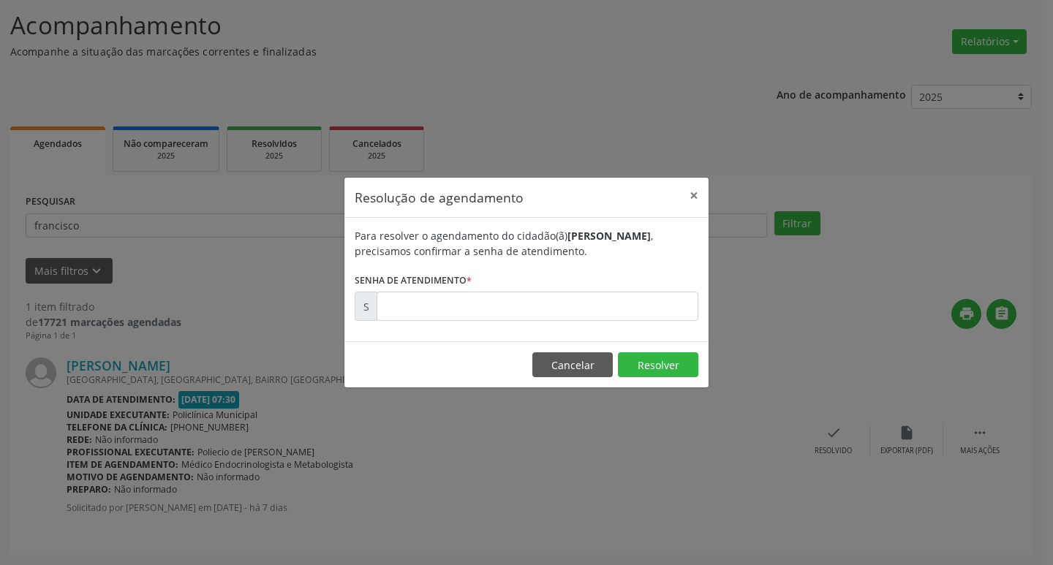
drag, startPoint x: 539, startPoint y: 325, endPoint x: 488, endPoint y: 300, distance: 57.2
click at [525, 318] on div "Para resolver o agendamento do cidadão(ã) [PERSON_NAME] , precisamos confirmar …" at bounding box center [526, 280] width 364 height 124
click at [488, 300] on input "text" at bounding box center [538, 306] width 322 height 29
type input "00172859"
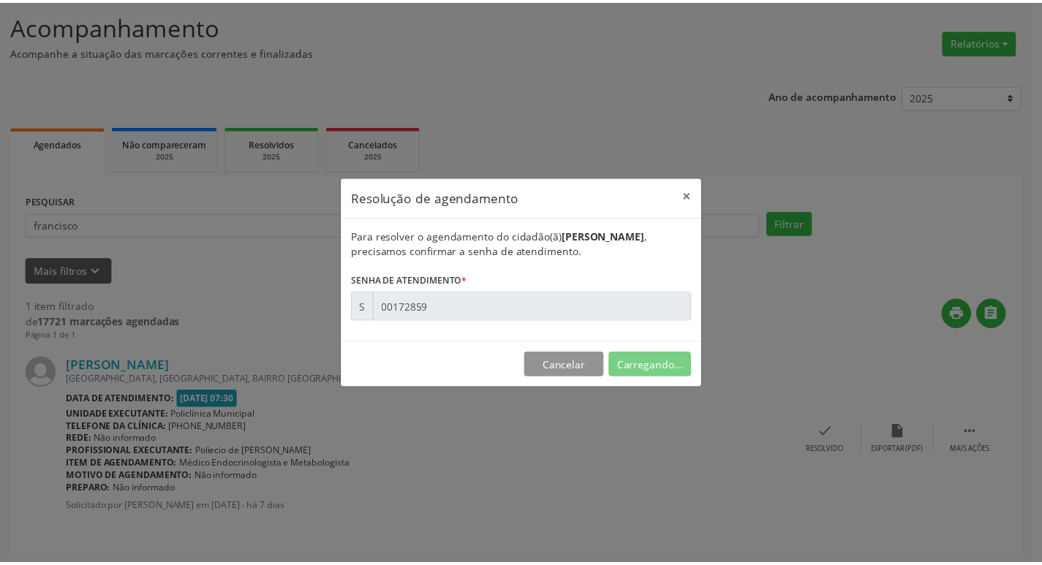
scroll to position [0, 0]
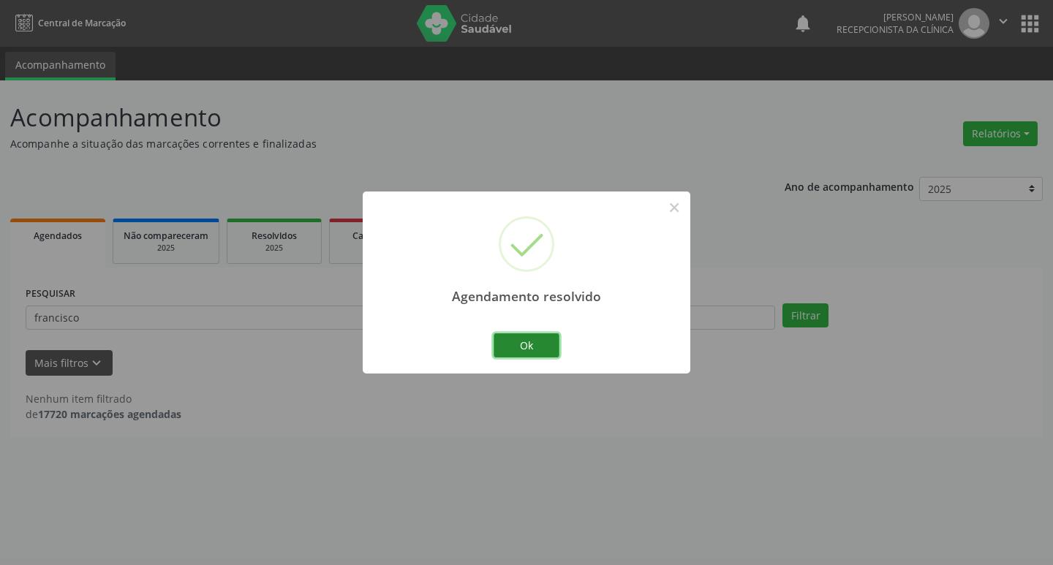
drag, startPoint x: 524, startPoint y: 339, endPoint x: 497, endPoint y: 334, distance: 26.7
click at [518, 339] on button "Ok" at bounding box center [527, 346] width 66 height 25
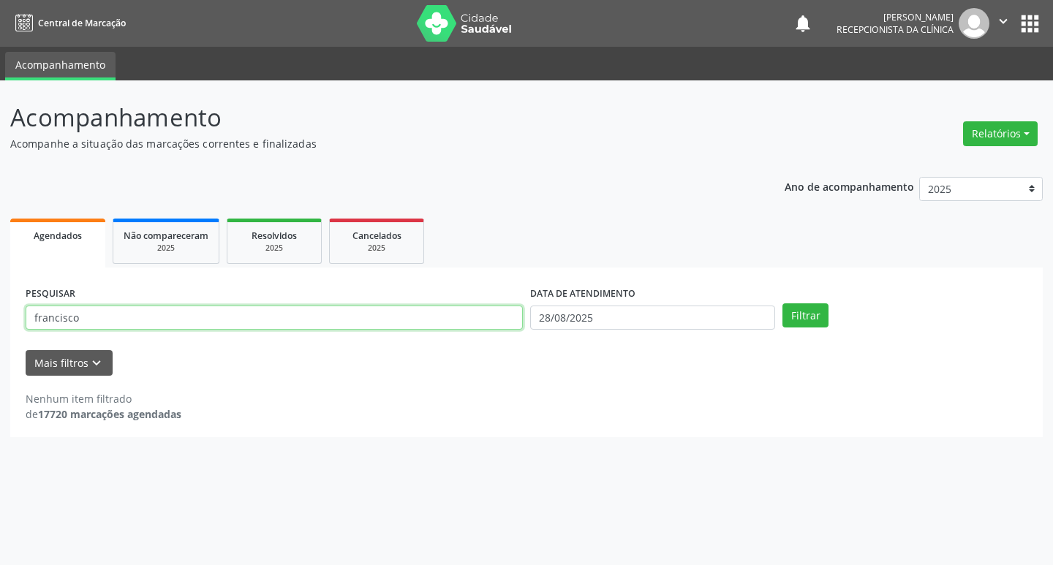
click at [388, 314] on input "francisco" at bounding box center [274, 318] width 497 height 25
type input "[PERSON_NAME]"
click at [783, 304] on button "Filtrar" at bounding box center [806, 316] width 46 height 25
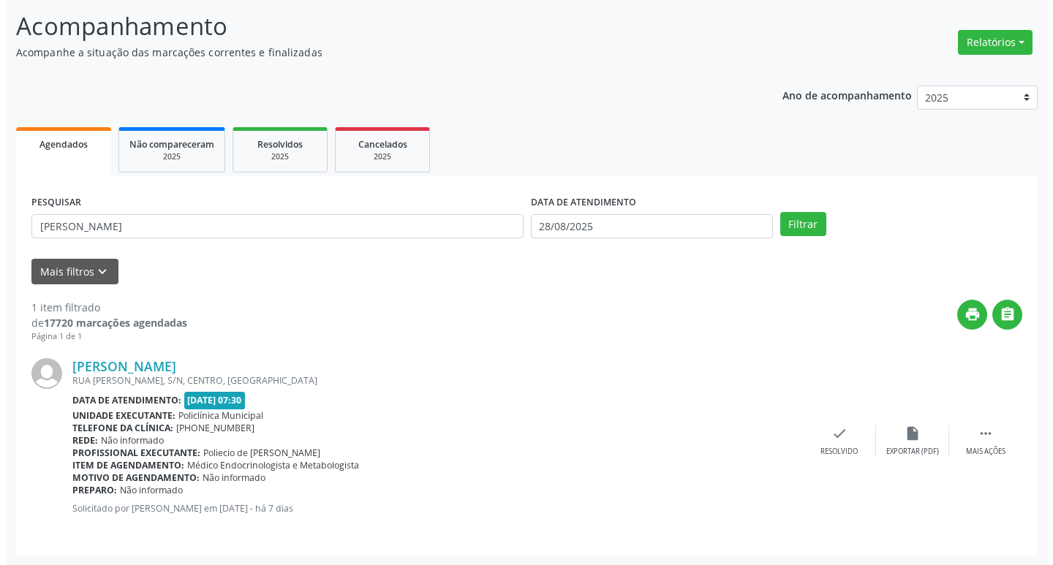
scroll to position [92, 0]
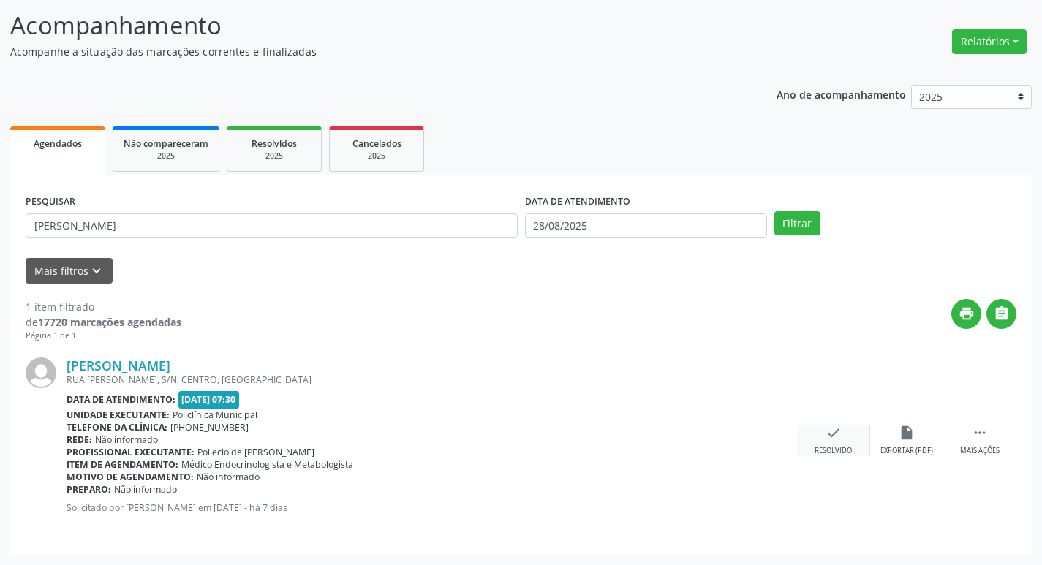
click at [833, 445] on div "check Resolvido" at bounding box center [833, 440] width 73 height 31
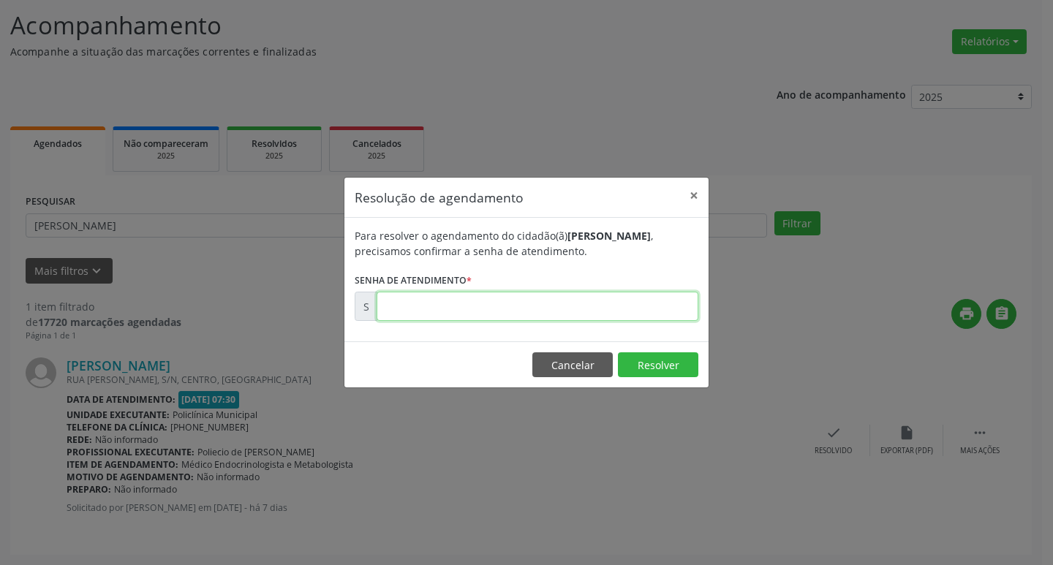
click at [513, 298] on input "text" at bounding box center [538, 306] width 322 height 29
type input "00172911"
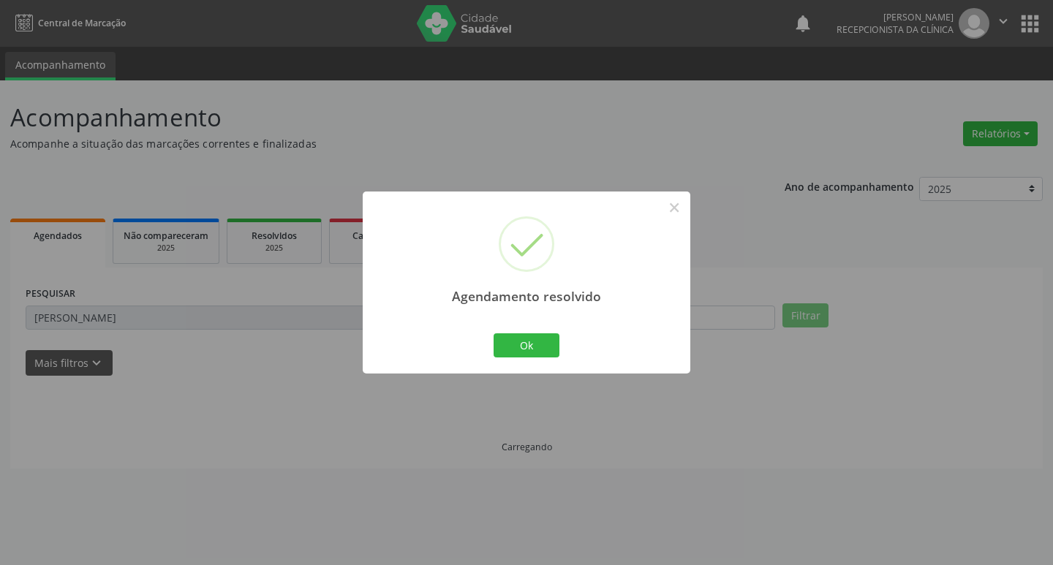
scroll to position [0, 0]
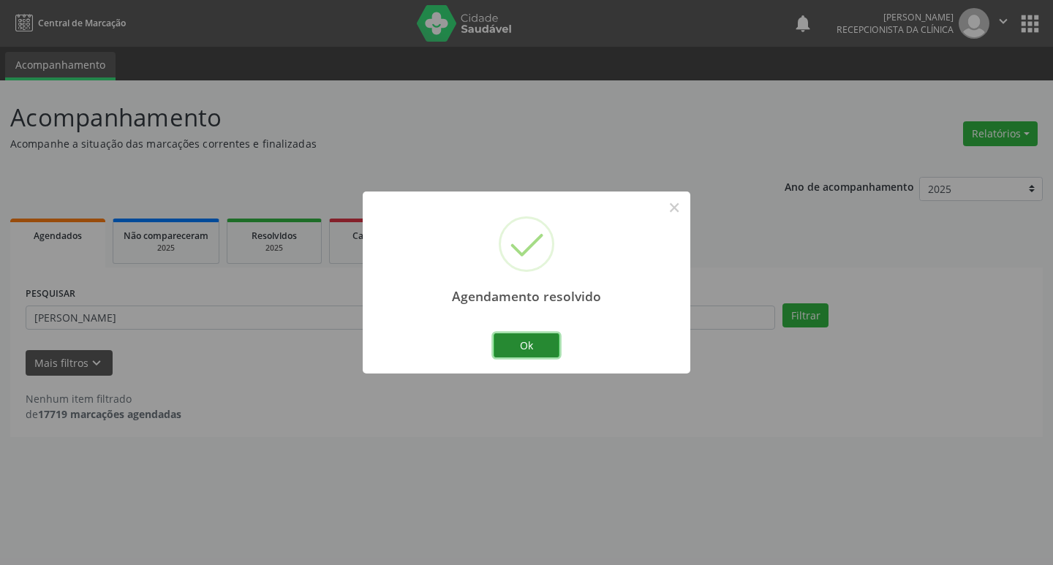
click at [516, 339] on button "Ok" at bounding box center [527, 346] width 66 height 25
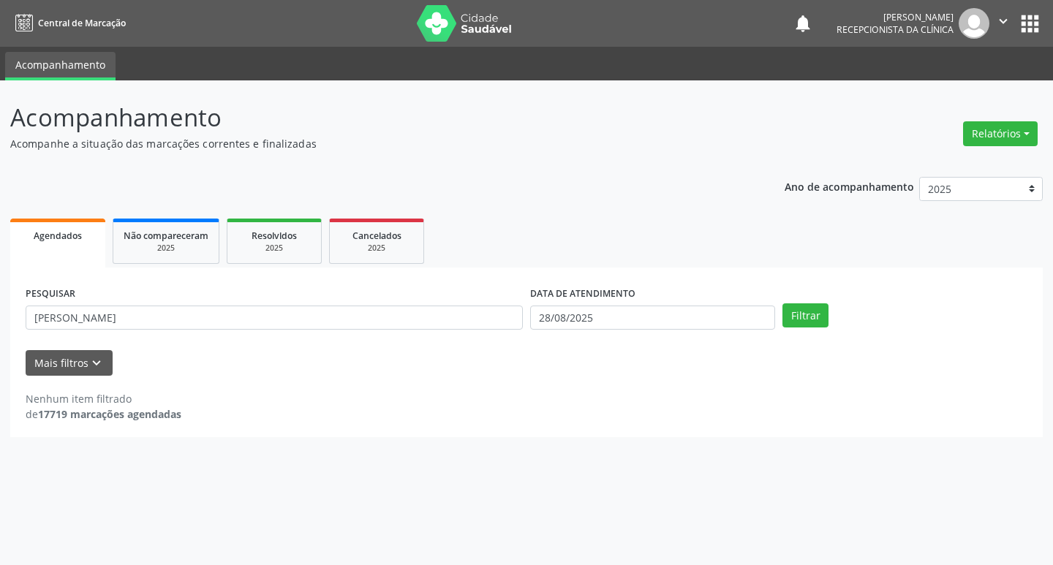
click at [280, 295] on div "PESQUISAR [PERSON_NAME]" at bounding box center [274, 311] width 505 height 57
click at [292, 328] on input "[PERSON_NAME]" at bounding box center [274, 318] width 497 height 25
click at [783, 304] on button "Filtrar" at bounding box center [806, 316] width 46 height 25
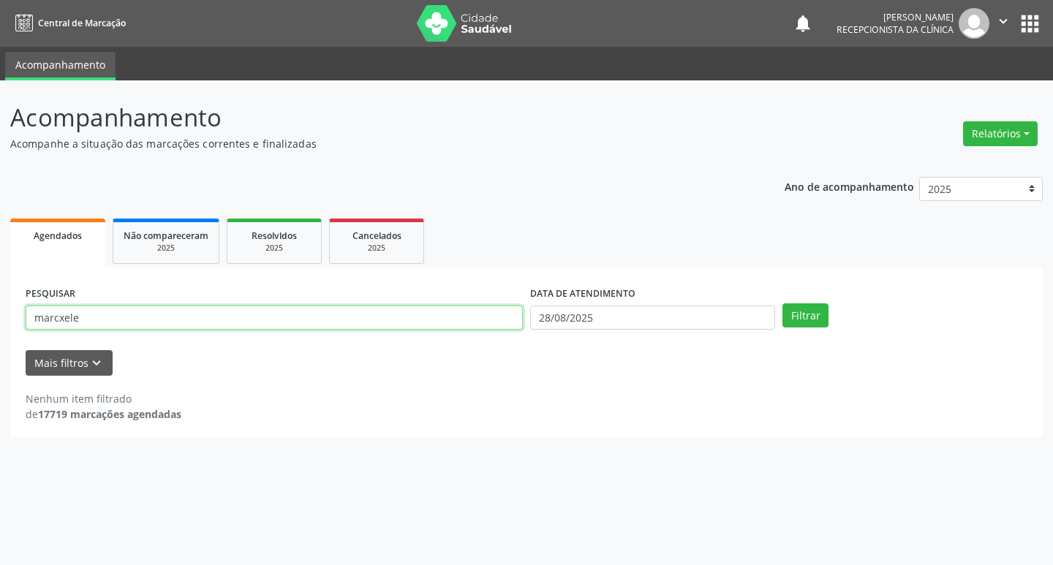
click at [62, 322] on input "marcxele" at bounding box center [274, 318] width 497 height 25
type input "marcele"
click at [783, 304] on button "Filtrar" at bounding box center [806, 316] width 46 height 25
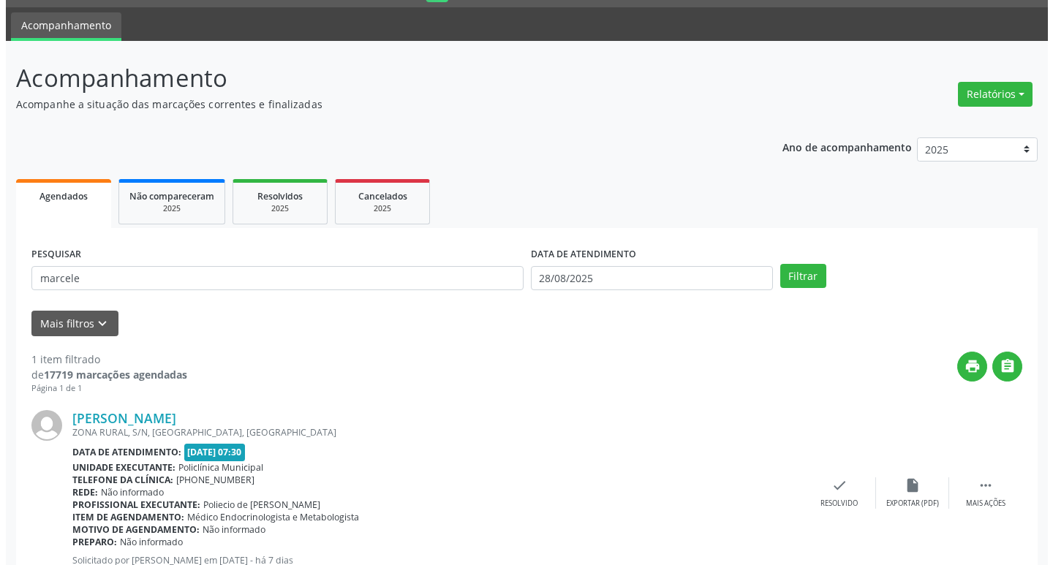
scroll to position [92, 0]
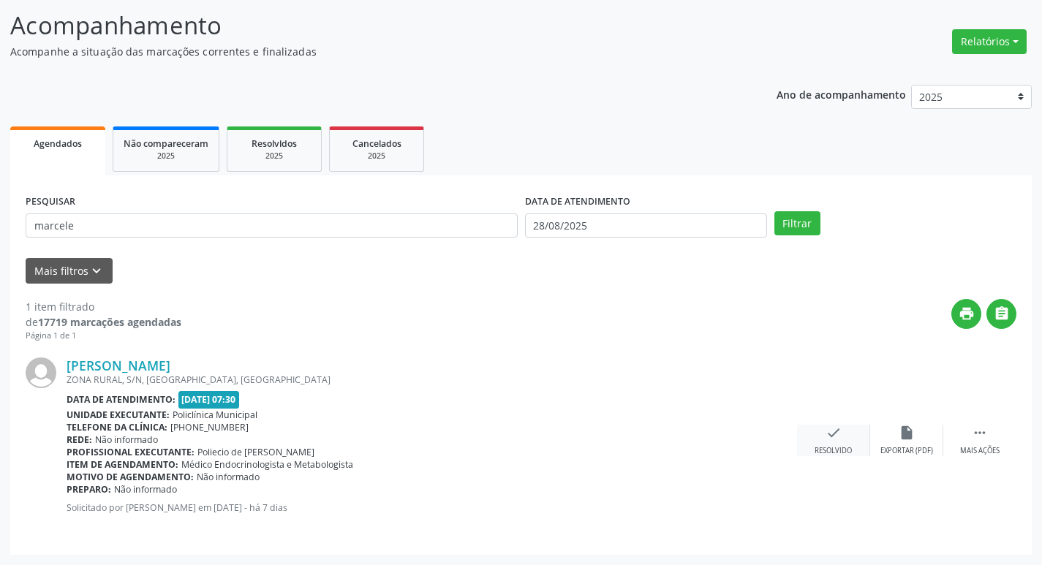
click at [826, 434] on icon "check" at bounding box center [834, 433] width 16 height 16
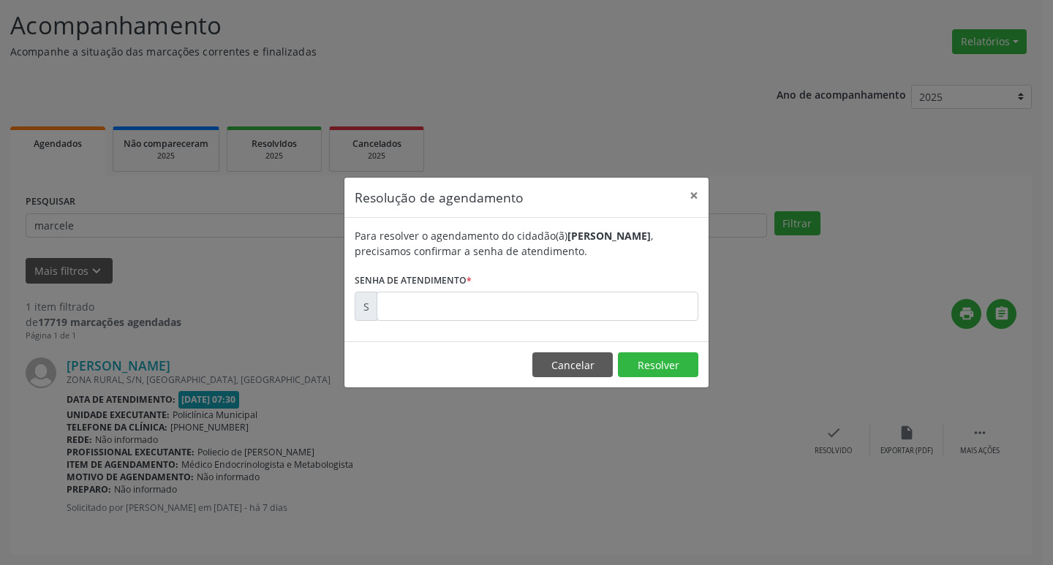
click at [425, 332] on div "Para resolver o agendamento do cidadão(ã) [PERSON_NAME] , precisamos confirmar …" at bounding box center [526, 280] width 364 height 124
click at [405, 314] on input "text" at bounding box center [538, 306] width 322 height 29
type input "00172887"
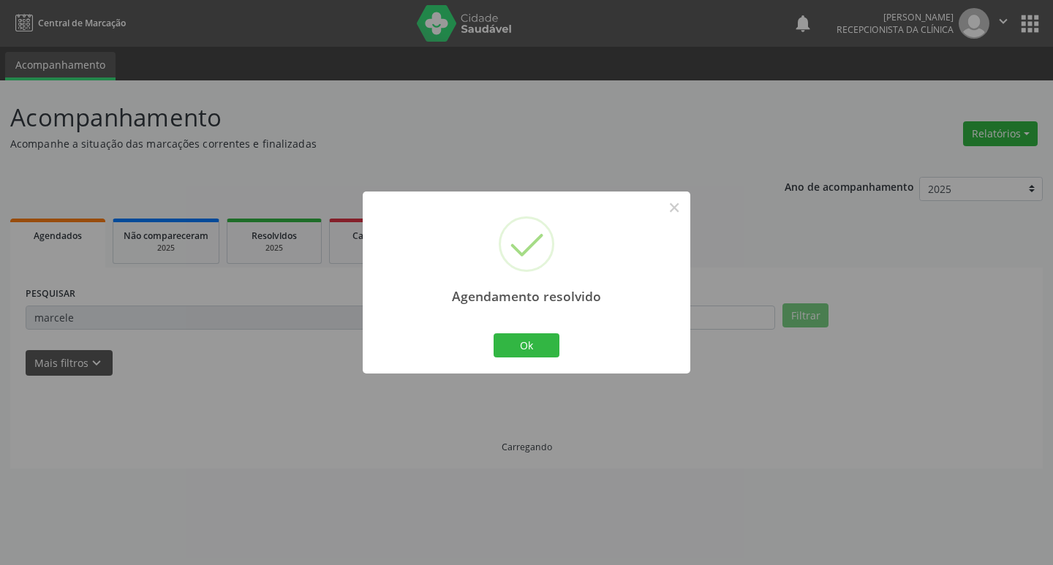
scroll to position [0, 0]
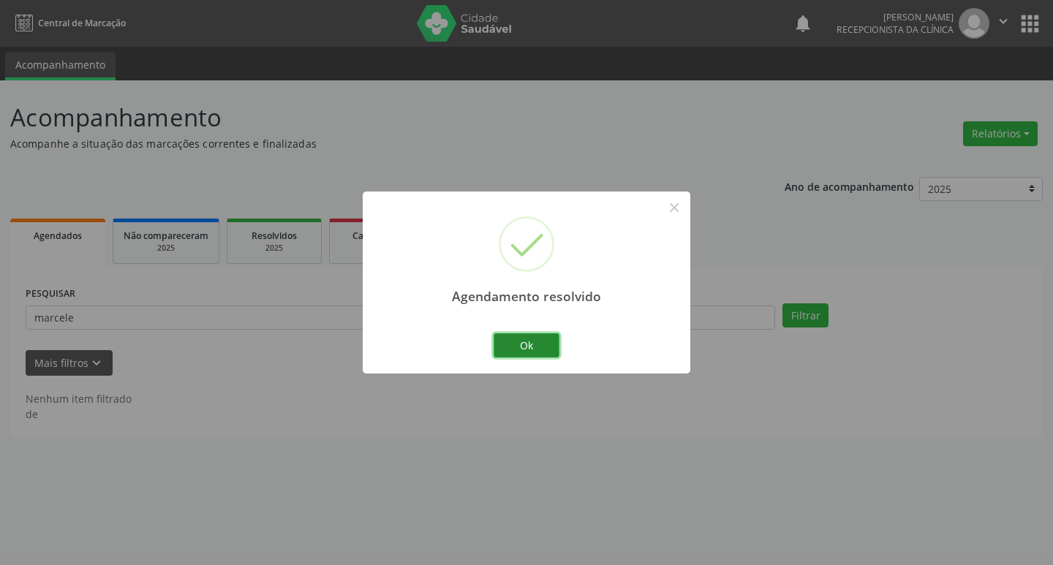
click at [538, 343] on button "Ok" at bounding box center [527, 346] width 66 height 25
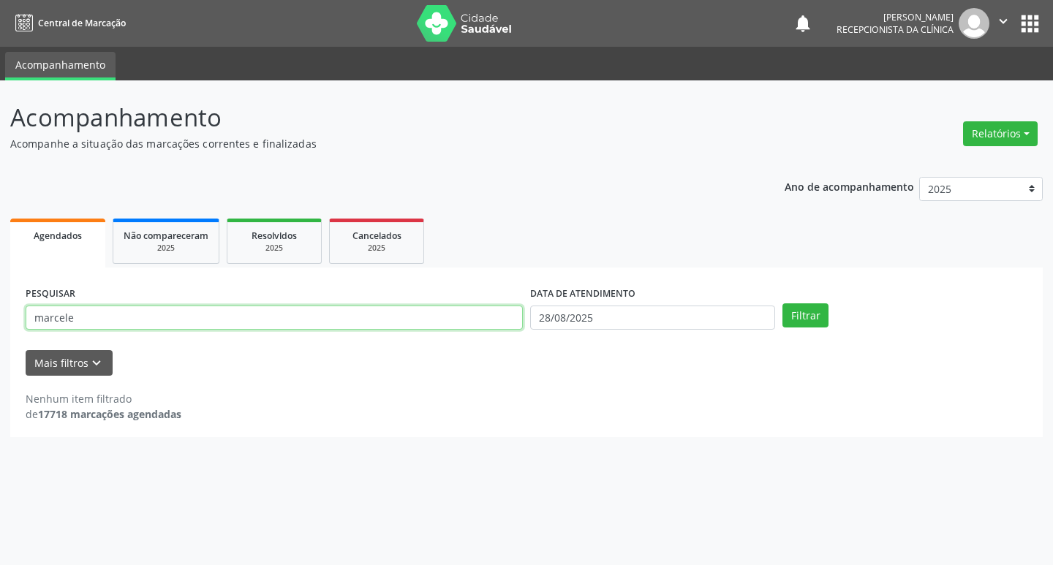
click at [391, 328] on input "marcele" at bounding box center [274, 318] width 497 height 25
type input "dernival"
click at [783, 304] on button "Filtrar" at bounding box center [806, 316] width 46 height 25
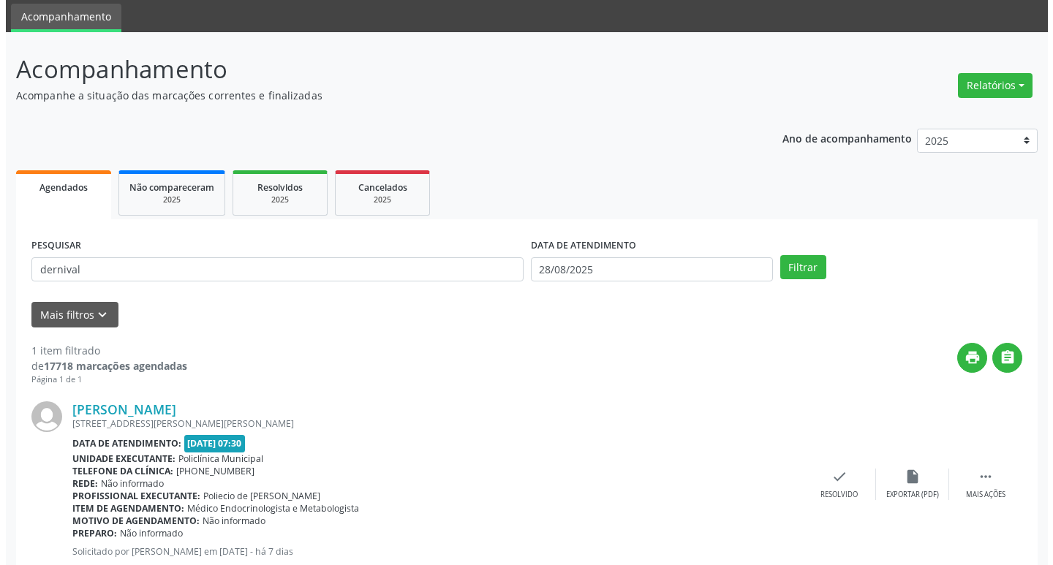
scroll to position [92, 0]
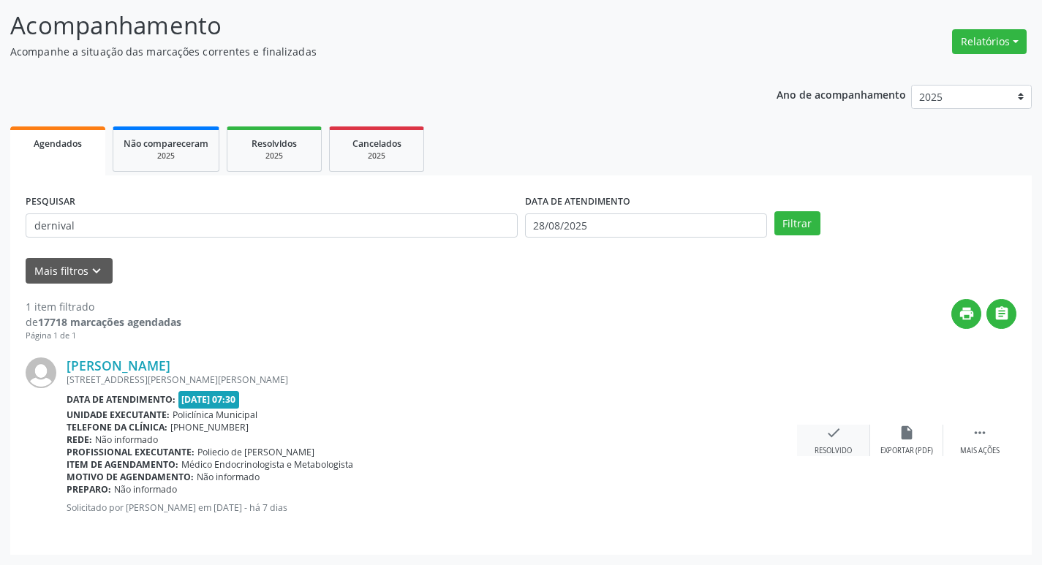
click at [810, 433] on div "check Resolvido" at bounding box center [833, 440] width 73 height 31
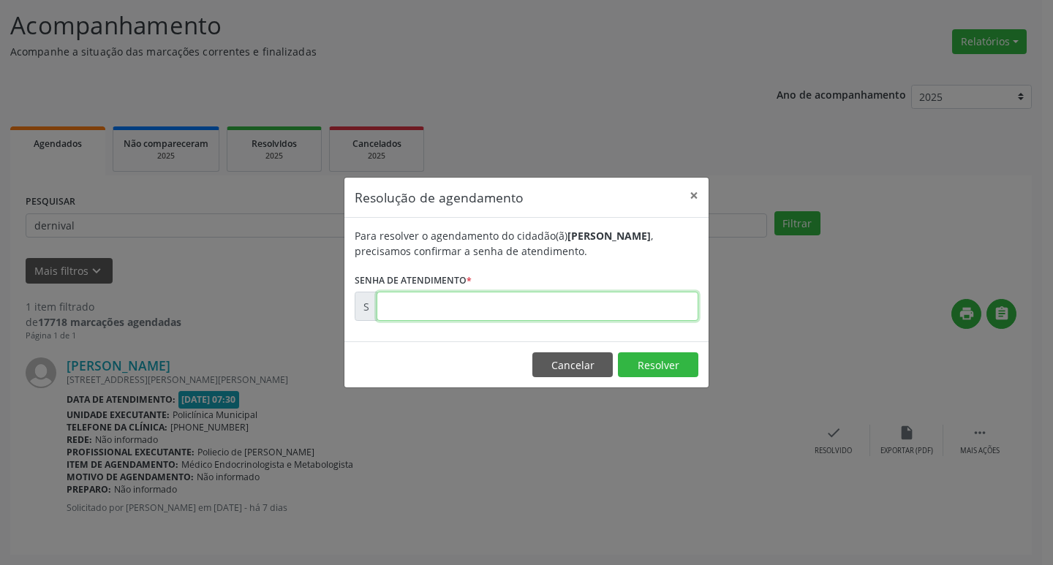
click at [505, 304] on input "text" at bounding box center [538, 306] width 322 height 29
type input "00172948"
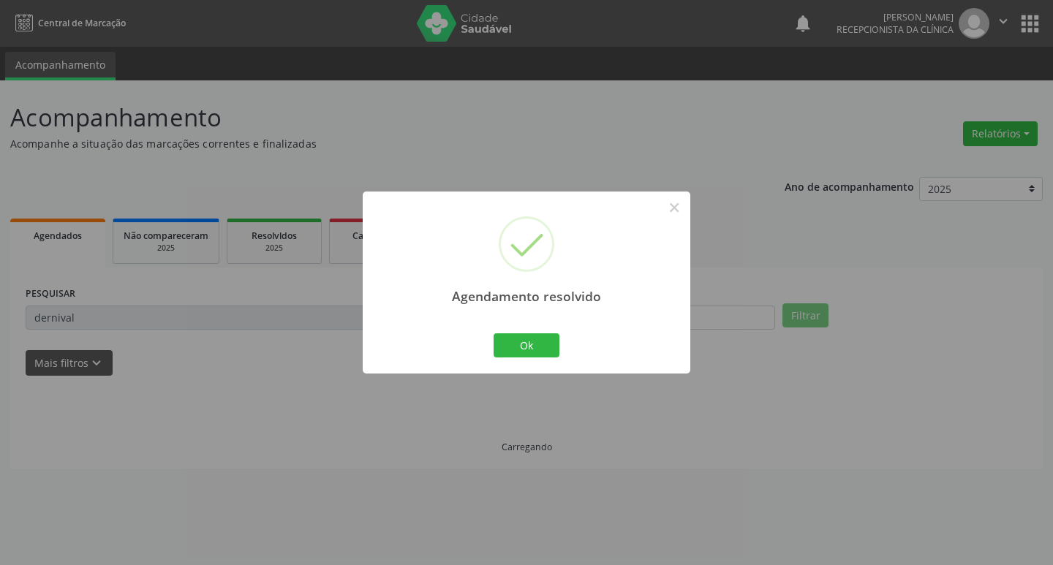
scroll to position [0, 0]
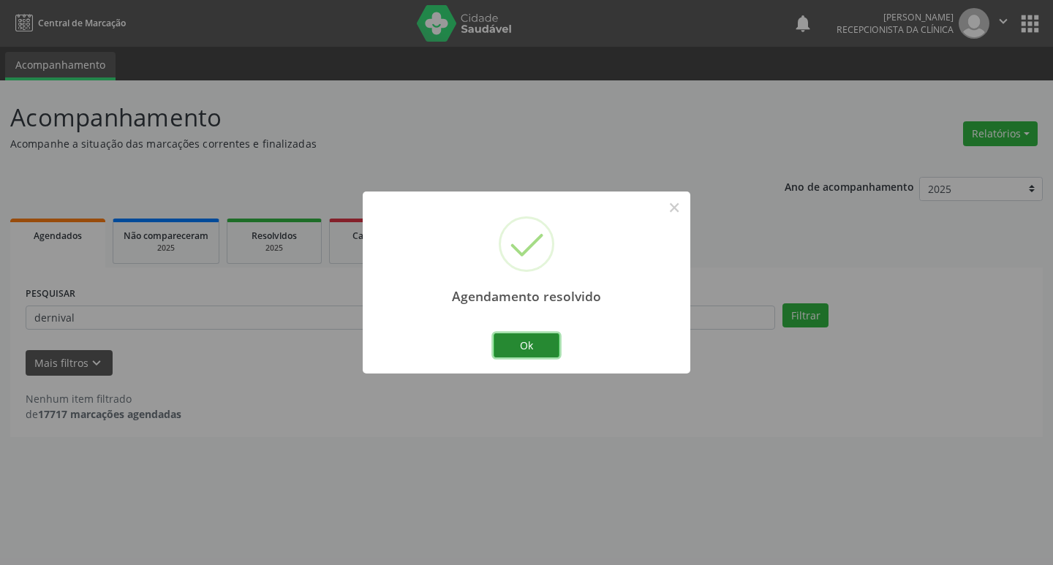
click at [543, 352] on button "Ok" at bounding box center [527, 346] width 66 height 25
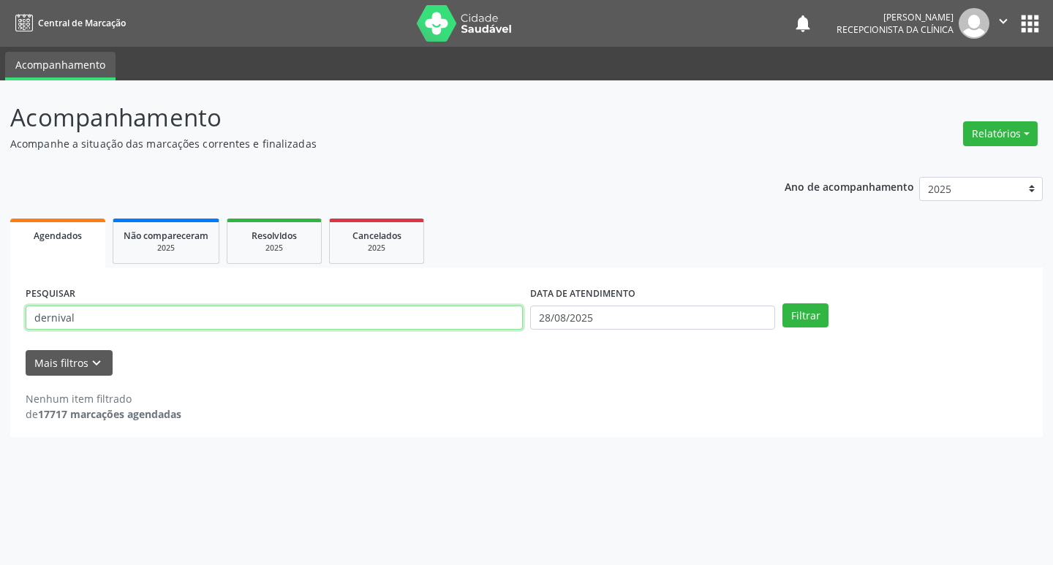
click at [382, 328] on input "dernival" at bounding box center [274, 318] width 497 height 25
type input "erick"
click at [783, 304] on button "Filtrar" at bounding box center [806, 316] width 46 height 25
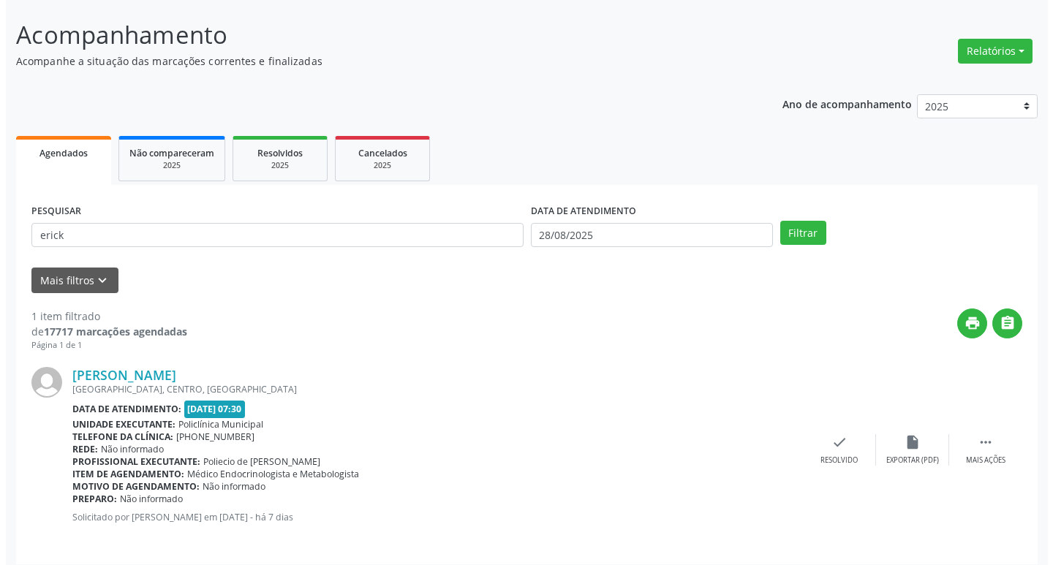
scroll to position [92, 0]
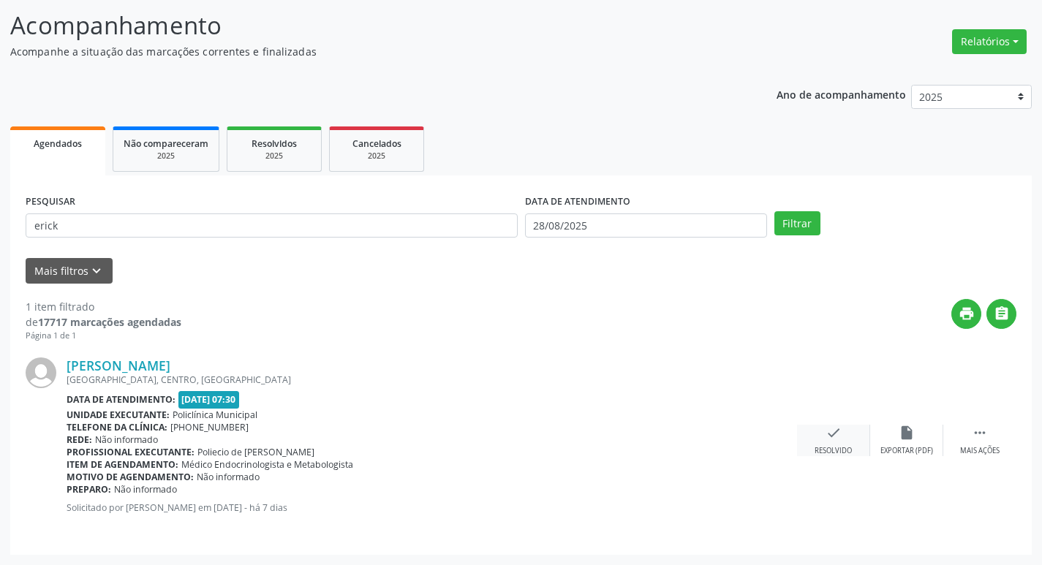
click at [844, 443] on div "check Resolvido" at bounding box center [833, 440] width 73 height 31
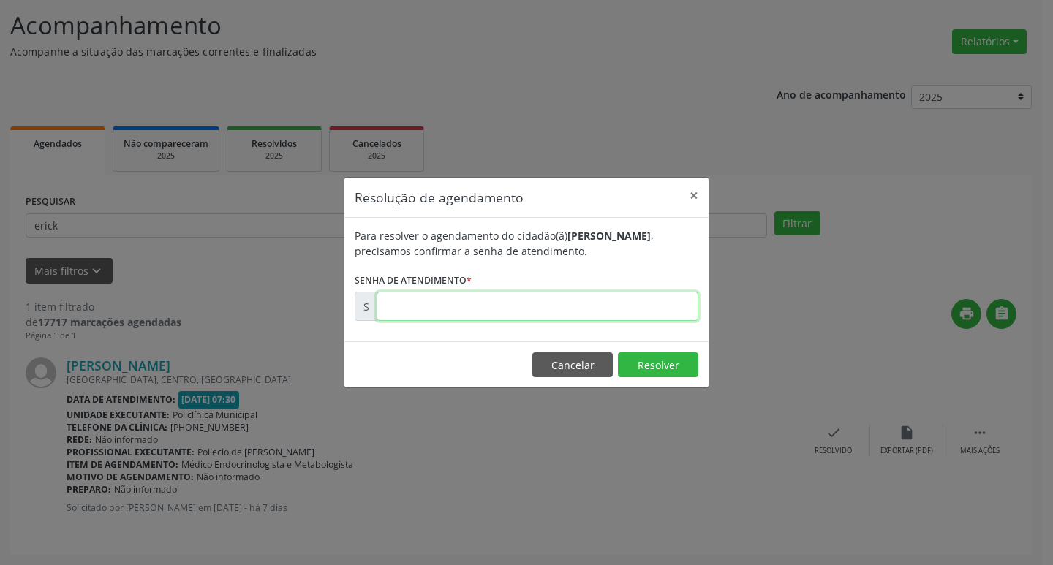
click at [487, 308] on input "text" at bounding box center [538, 306] width 322 height 29
type input "00172935"
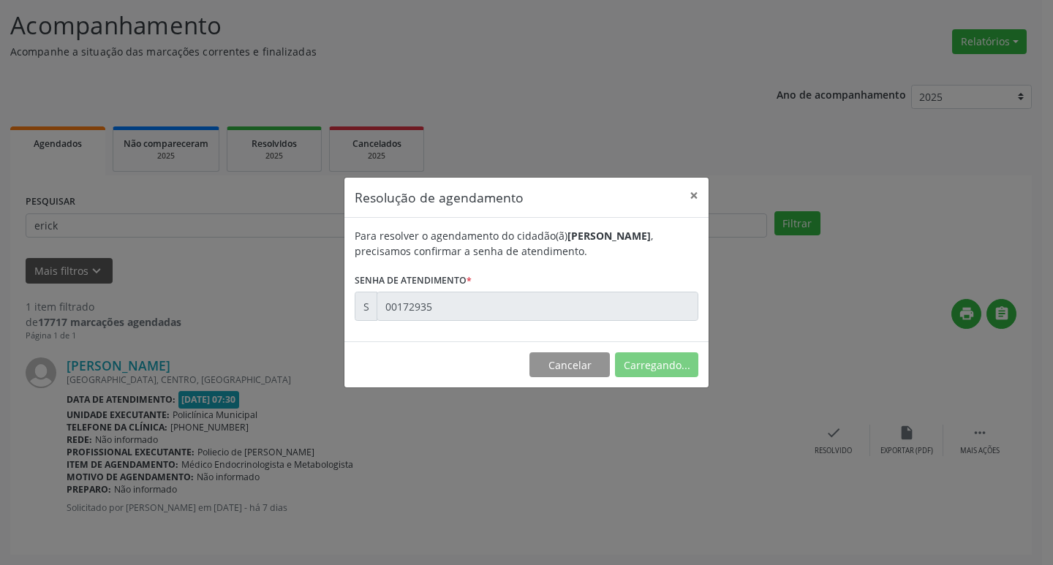
scroll to position [0, 0]
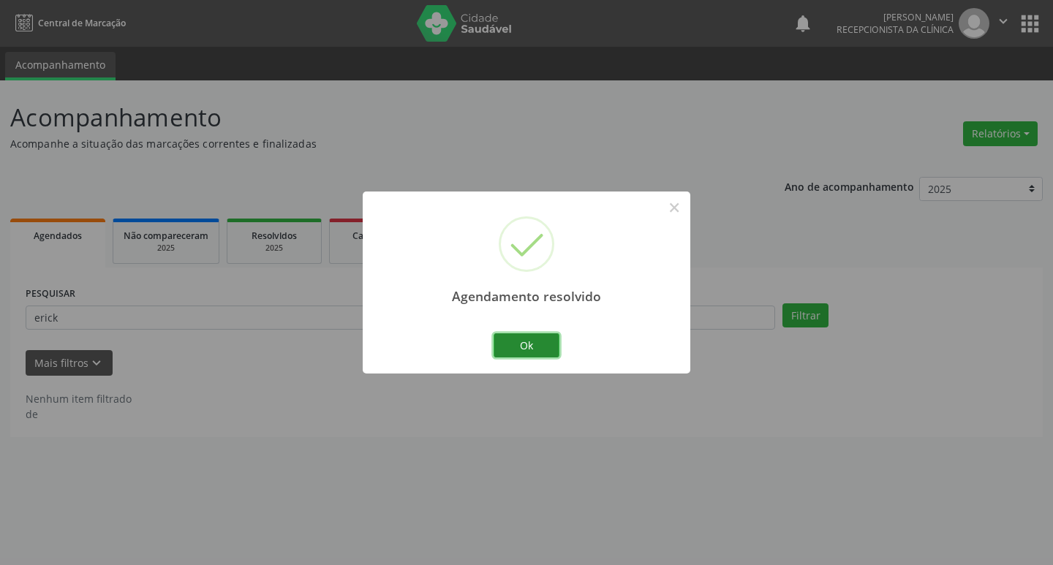
click at [506, 334] on button "Ok" at bounding box center [527, 346] width 66 height 25
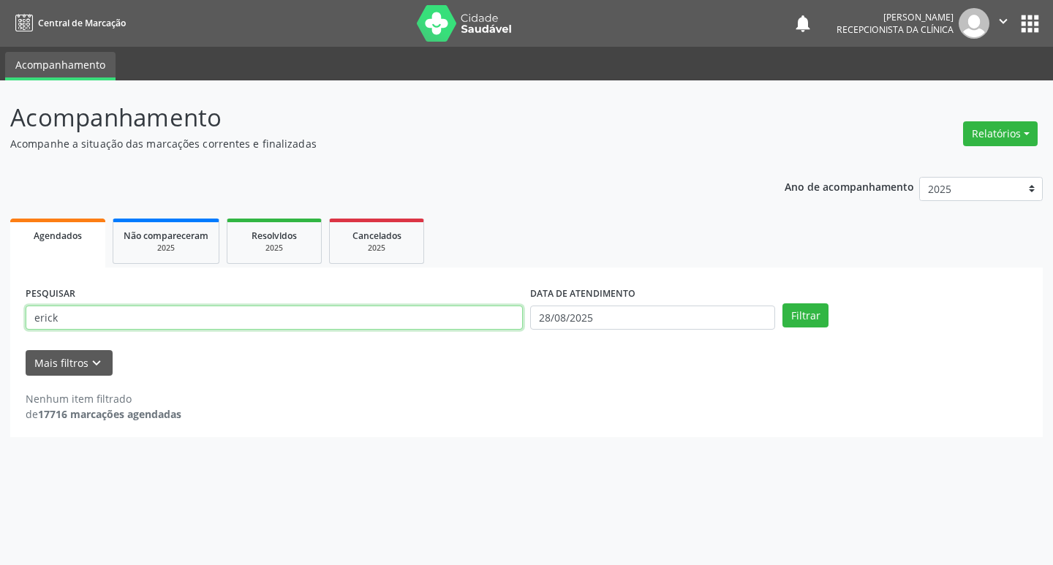
click at [448, 320] on input "erick" at bounding box center [274, 318] width 497 height 25
